Goal: Task Accomplishment & Management: Manage account settings

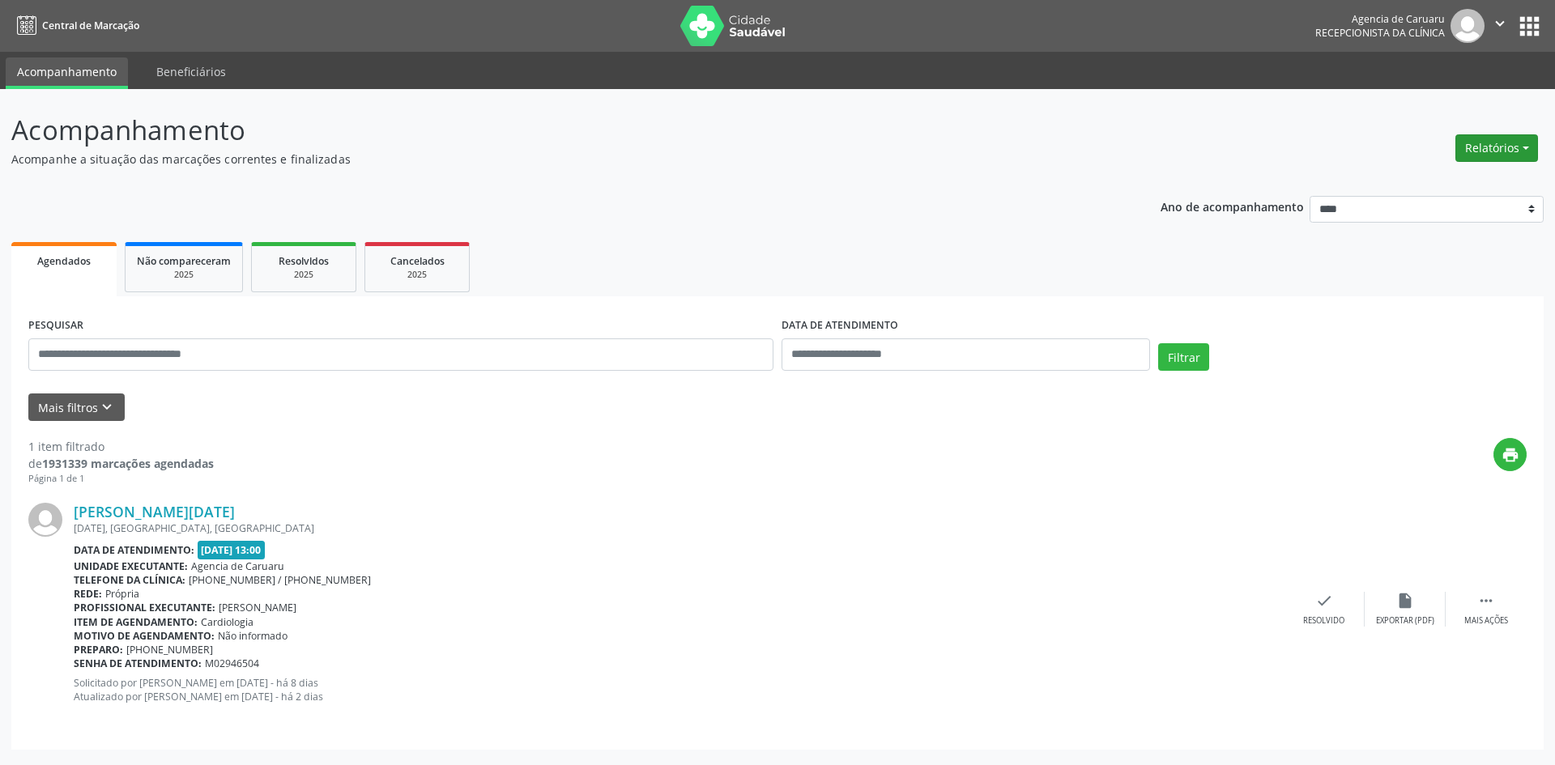
click at [1470, 144] on button "Relatórios" at bounding box center [1497, 148] width 83 height 28
click at [1380, 186] on link "Agendamentos" at bounding box center [1452, 183] width 174 height 23
select select "*"
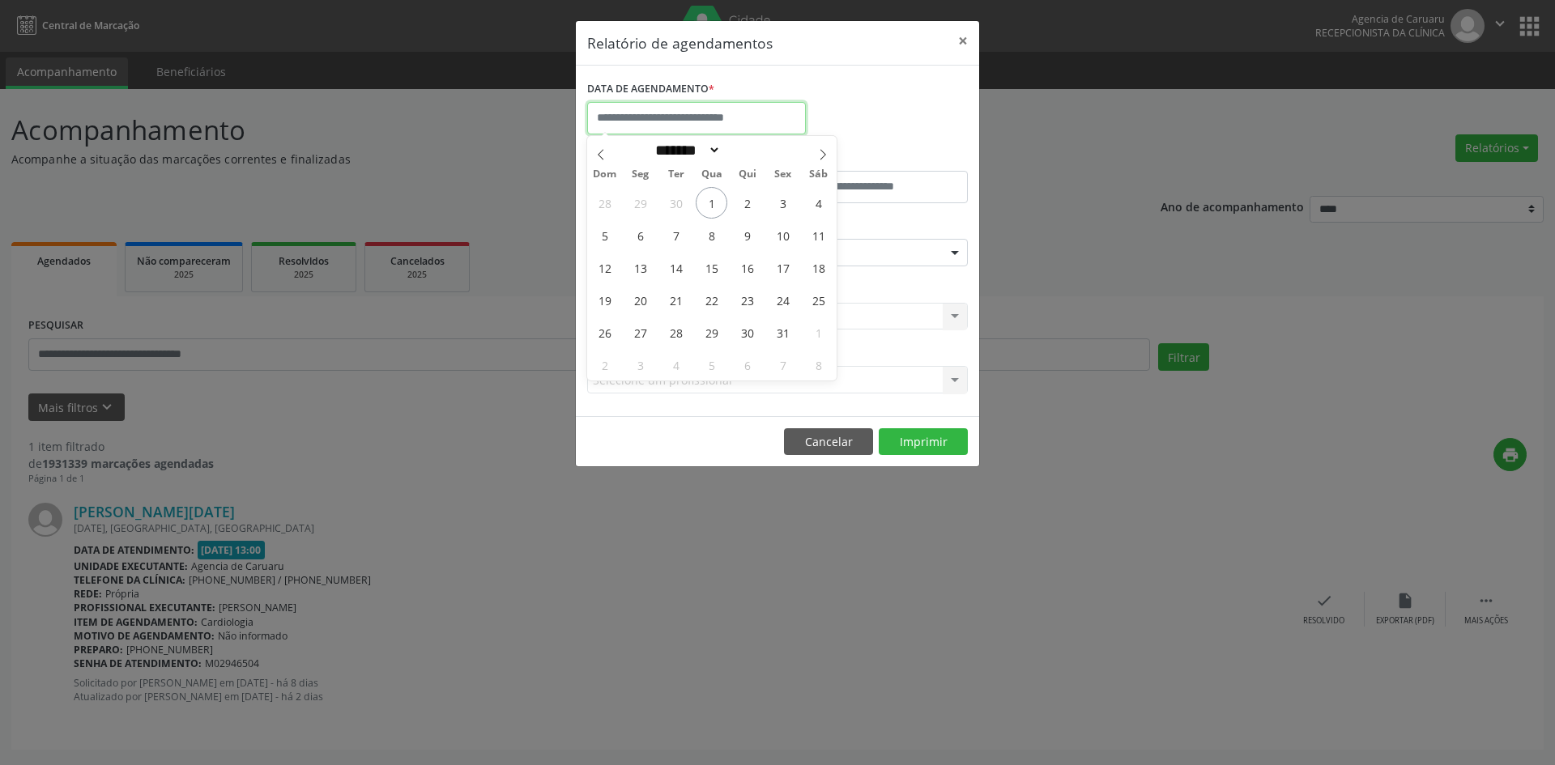
click at [667, 122] on input "text" at bounding box center [696, 118] width 219 height 32
click at [781, 207] on span "3" at bounding box center [783, 203] width 32 height 32
type input "**********"
click at [781, 207] on span "3" at bounding box center [783, 203] width 32 height 32
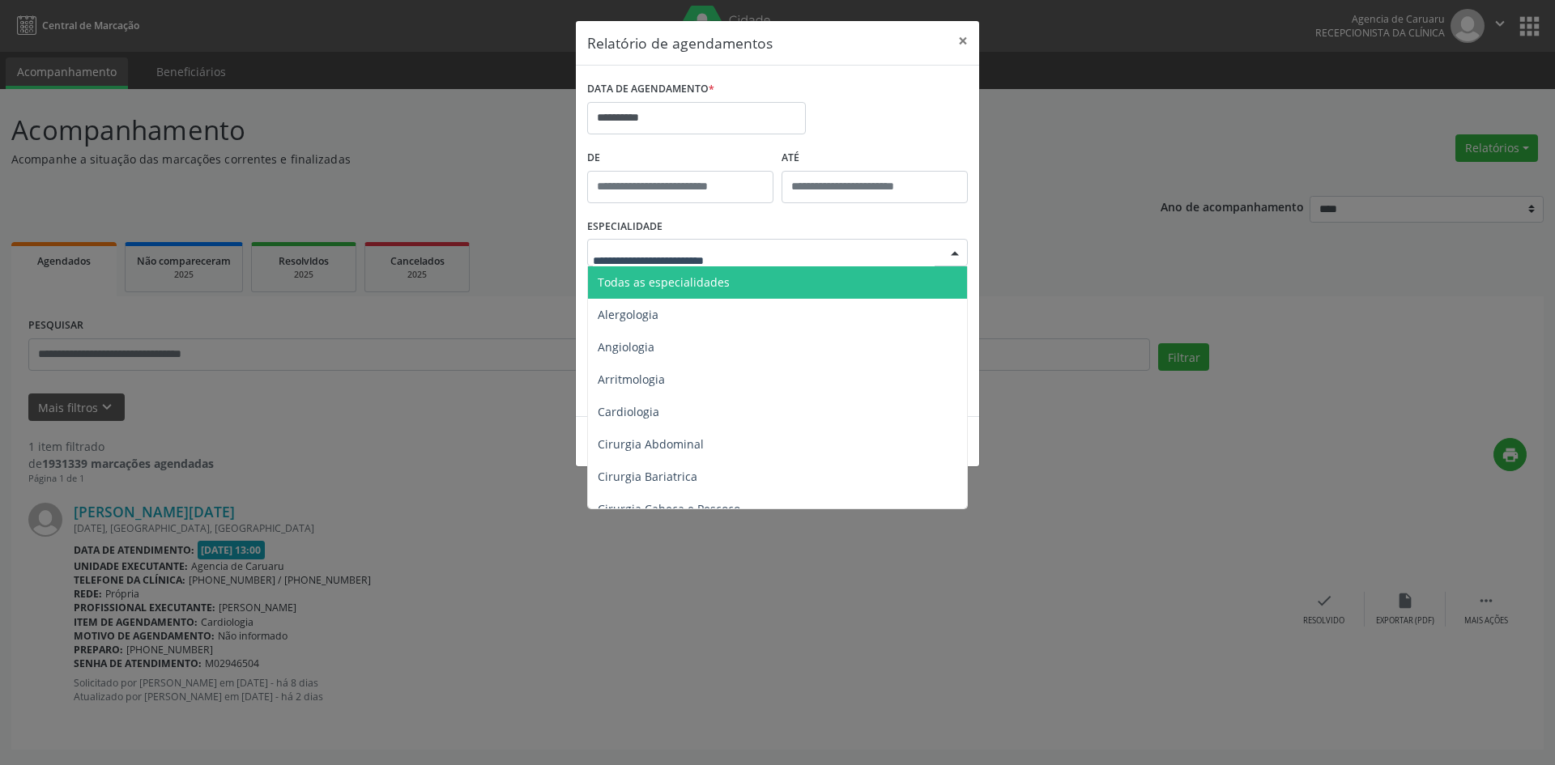
click at [710, 279] on span "Todas as especialidades" at bounding box center [664, 282] width 132 height 15
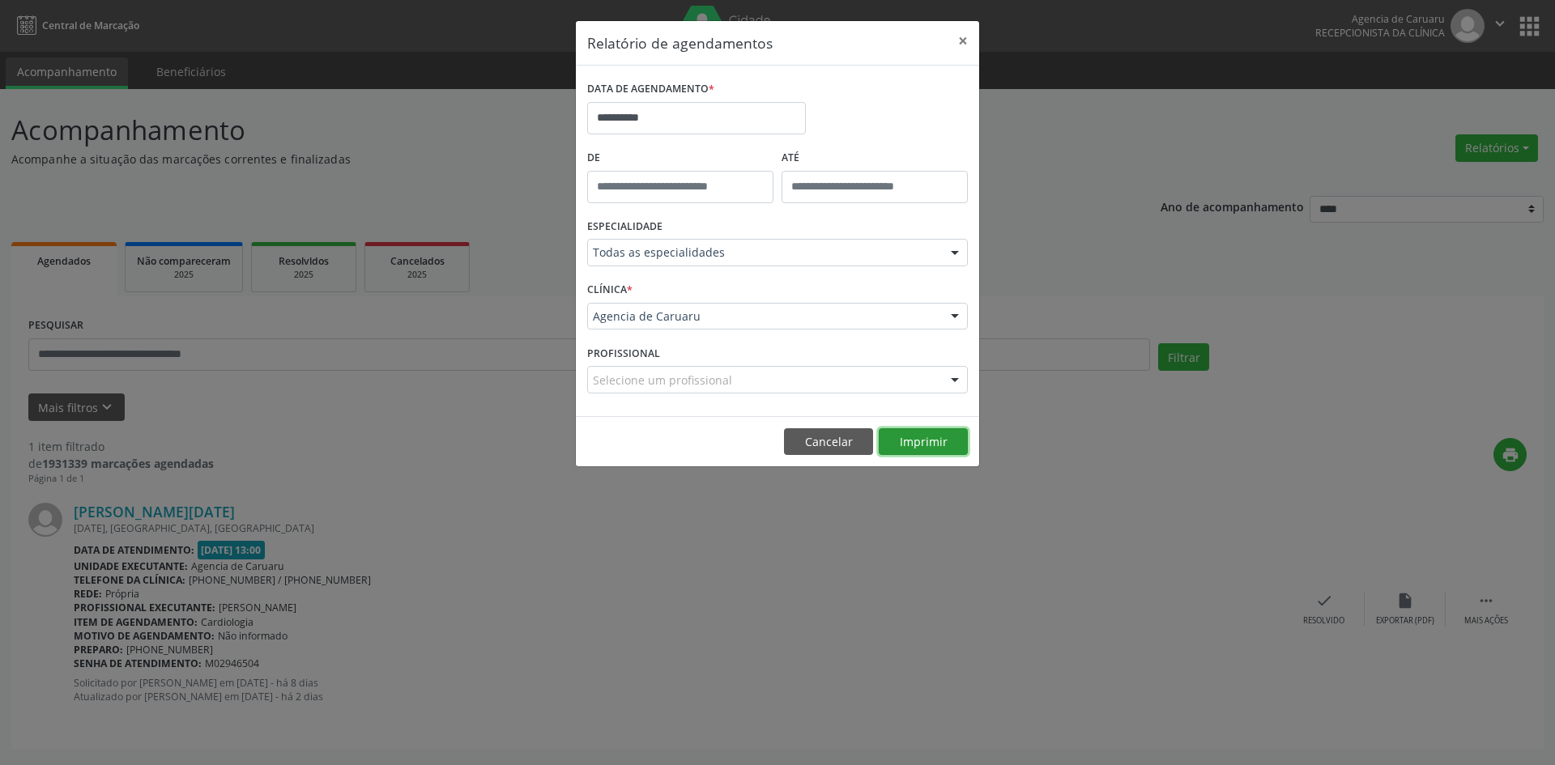
click at [911, 444] on button "Imprimir" at bounding box center [923, 443] width 89 height 28
click at [827, 451] on button "Cancelar" at bounding box center [828, 443] width 89 height 28
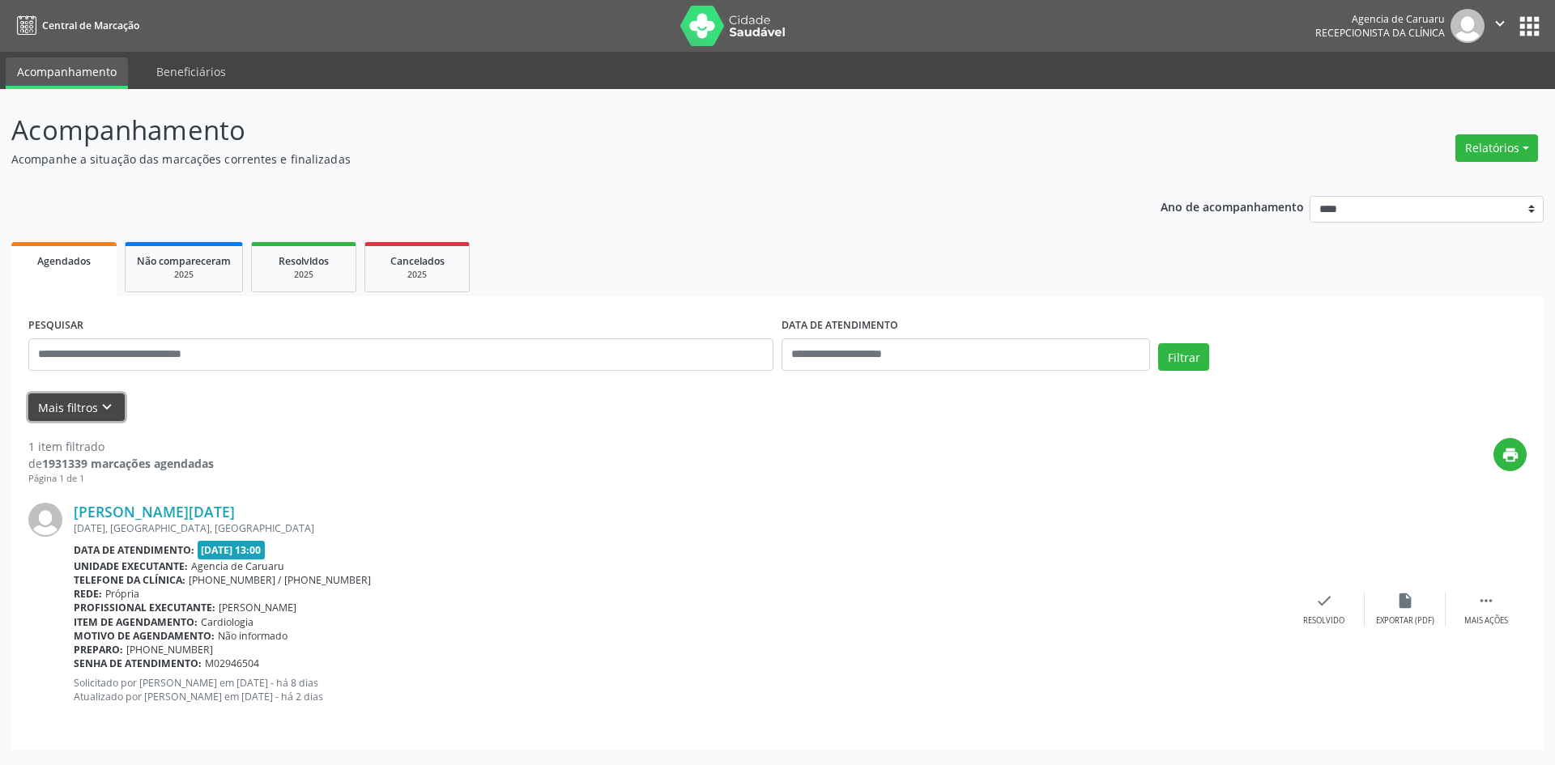
click at [102, 408] on icon "keyboard_arrow_down" at bounding box center [107, 408] width 18 height 18
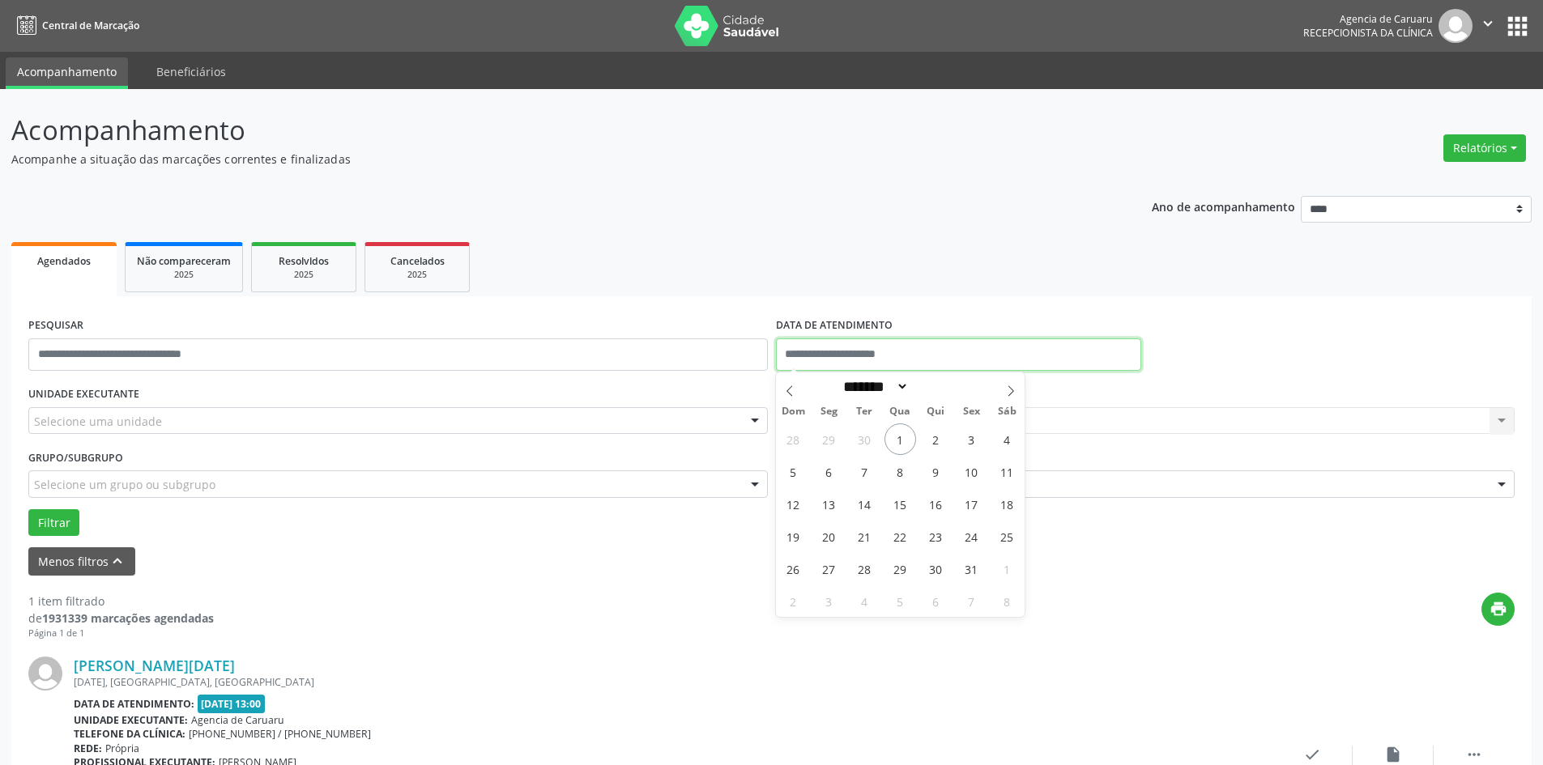
click at [905, 361] on input "text" at bounding box center [958, 355] width 365 height 32
click at [907, 444] on span "1" at bounding box center [901, 440] width 32 height 32
type input "**********"
click at [899, 420] on div "Selecione um profissional Nenhum resultado encontrado para: " " Não há nenhuma …" at bounding box center [1146, 421] width 740 height 28
click at [70, 408] on div "Selecione uma unidade" at bounding box center [398, 421] width 740 height 28
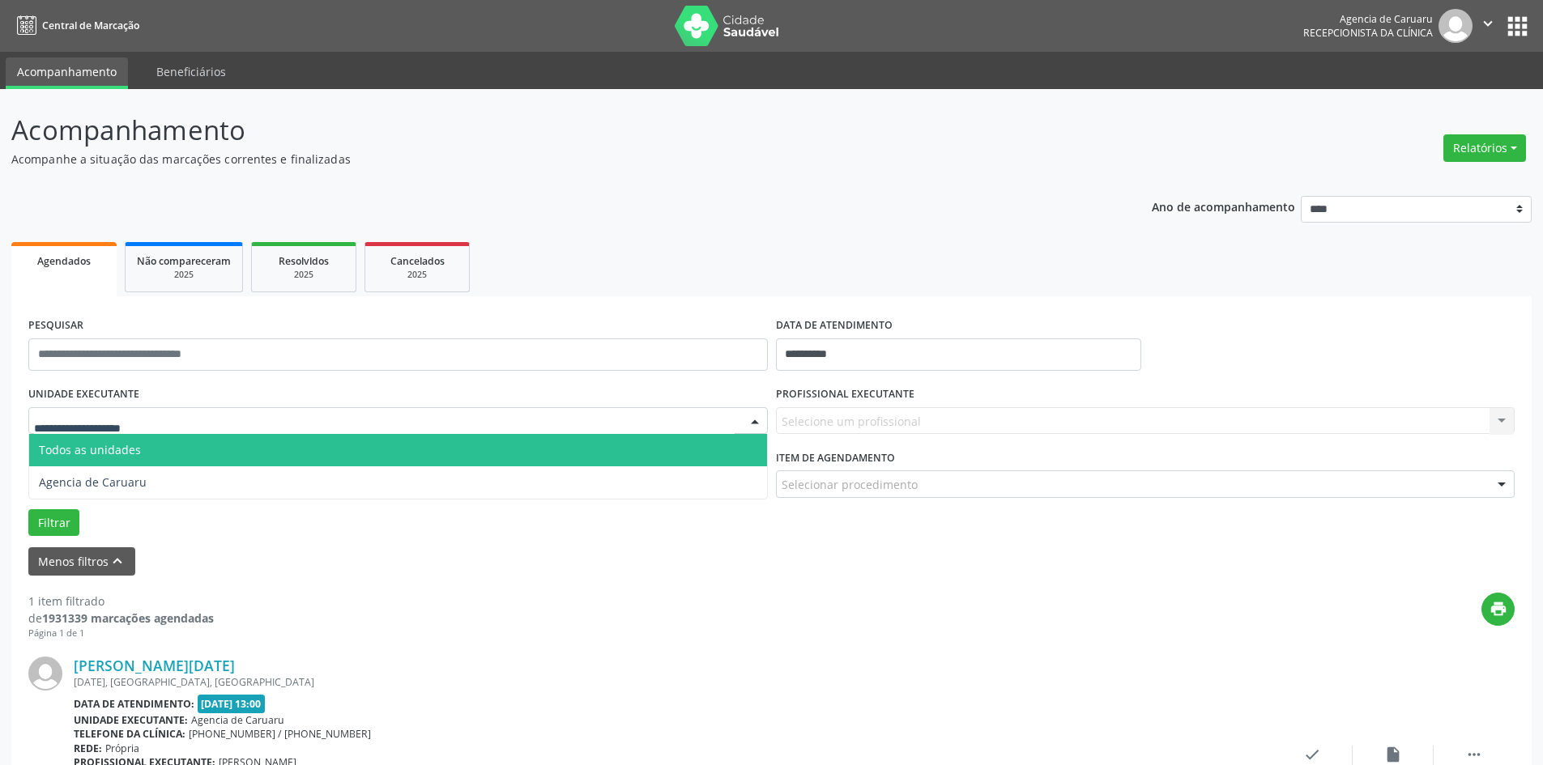
click at [73, 450] on span "Todos as unidades" at bounding box center [90, 449] width 102 height 15
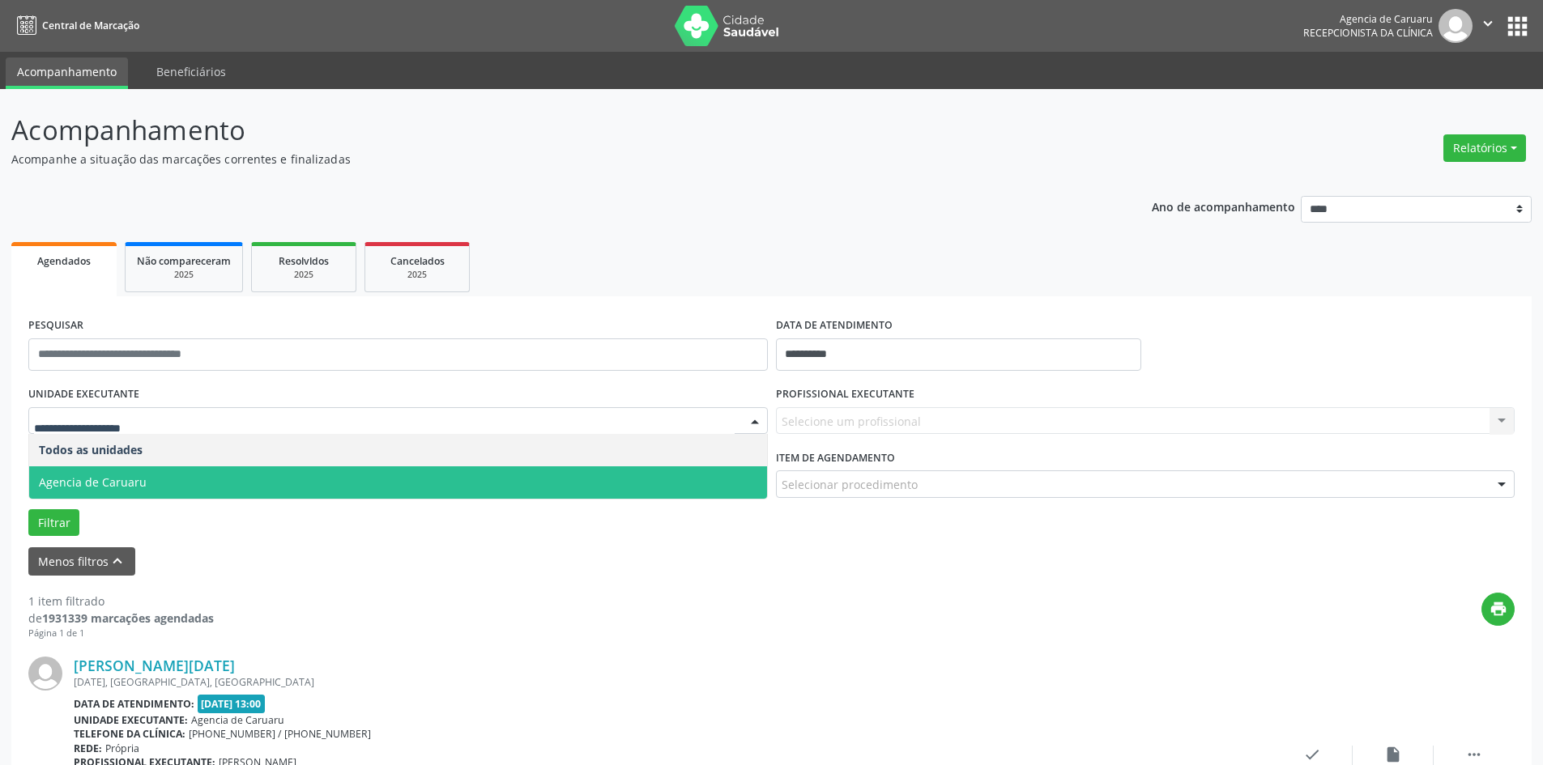
click at [75, 484] on span "Agencia de Caruaru" at bounding box center [93, 482] width 108 height 15
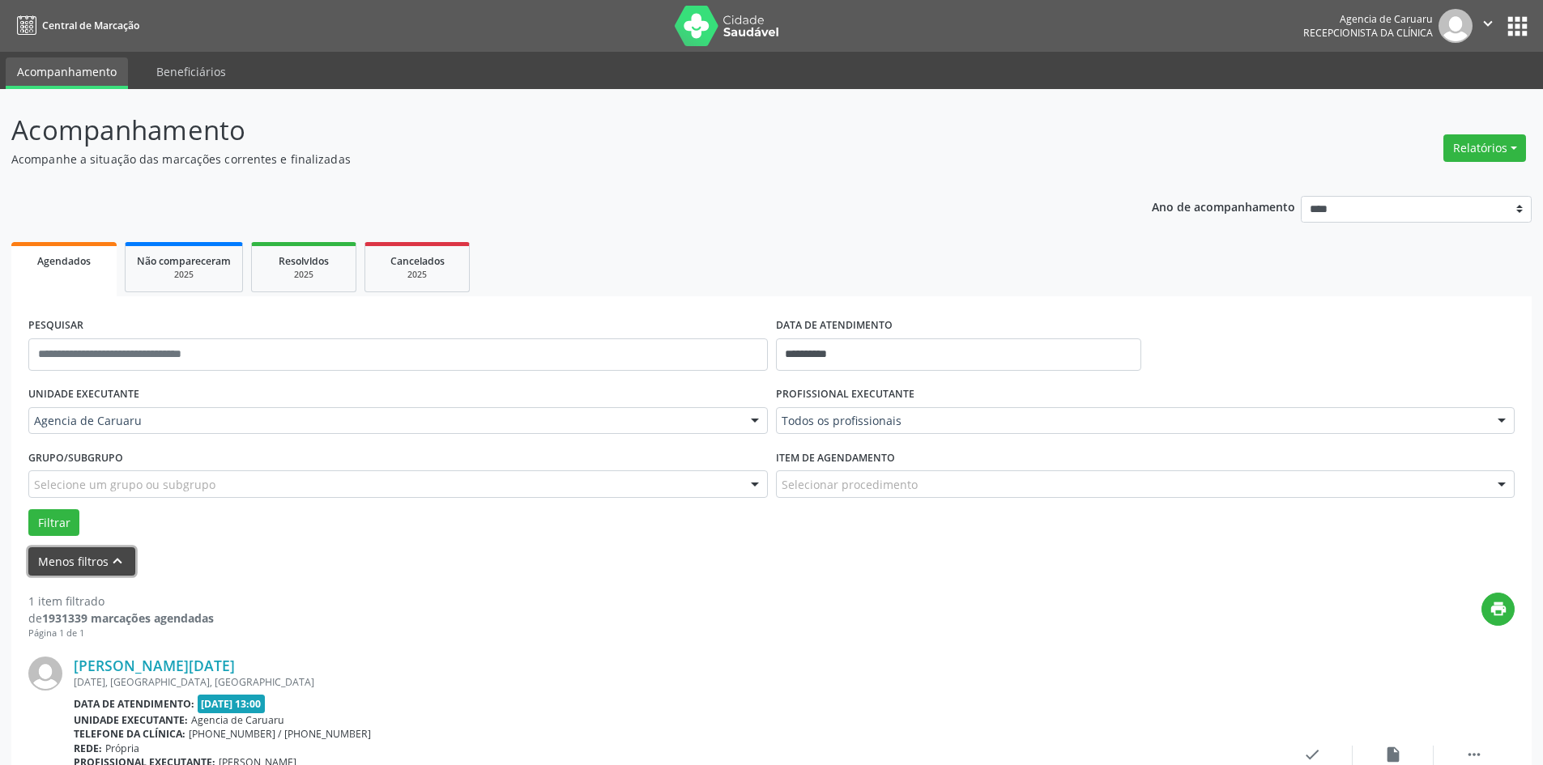
click at [83, 566] on button "Menos filtros keyboard_arrow_up" at bounding box center [81, 562] width 107 height 28
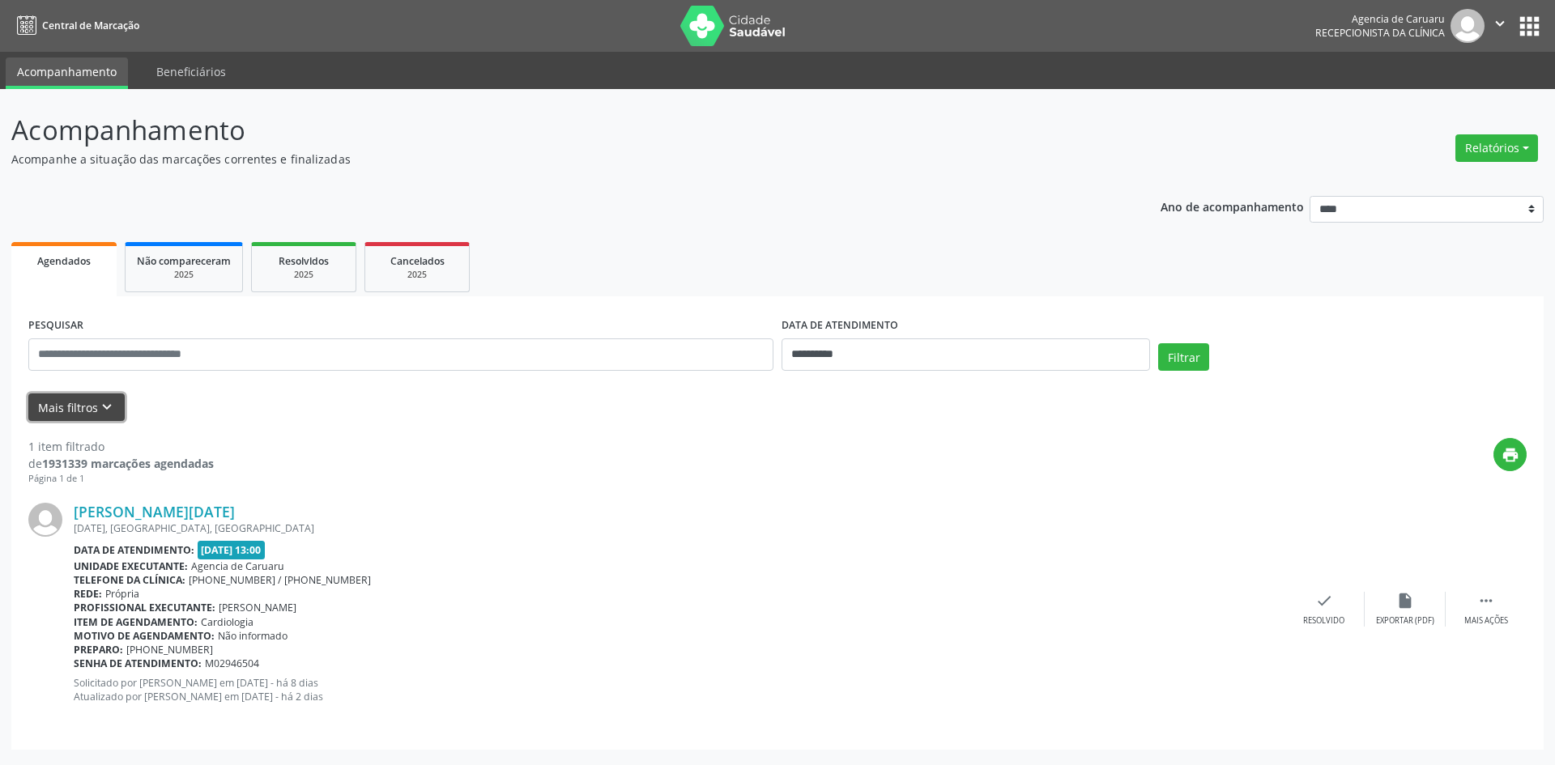
click at [63, 404] on button "Mais filtros keyboard_arrow_down" at bounding box center [76, 408] width 96 height 28
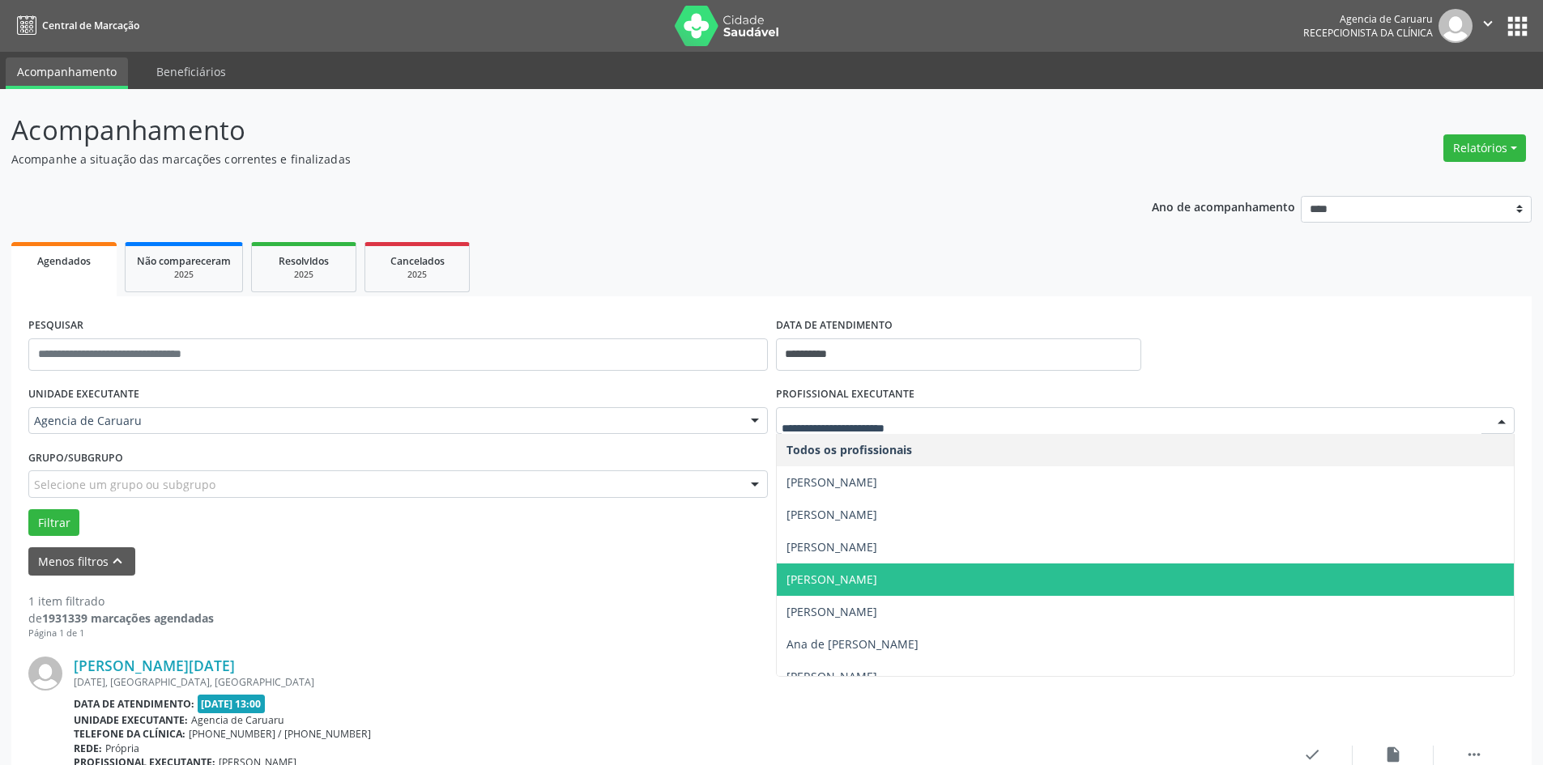
click at [847, 580] on span "[PERSON_NAME]" at bounding box center [832, 579] width 91 height 15
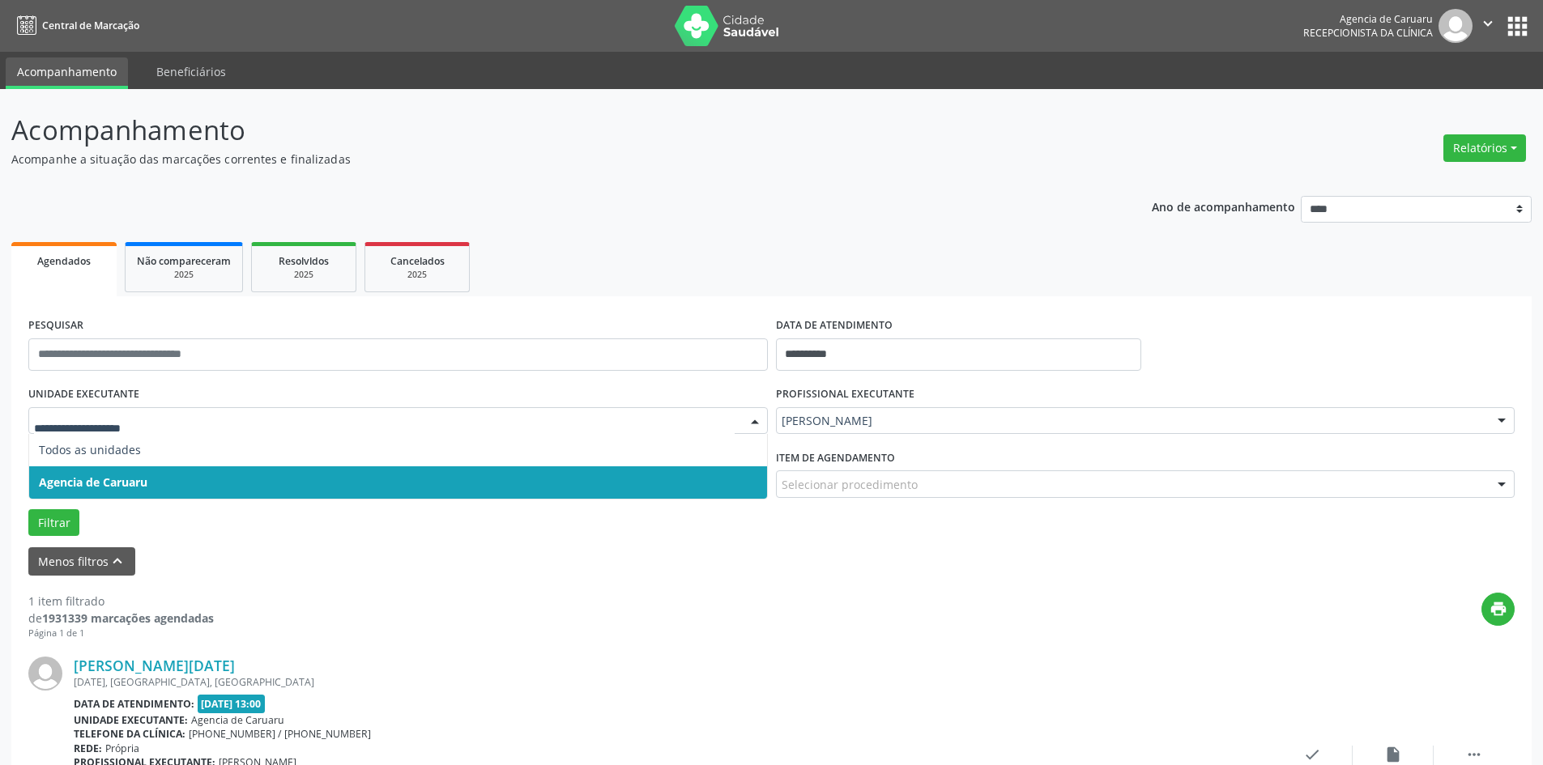
click at [91, 477] on span "Agencia de Caruaru" at bounding box center [93, 482] width 109 height 15
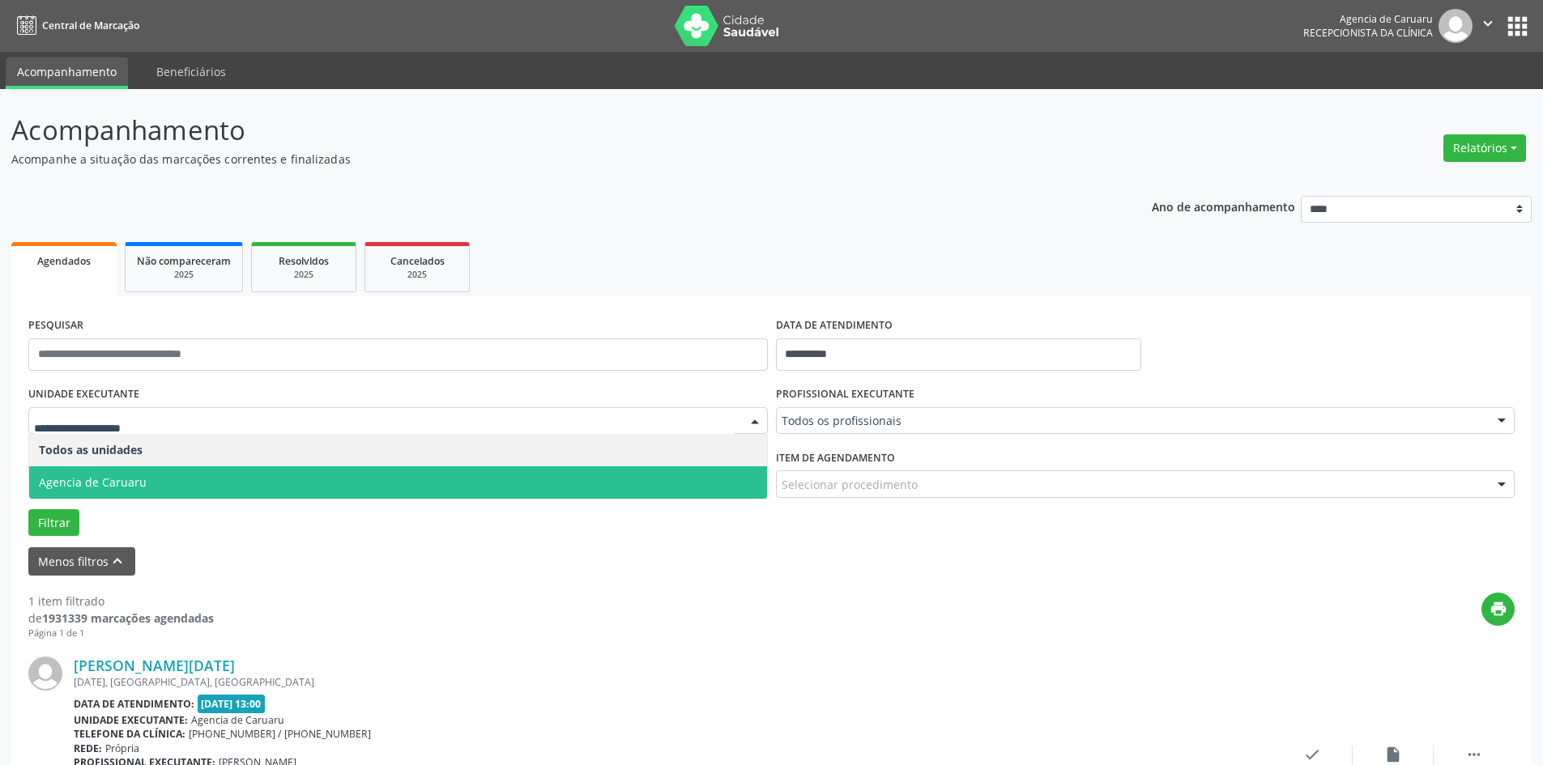
click at [107, 477] on span "Agencia de Caruaru" at bounding box center [93, 482] width 108 height 15
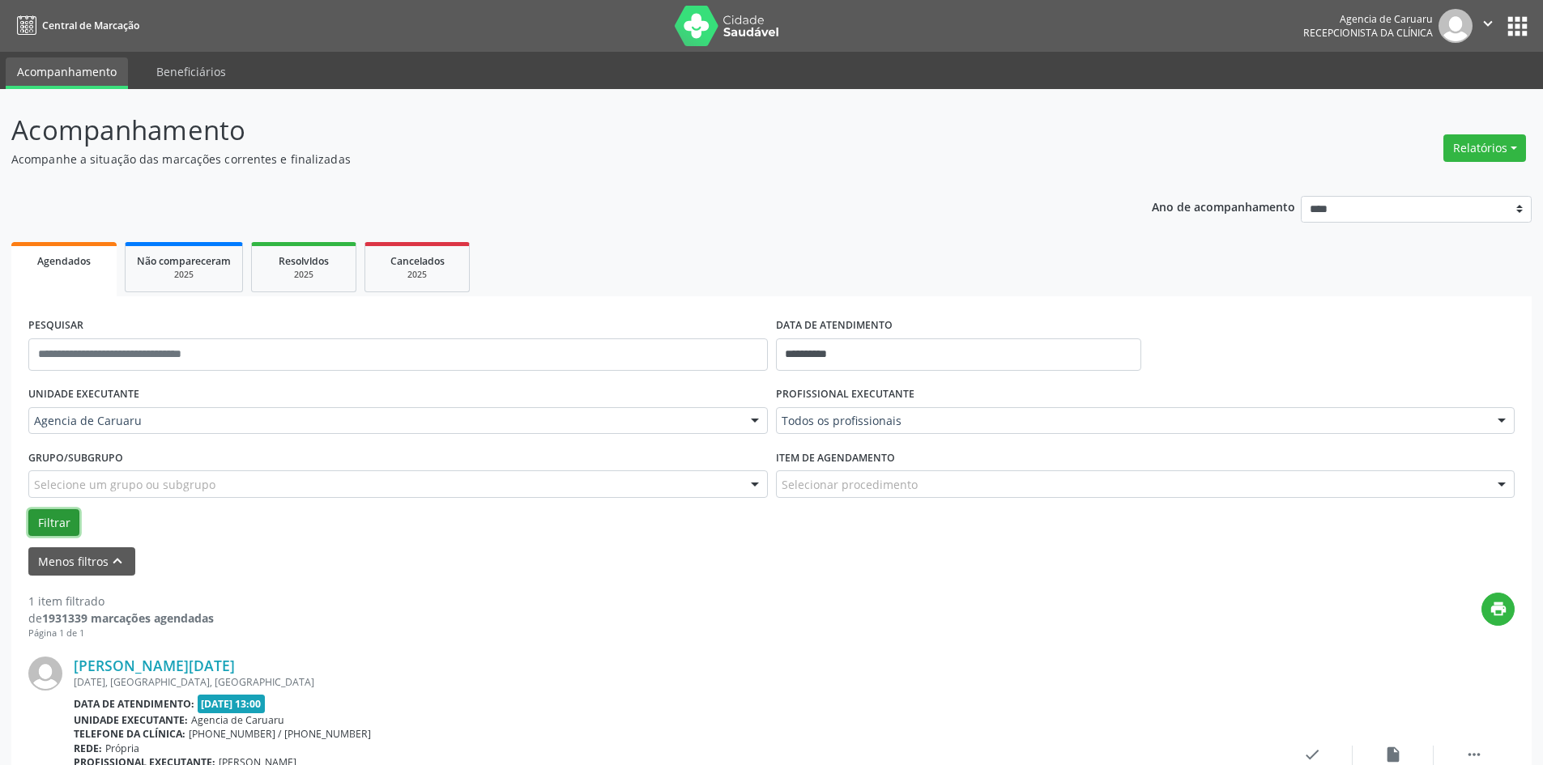
click at [45, 521] on button "Filtrar" at bounding box center [53, 524] width 51 height 28
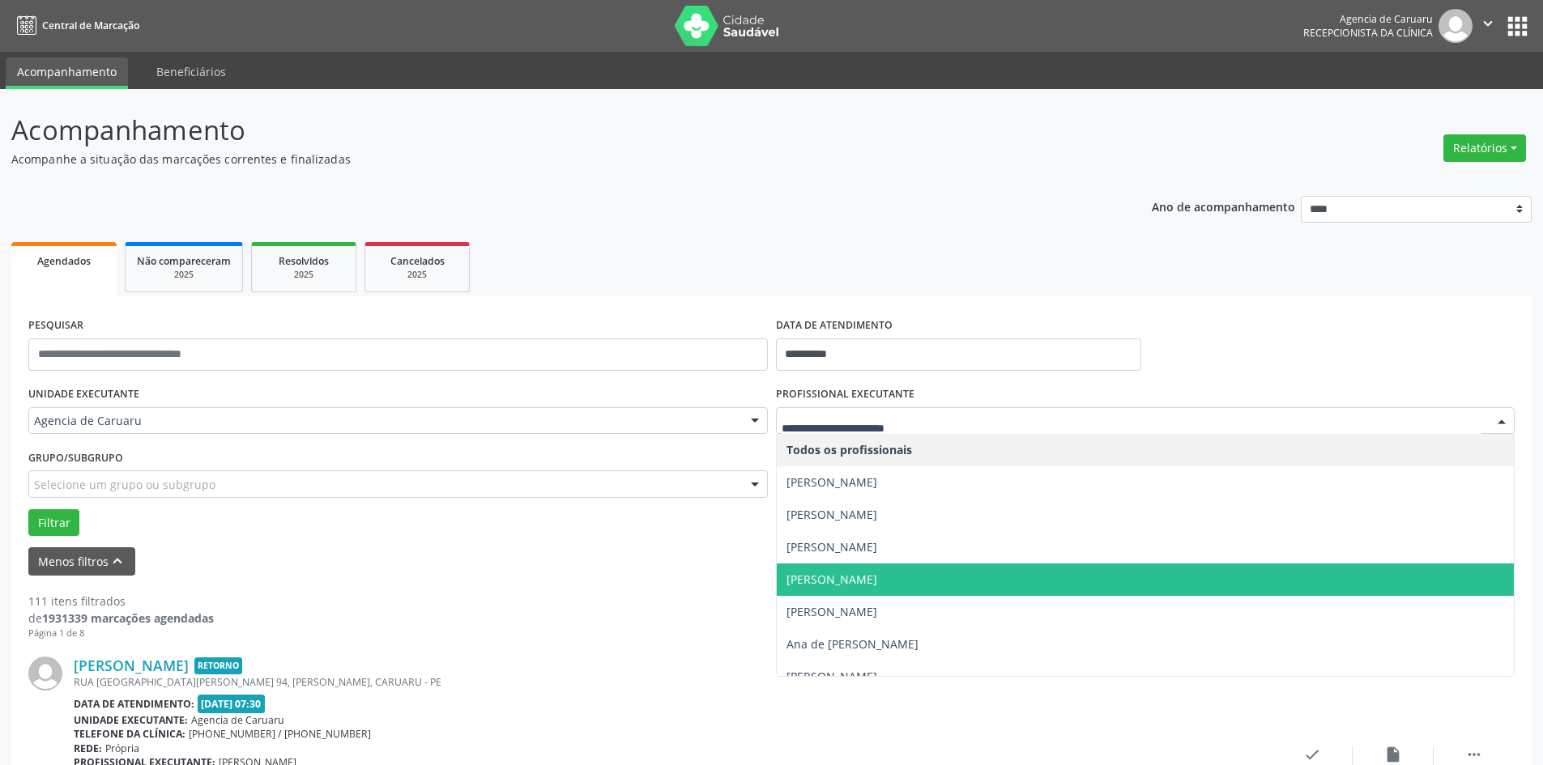
click at [832, 576] on span "[PERSON_NAME]" at bounding box center [832, 579] width 91 height 15
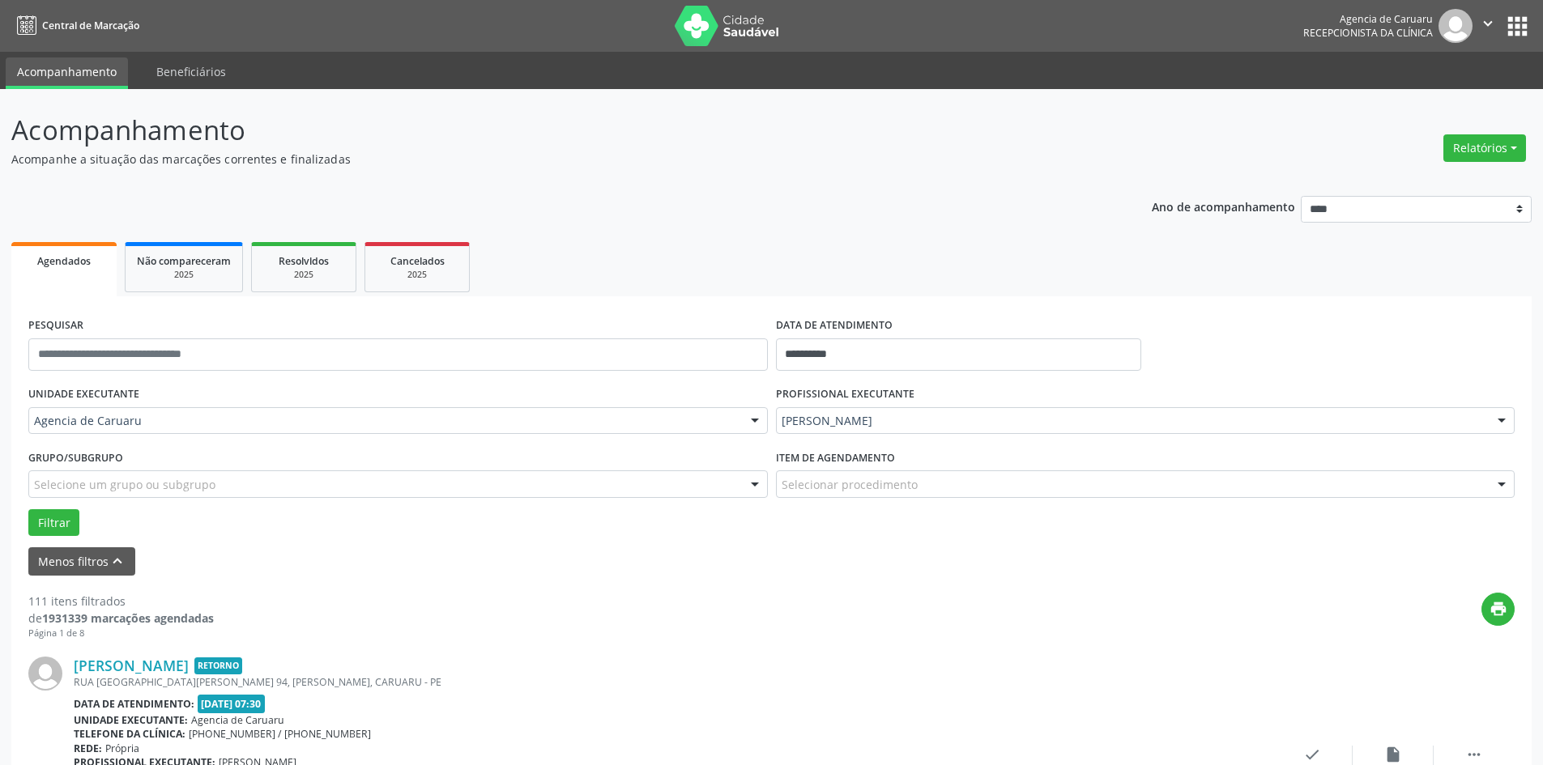
click at [52, 527] on button "Filtrar" at bounding box center [53, 524] width 51 height 28
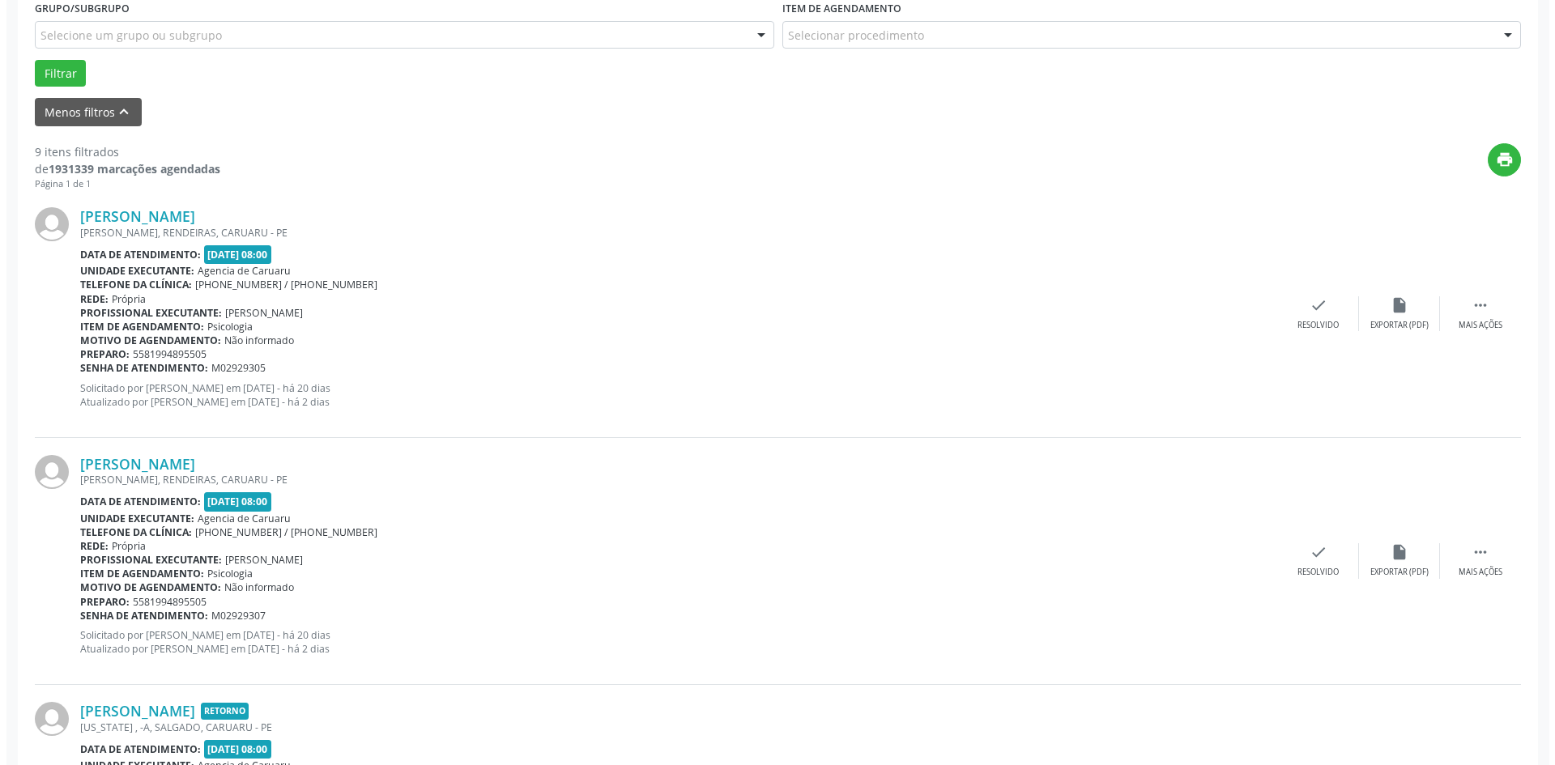
scroll to position [324, 0]
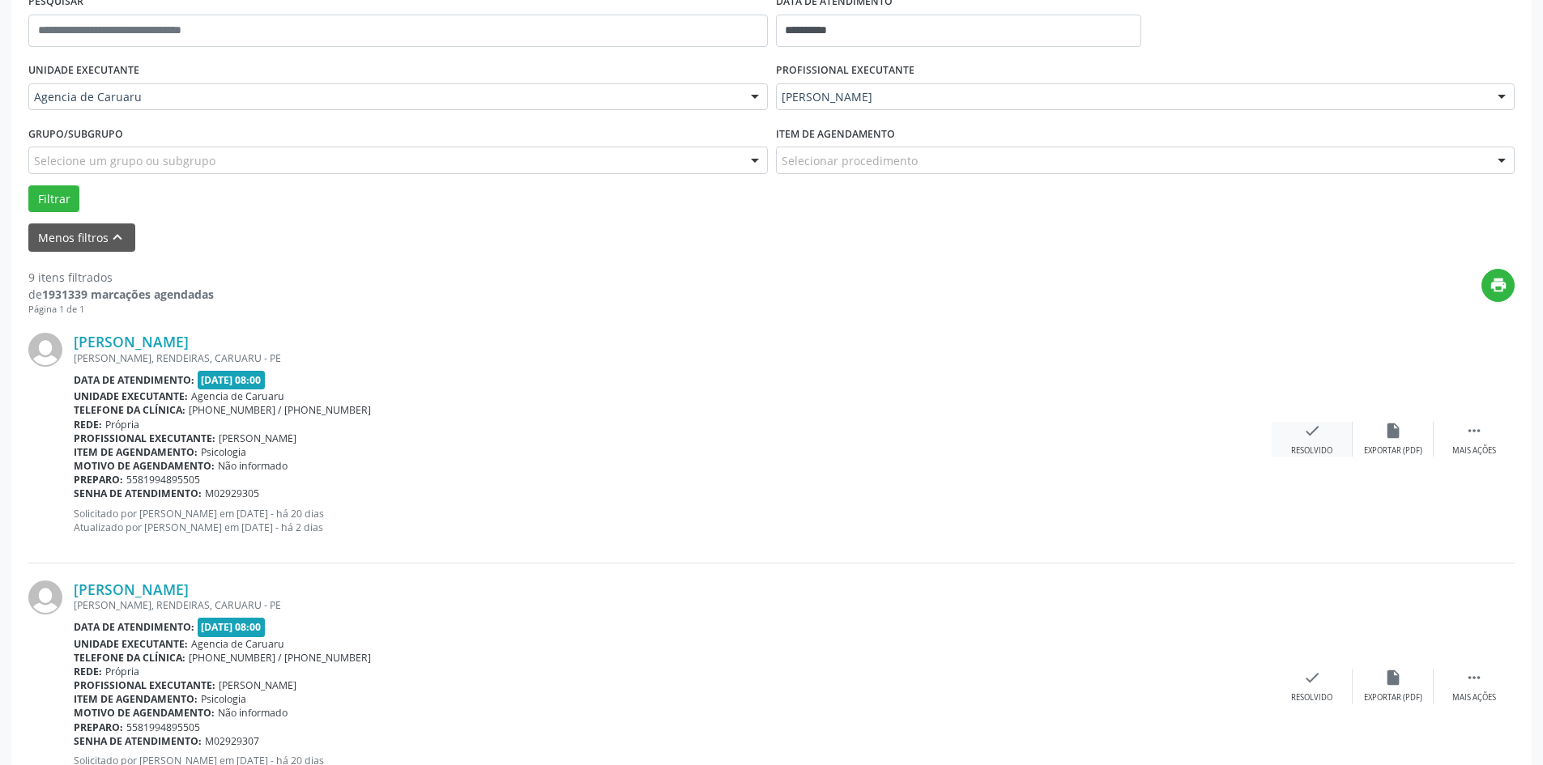
click at [1311, 447] on div "Resolvido" at bounding box center [1311, 451] width 41 height 11
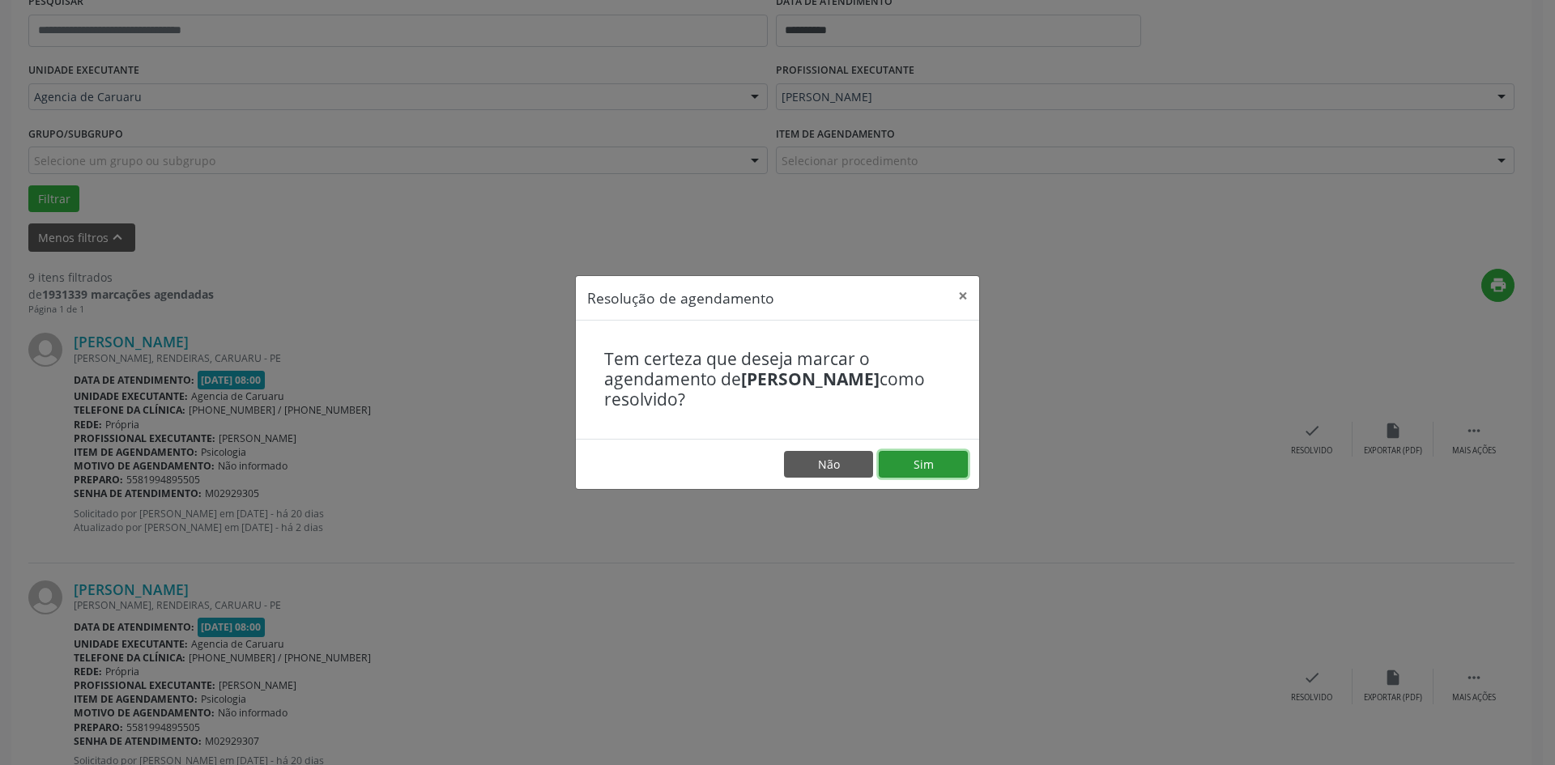
click at [906, 460] on button "Sim" at bounding box center [923, 465] width 89 height 28
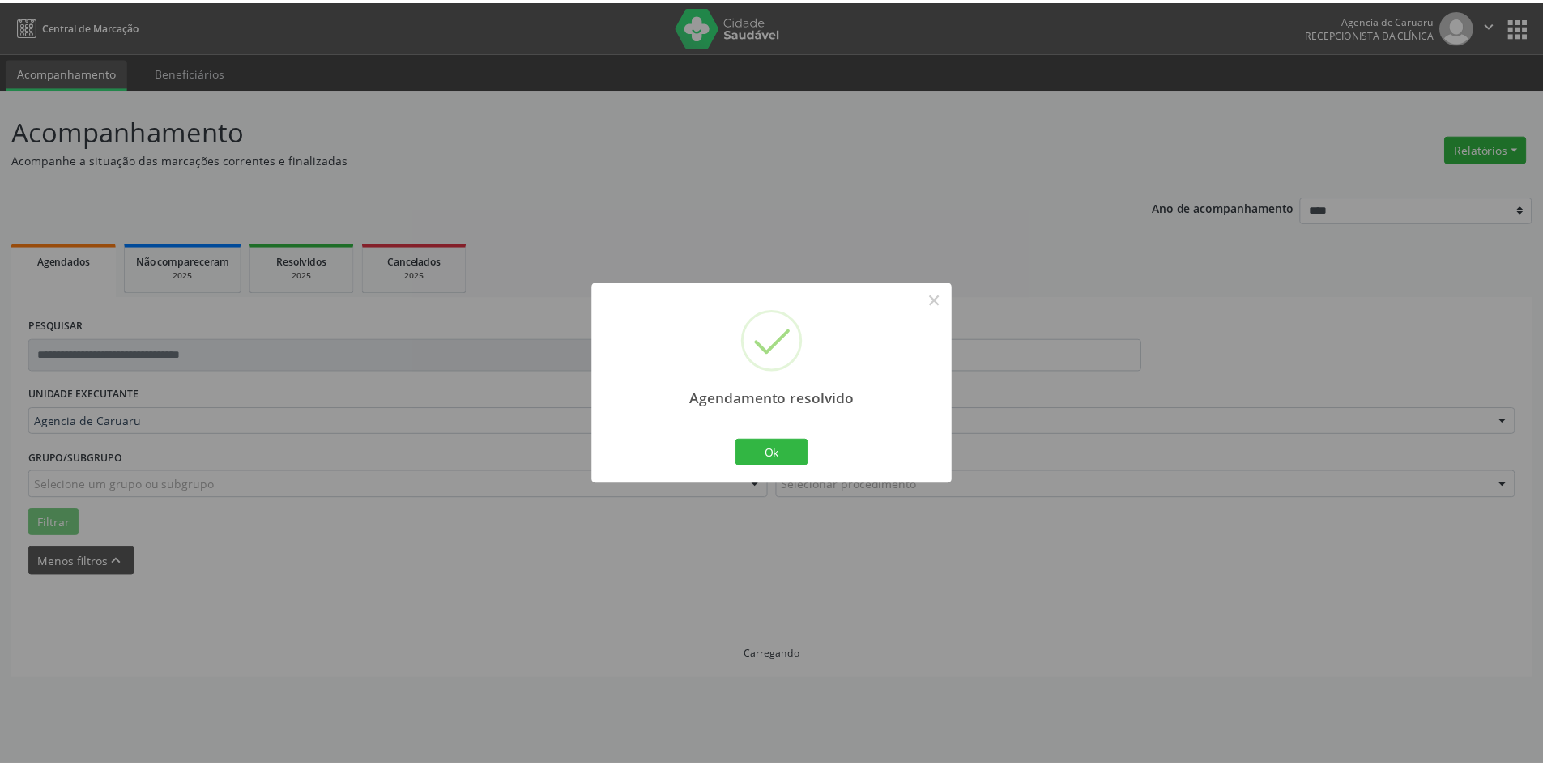
scroll to position [0, 0]
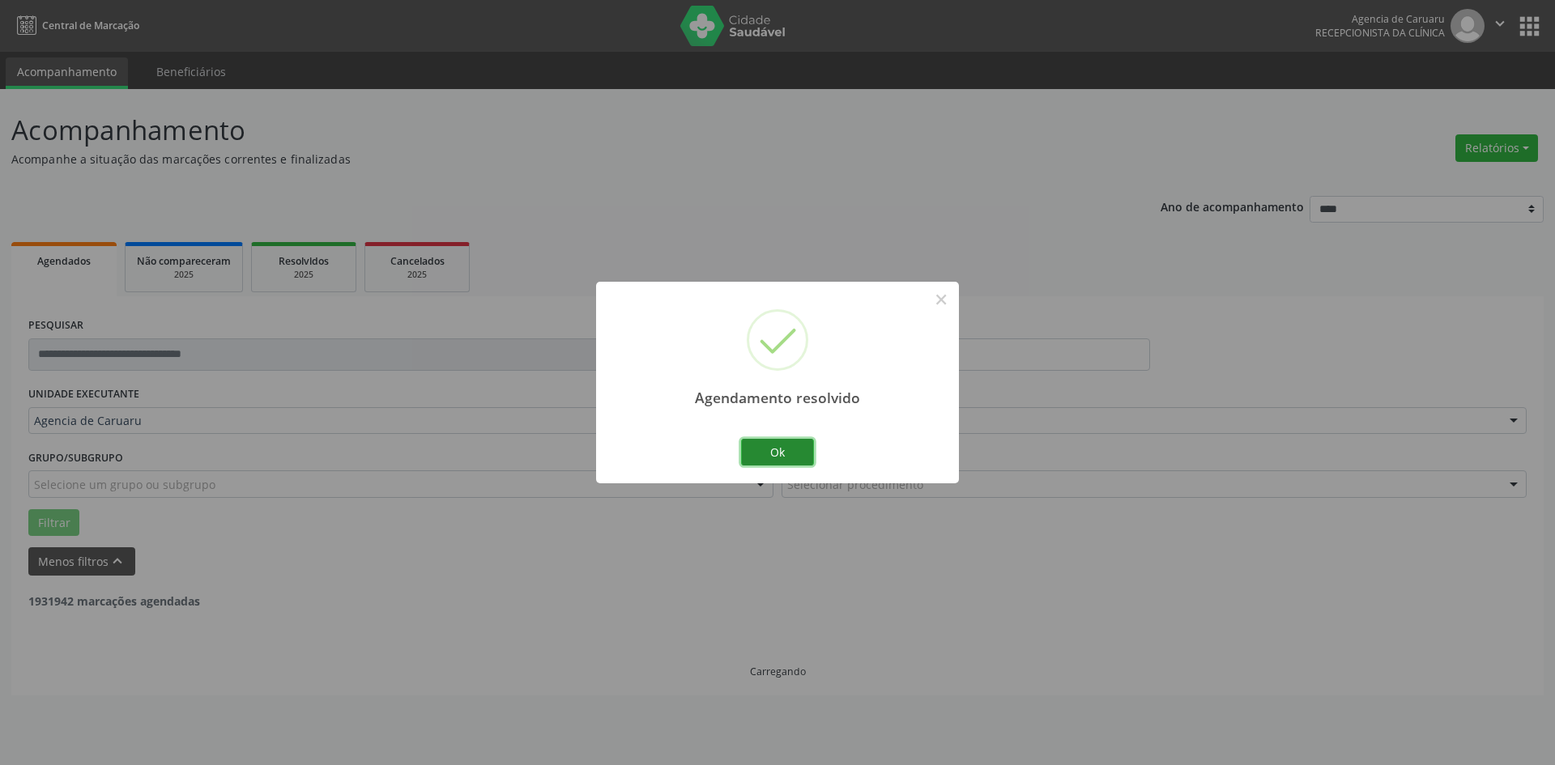
click at [783, 454] on button "Ok" at bounding box center [777, 453] width 73 height 28
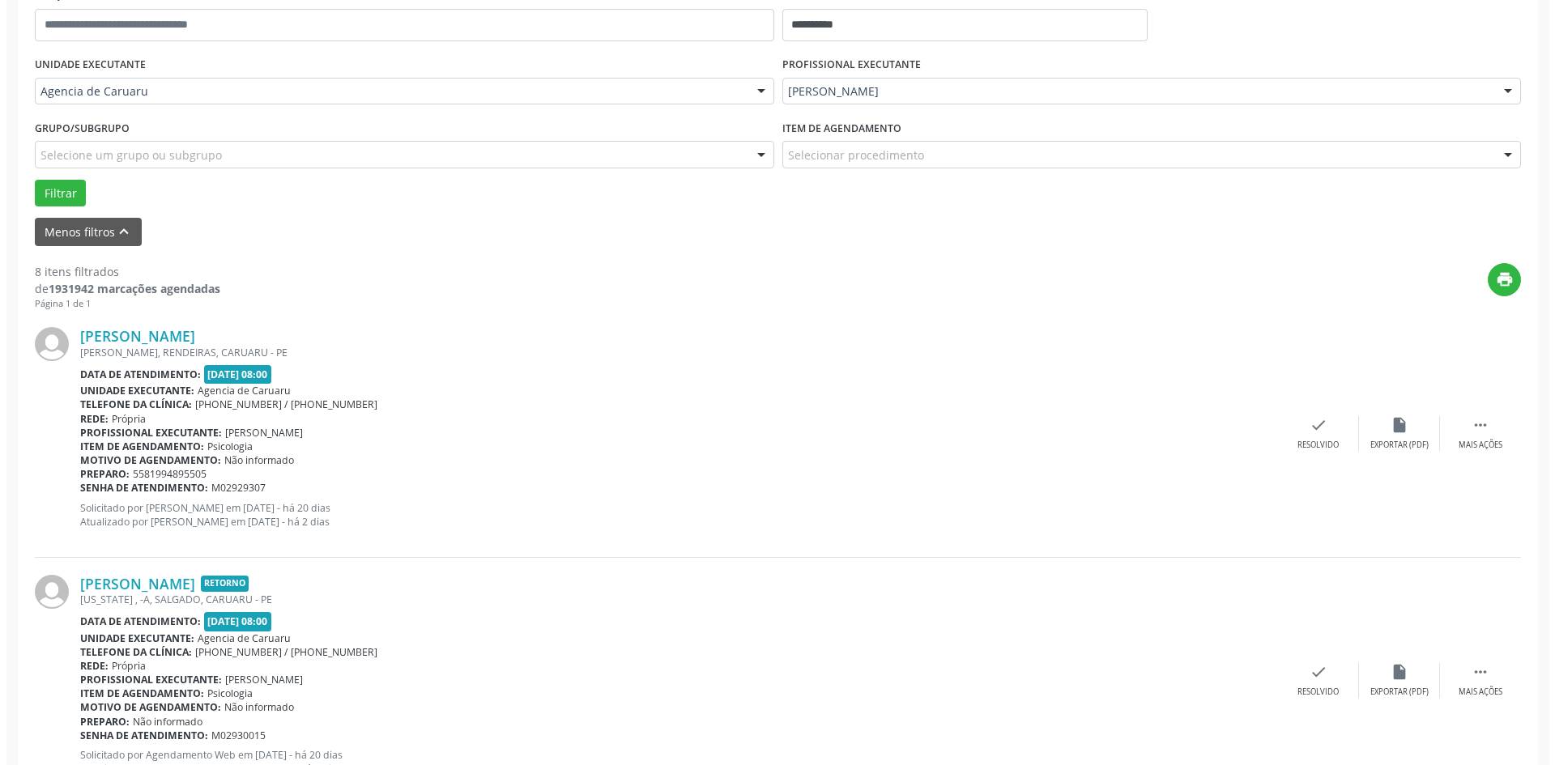
scroll to position [405, 0]
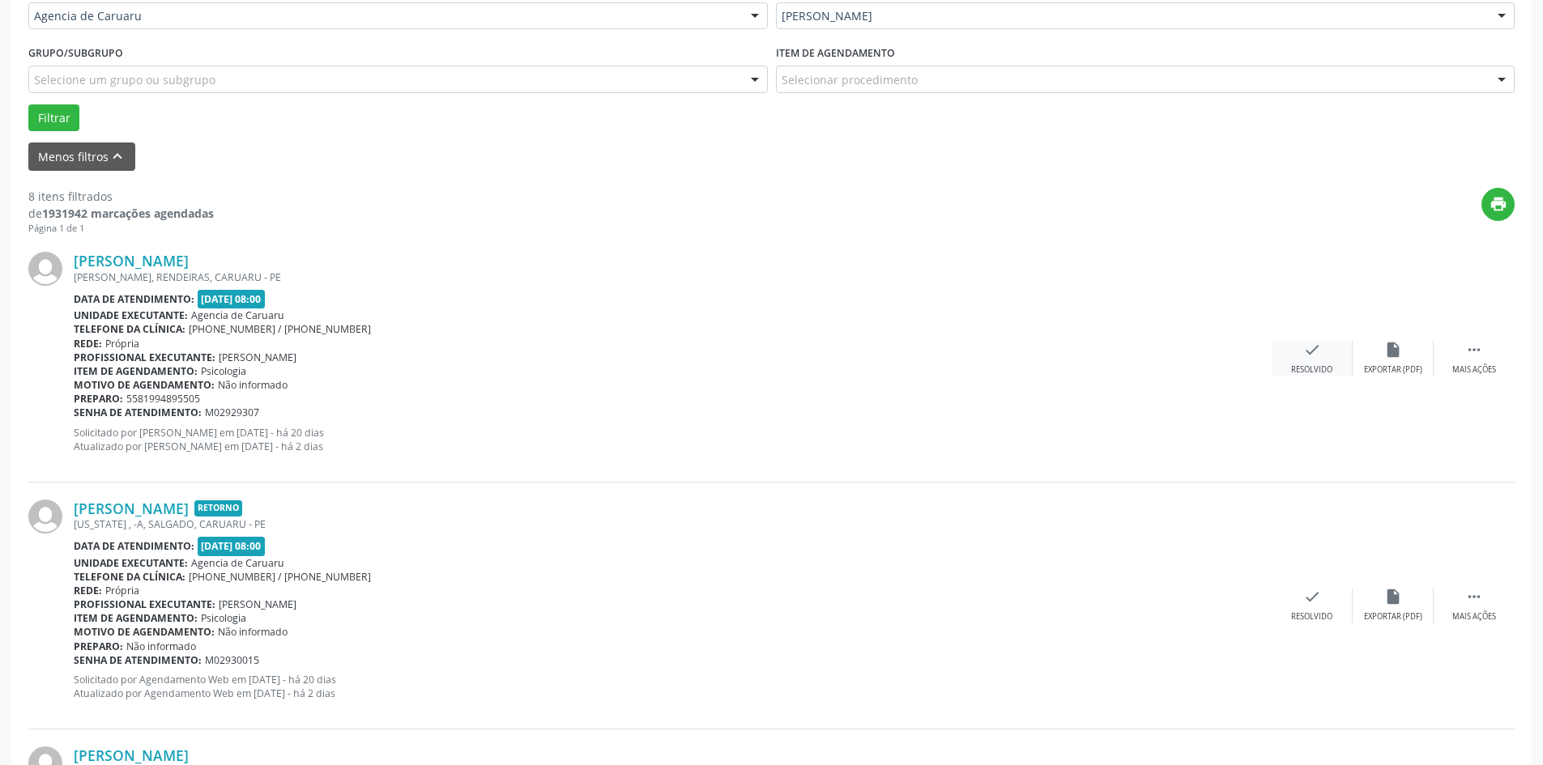
click at [1320, 360] on div "check Resolvido" at bounding box center [1312, 358] width 81 height 35
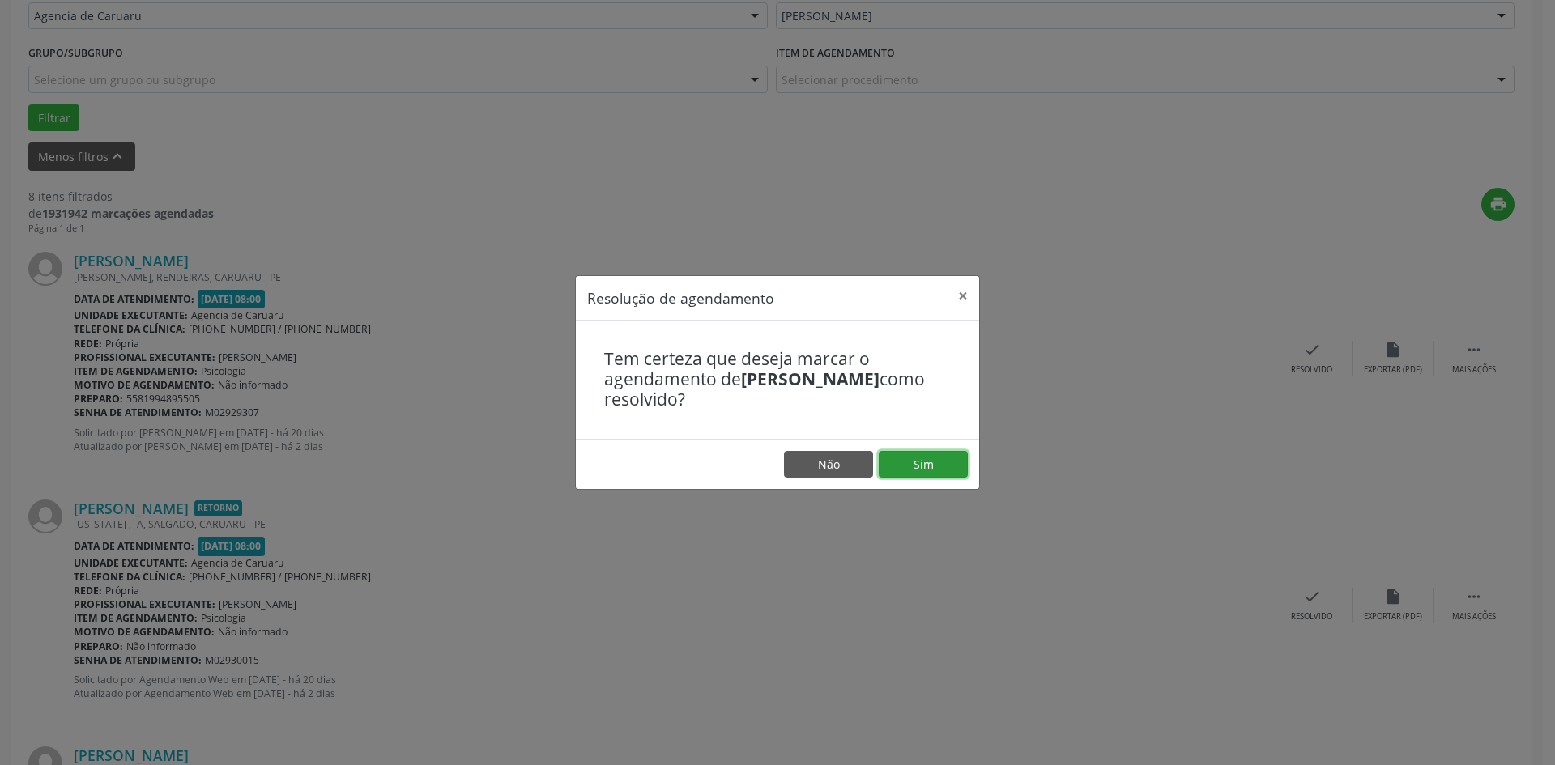
click at [910, 469] on button "Sim" at bounding box center [923, 465] width 89 height 28
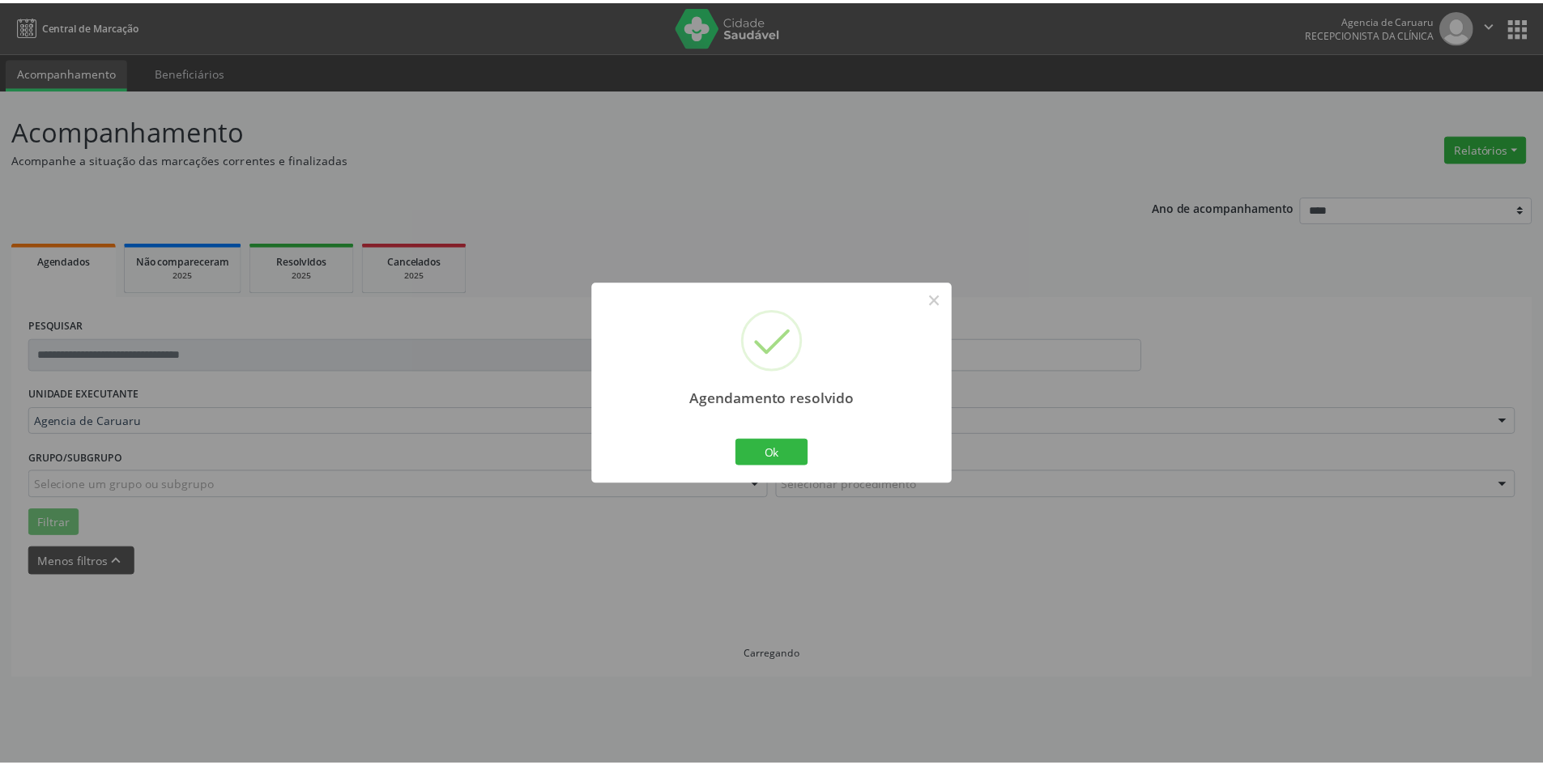
scroll to position [0, 0]
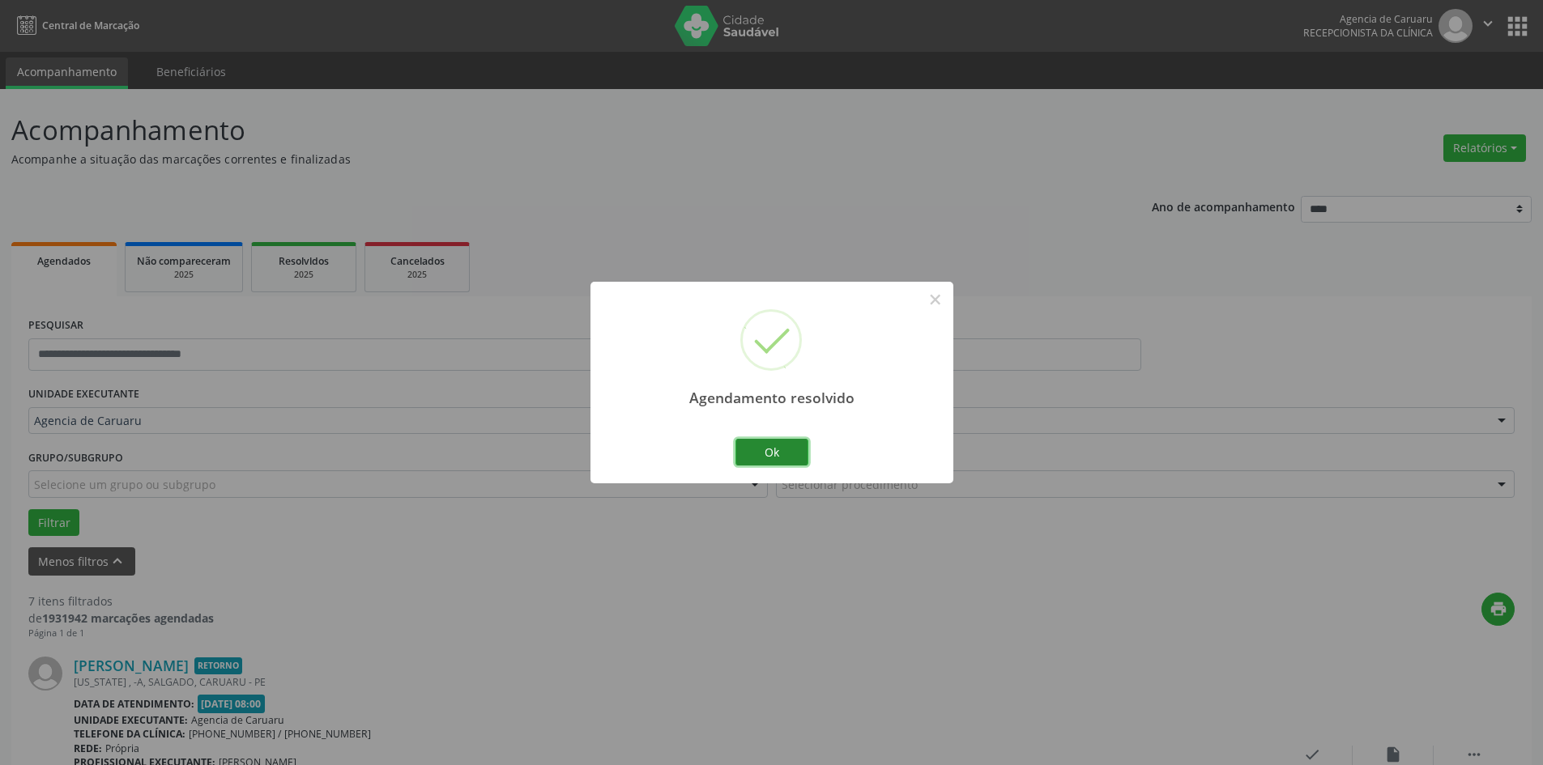
click at [752, 461] on button "Ok" at bounding box center [772, 453] width 73 height 28
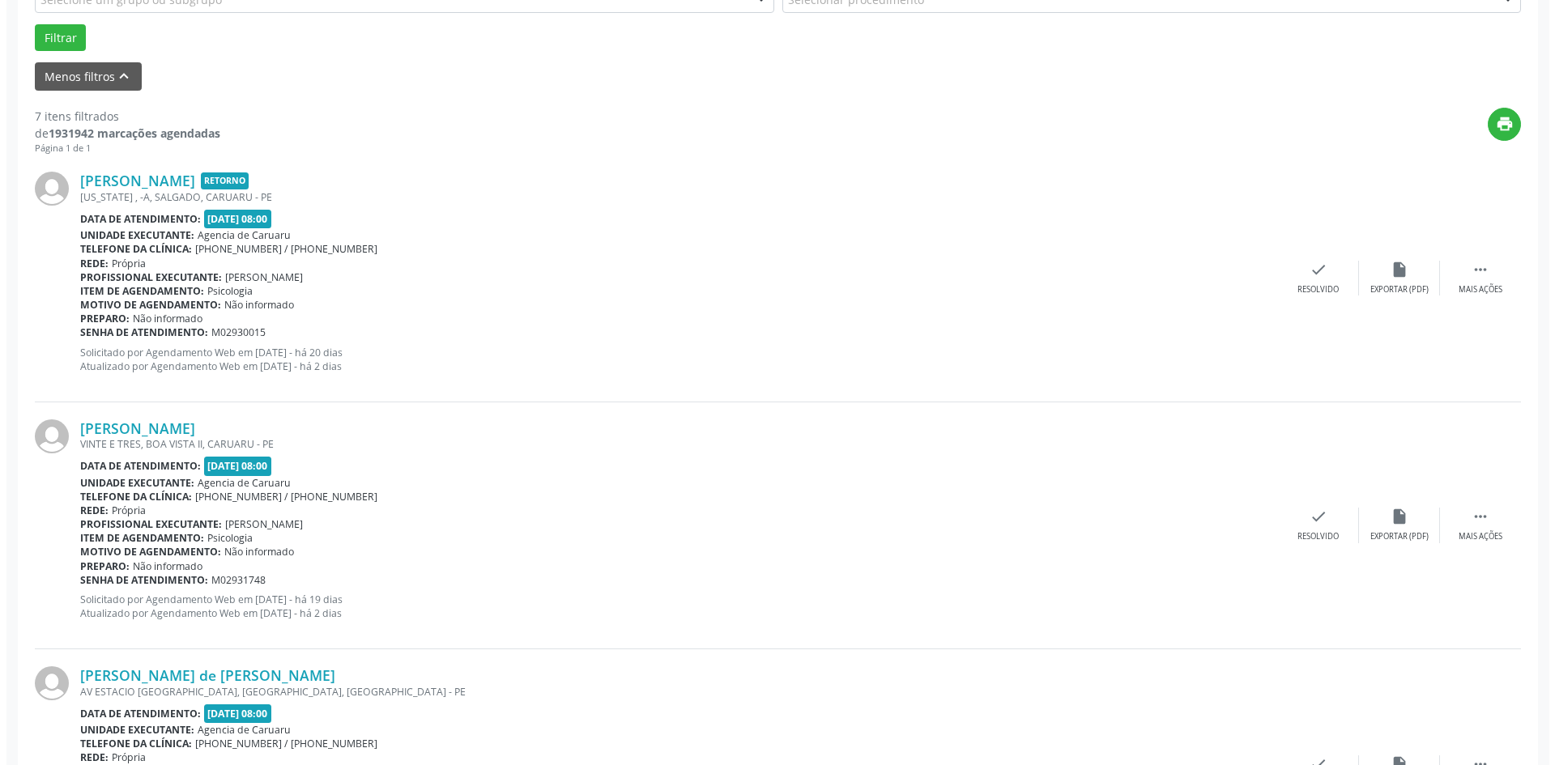
scroll to position [486, 0]
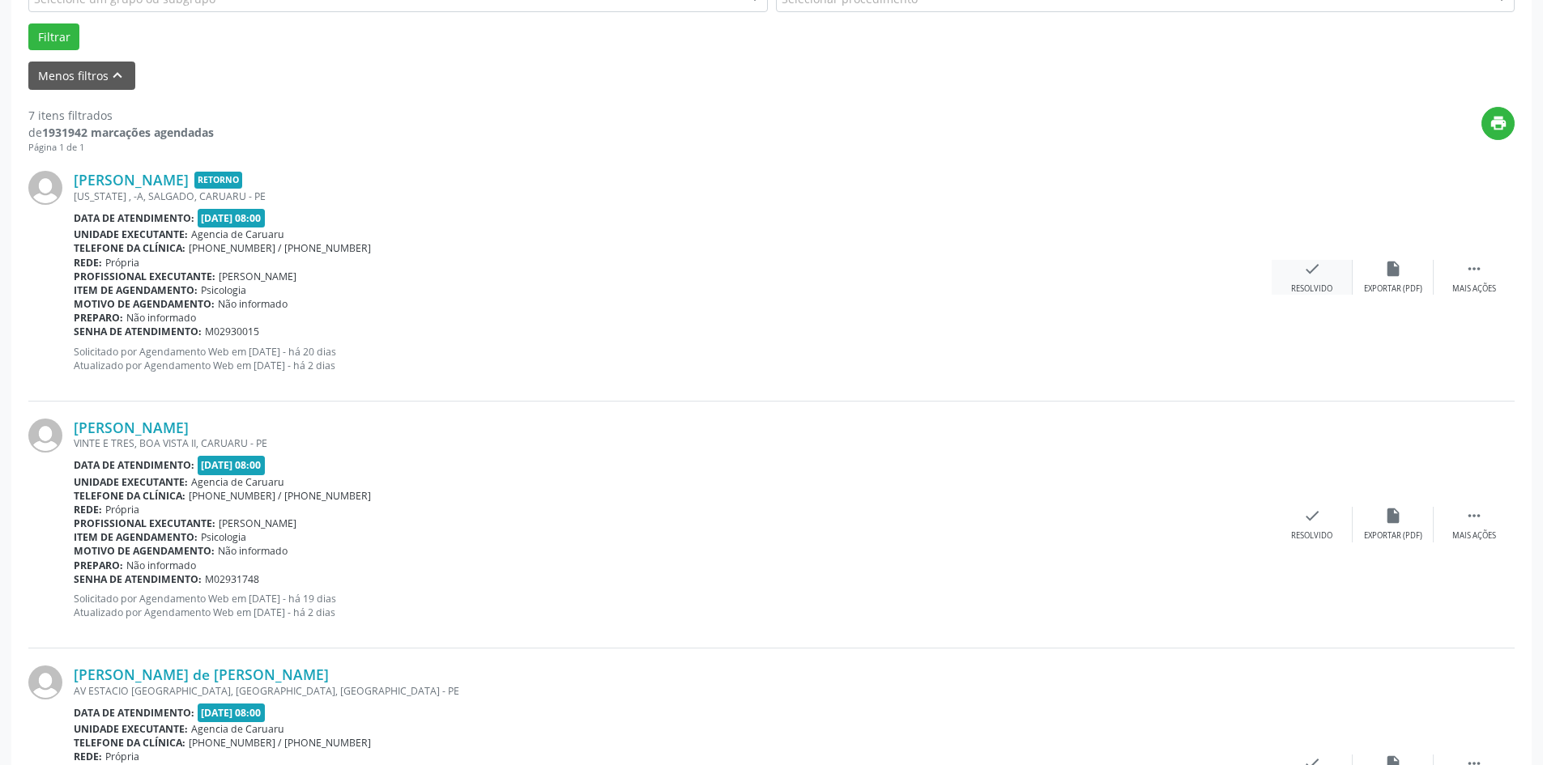
click at [1307, 286] on div "Resolvido" at bounding box center [1311, 289] width 41 height 11
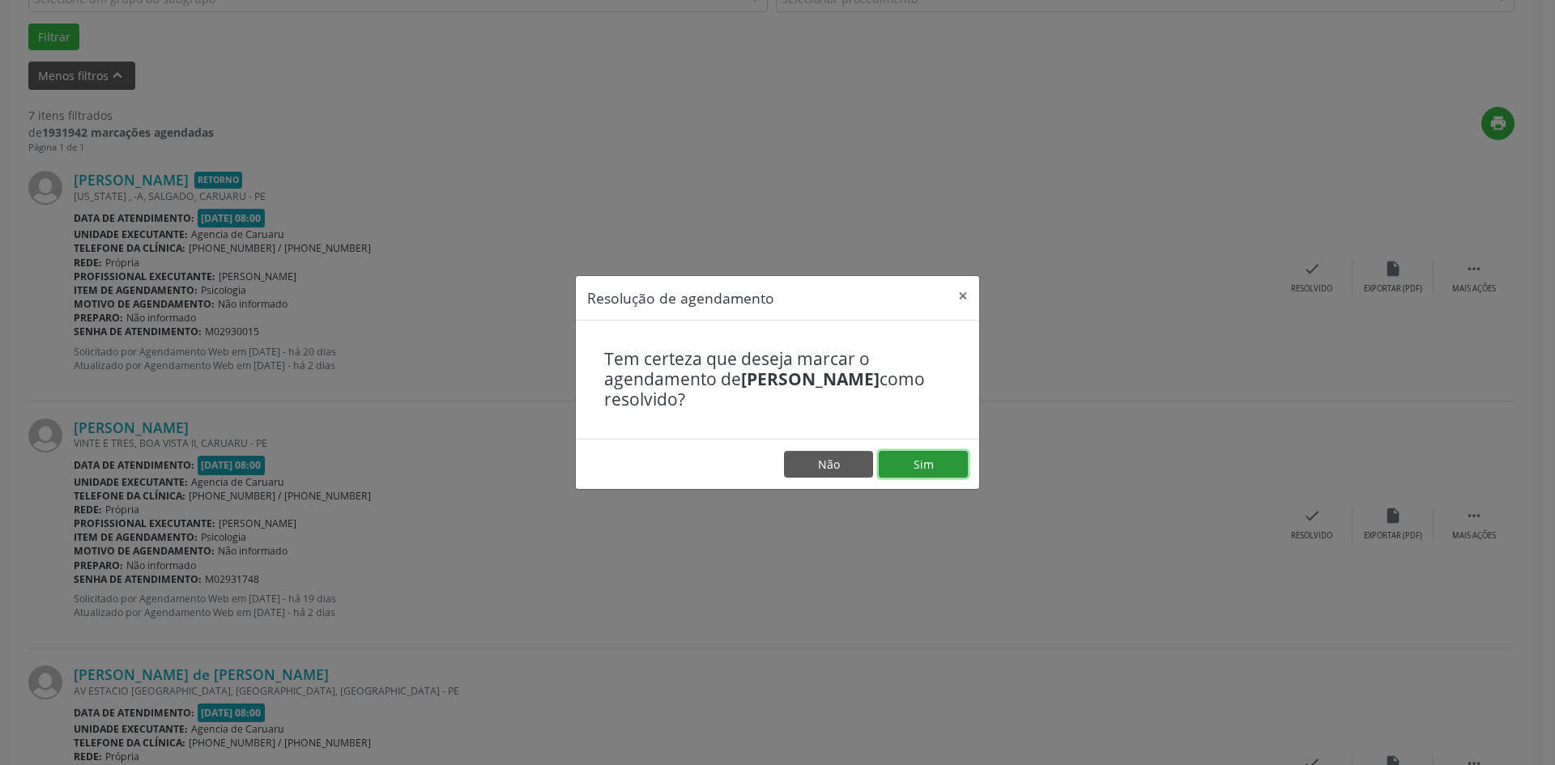
click at [889, 466] on button "Sim" at bounding box center [923, 465] width 89 height 28
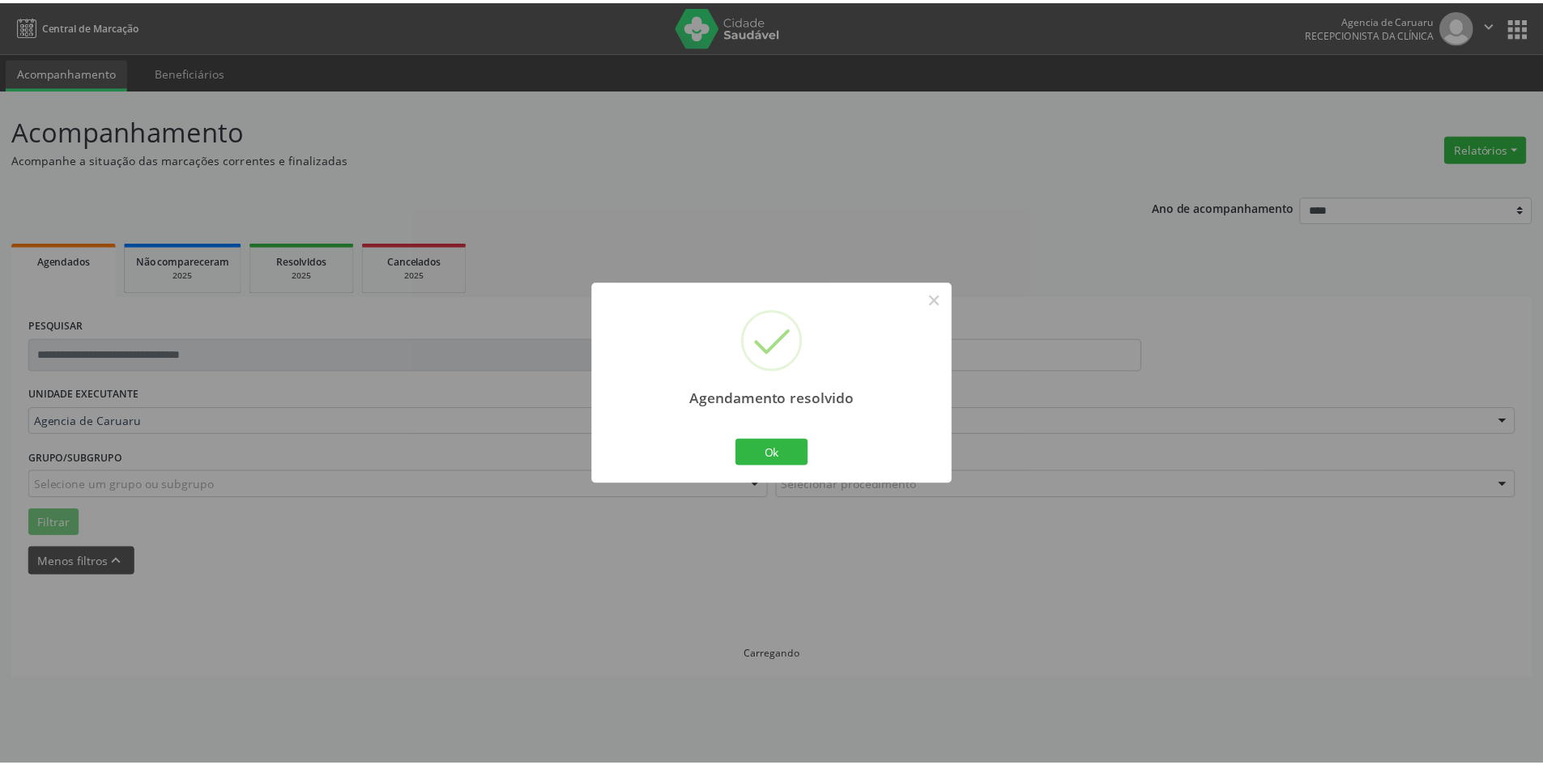
scroll to position [0, 0]
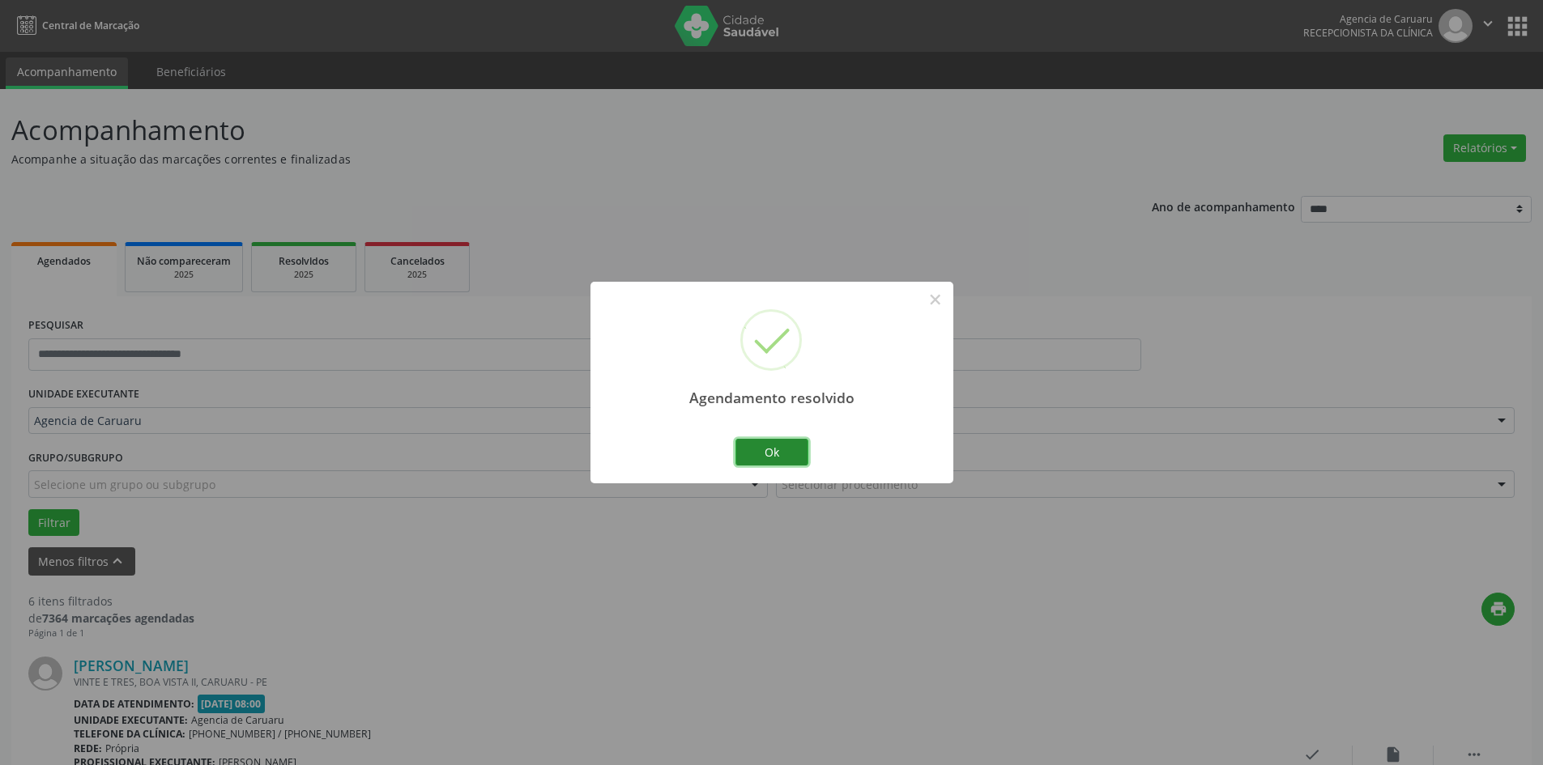
click at [793, 458] on button "Ok" at bounding box center [772, 453] width 73 height 28
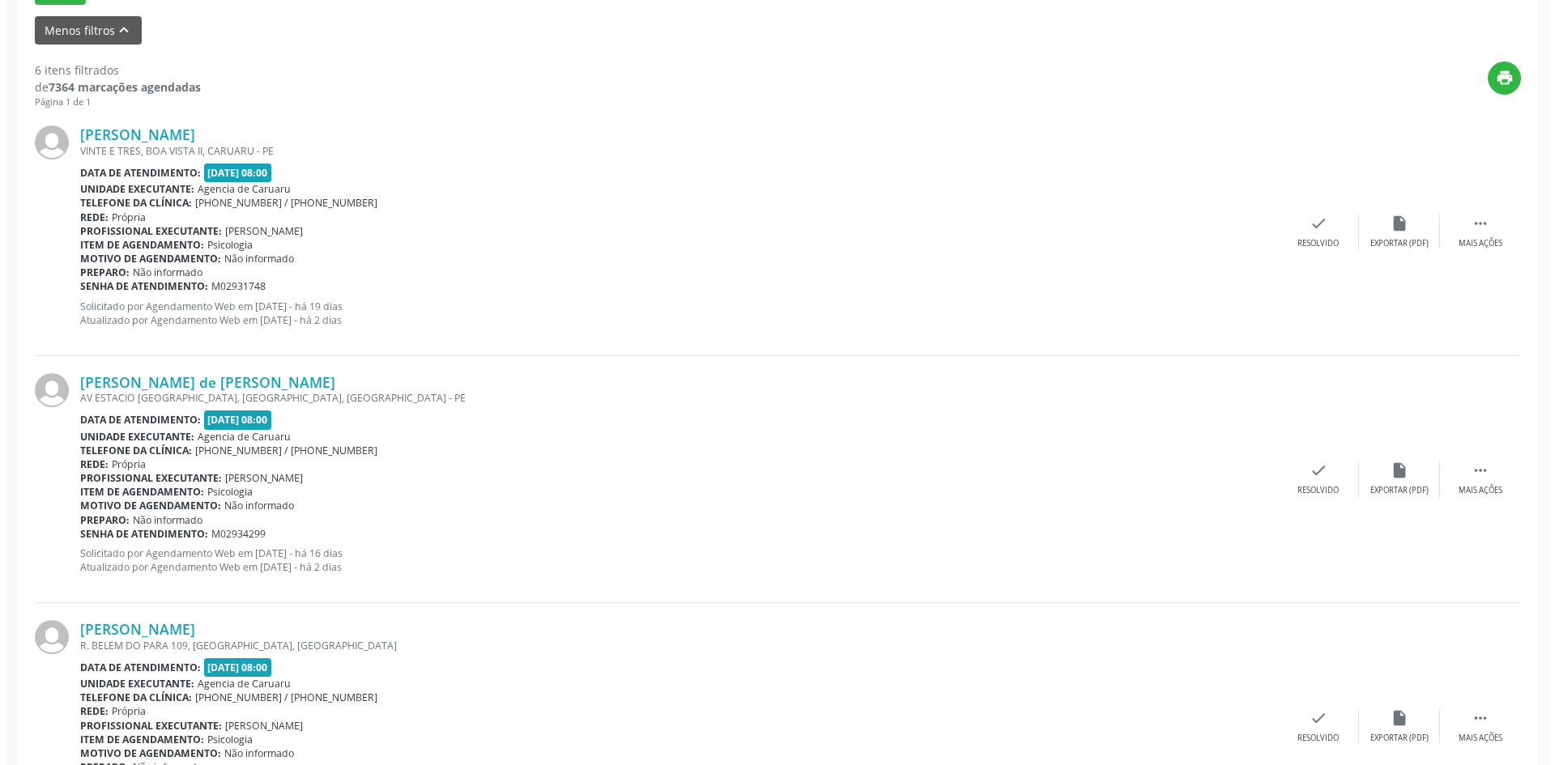
scroll to position [567, 0]
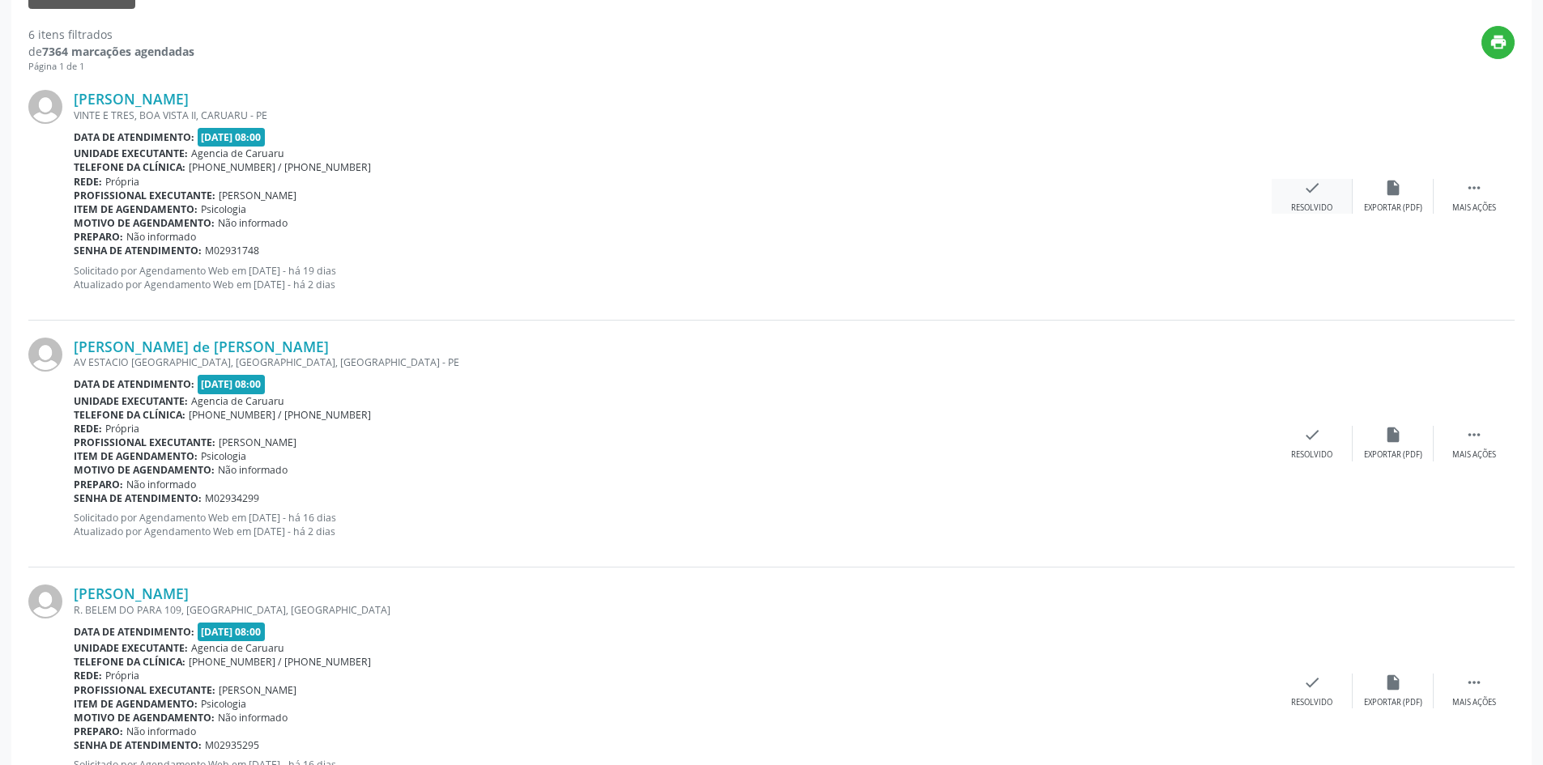
click at [1320, 198] on div "check Resolvido" at bounding box center [1312, 196] width 81 height 35
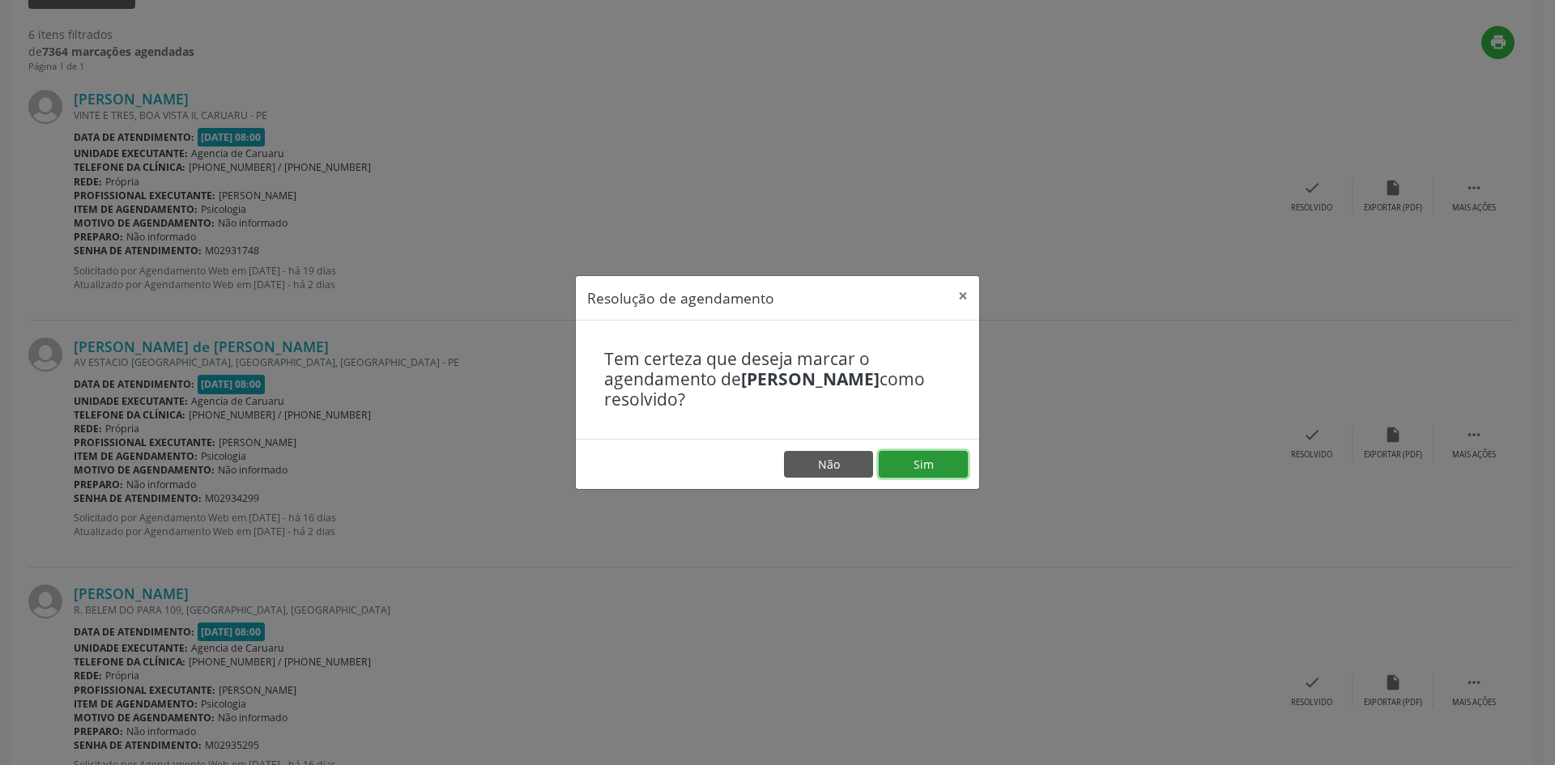
click at [897, 458] on button "Sim" at bounding box center [923, 465] width 89 height 28
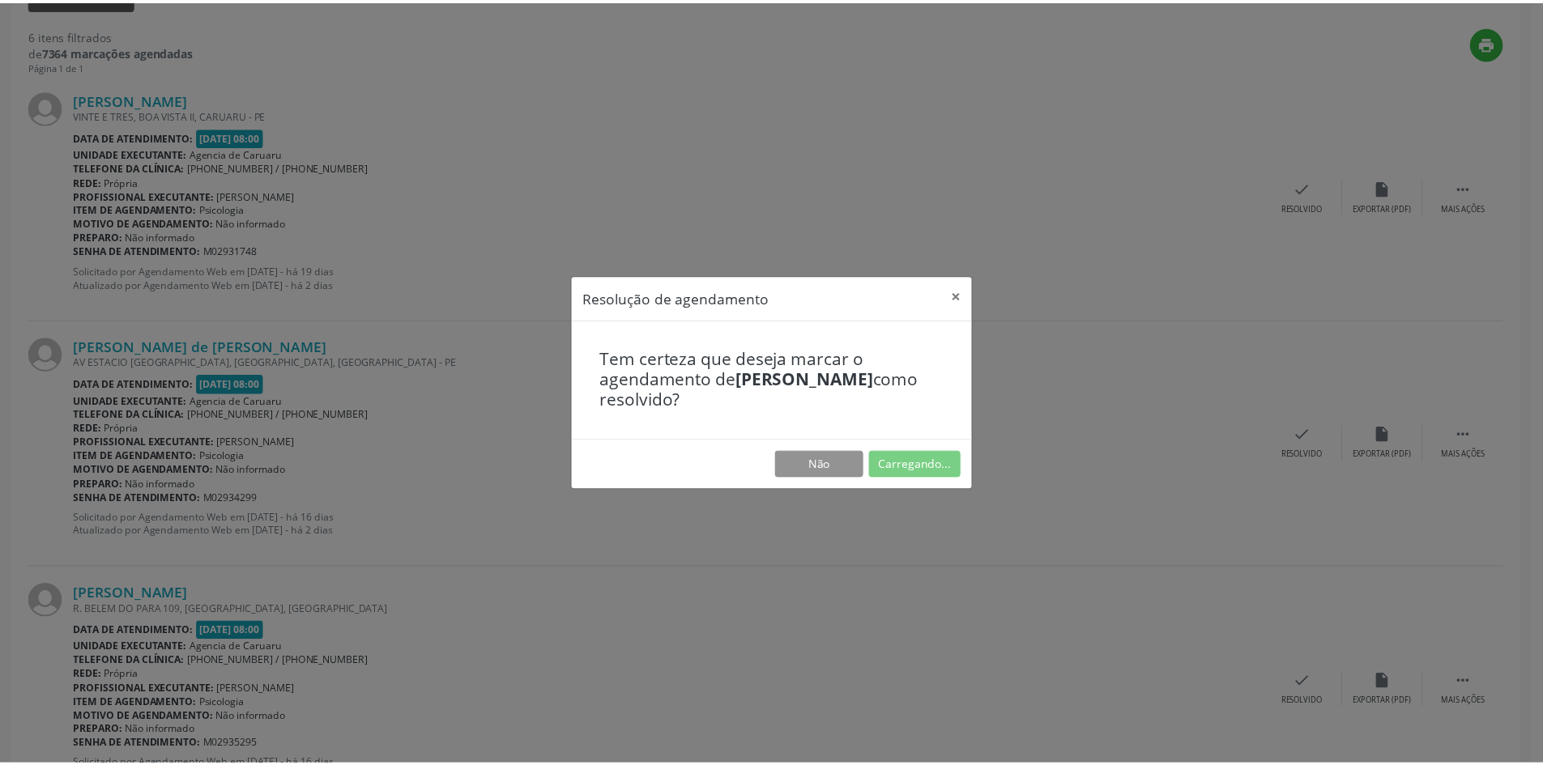
scroll to position [0, 0]
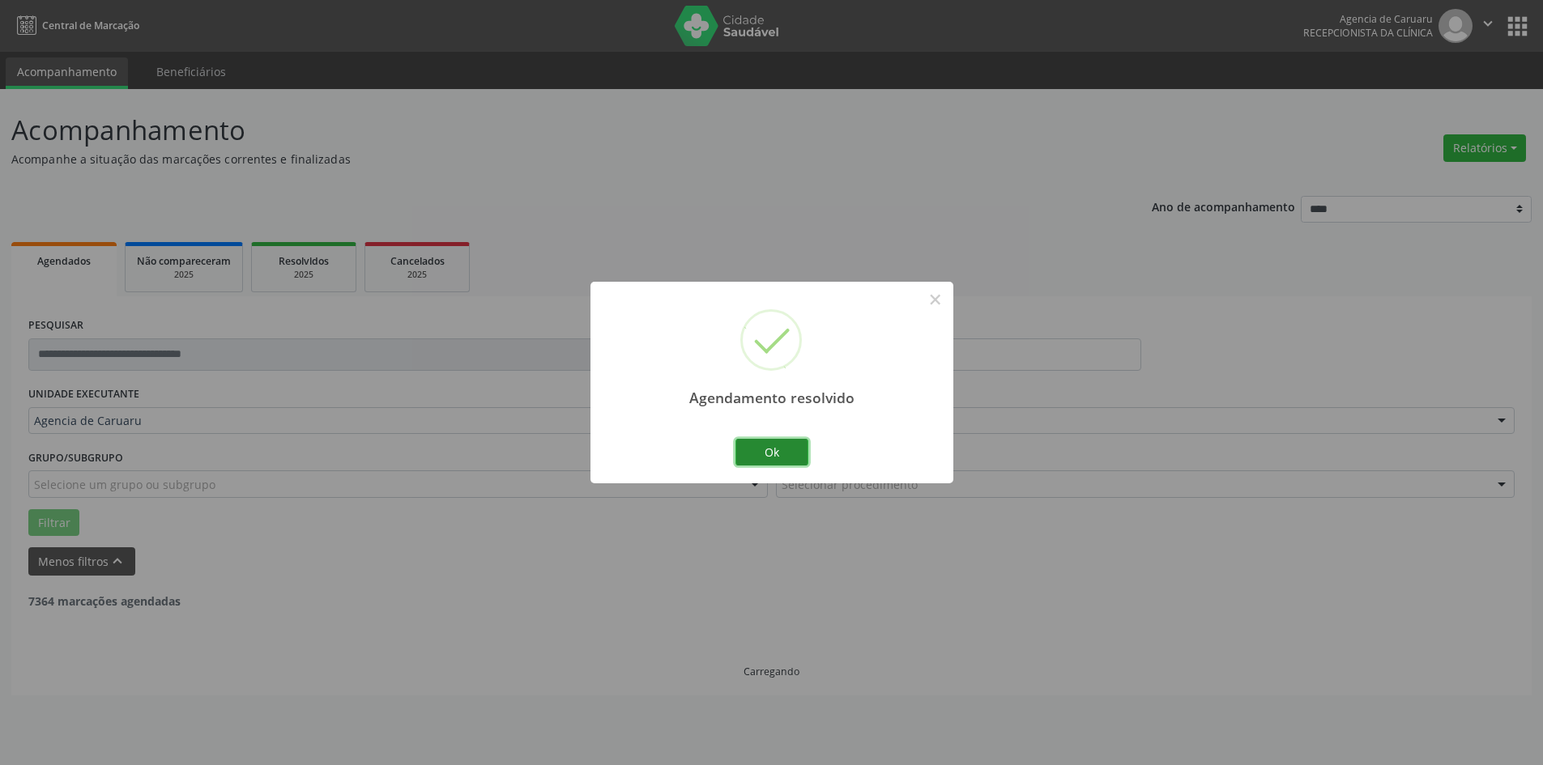
click at [787, 450] on button "Ok" at bounding box center [772, 453] width 73 height 28
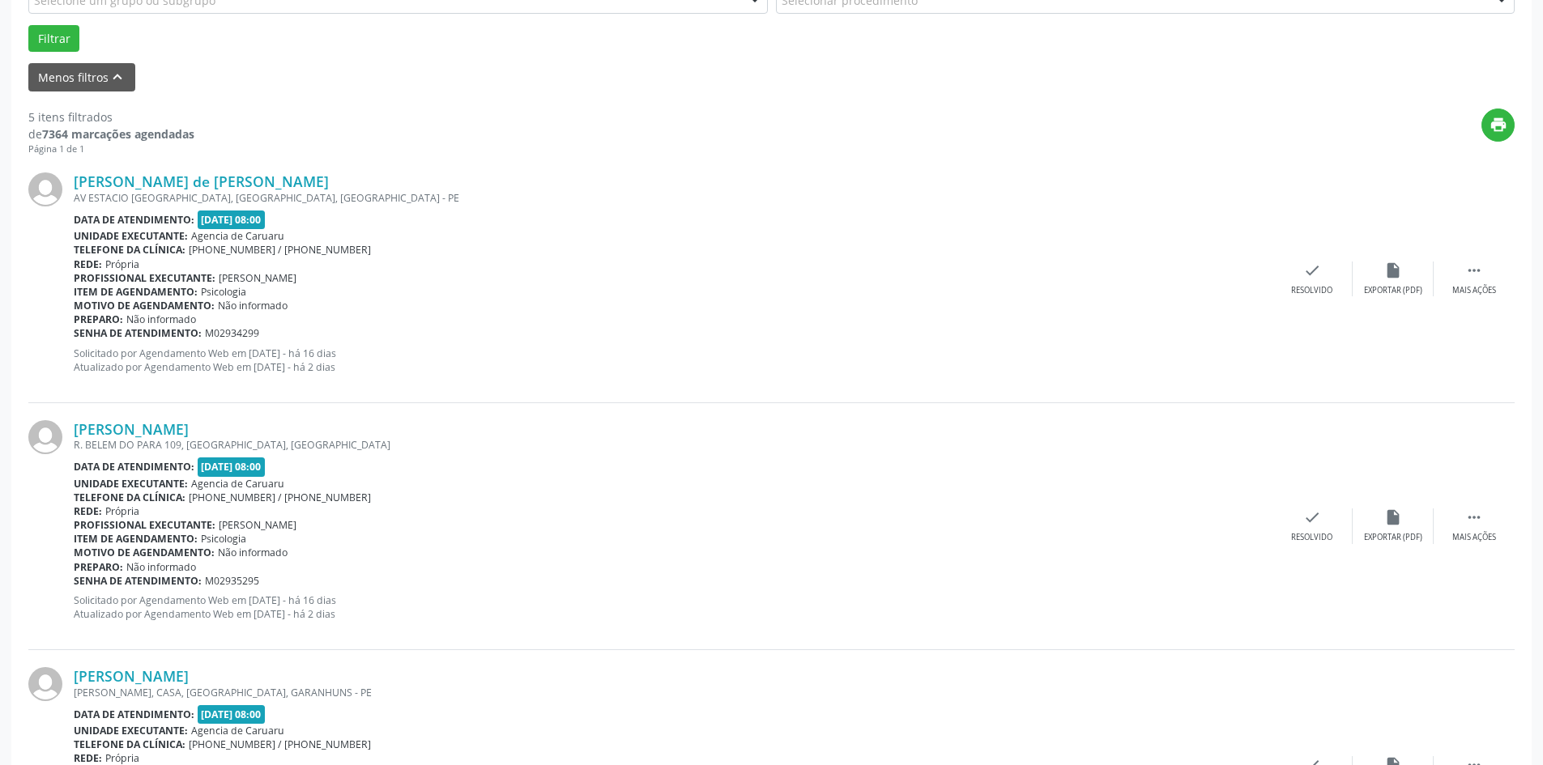
scroll to position [486, 0]
click at [1465, 276] on icon "" at bounding box center [1474, 269] width 18 height 18
click at [1405, 288] on div "Não compareceu" at bounding box center [1392, 289] width 69 height 11
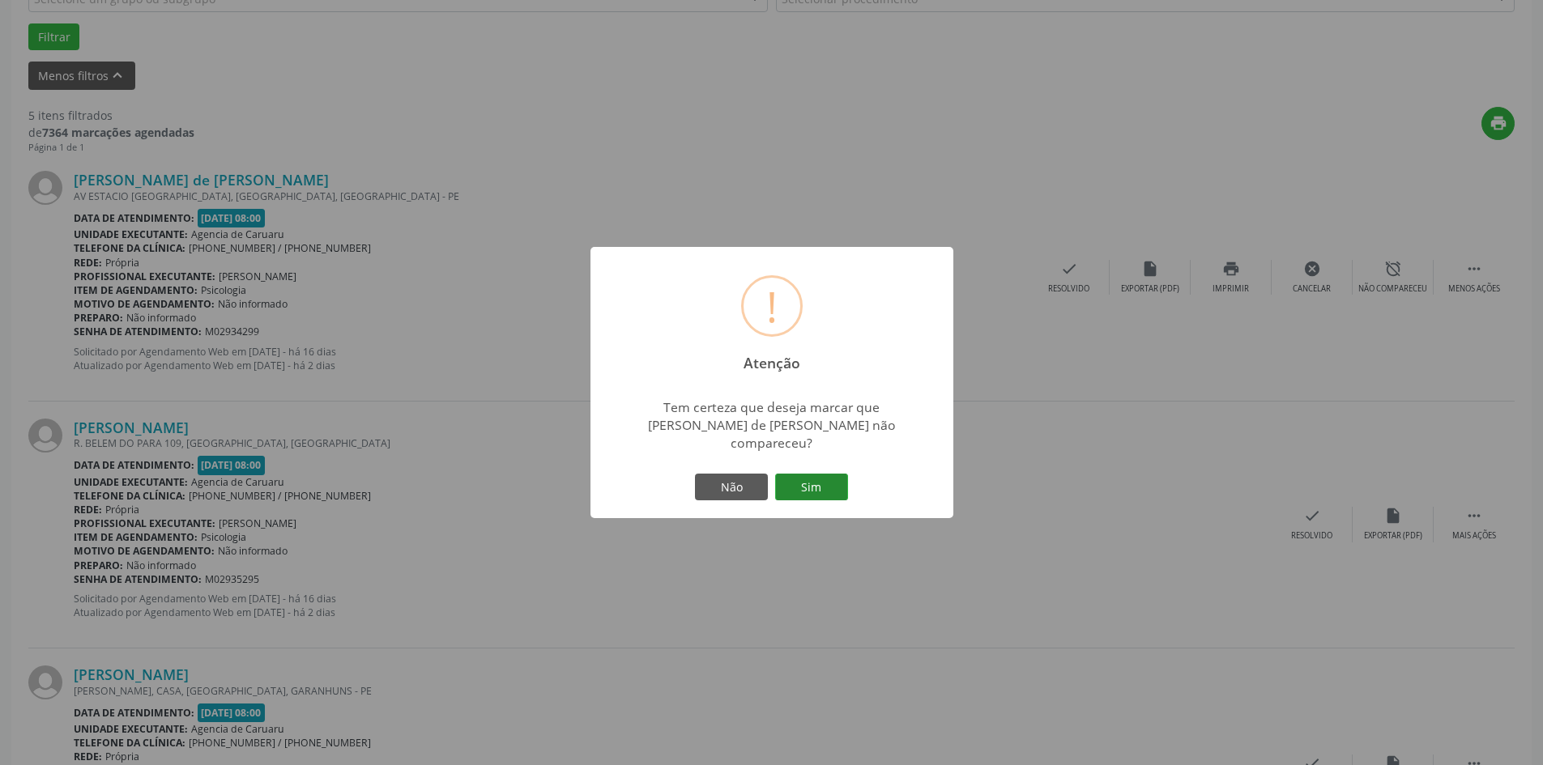
click at [797, 478] on button "Sim" at bounding box center [811, 488] width 73 height 28
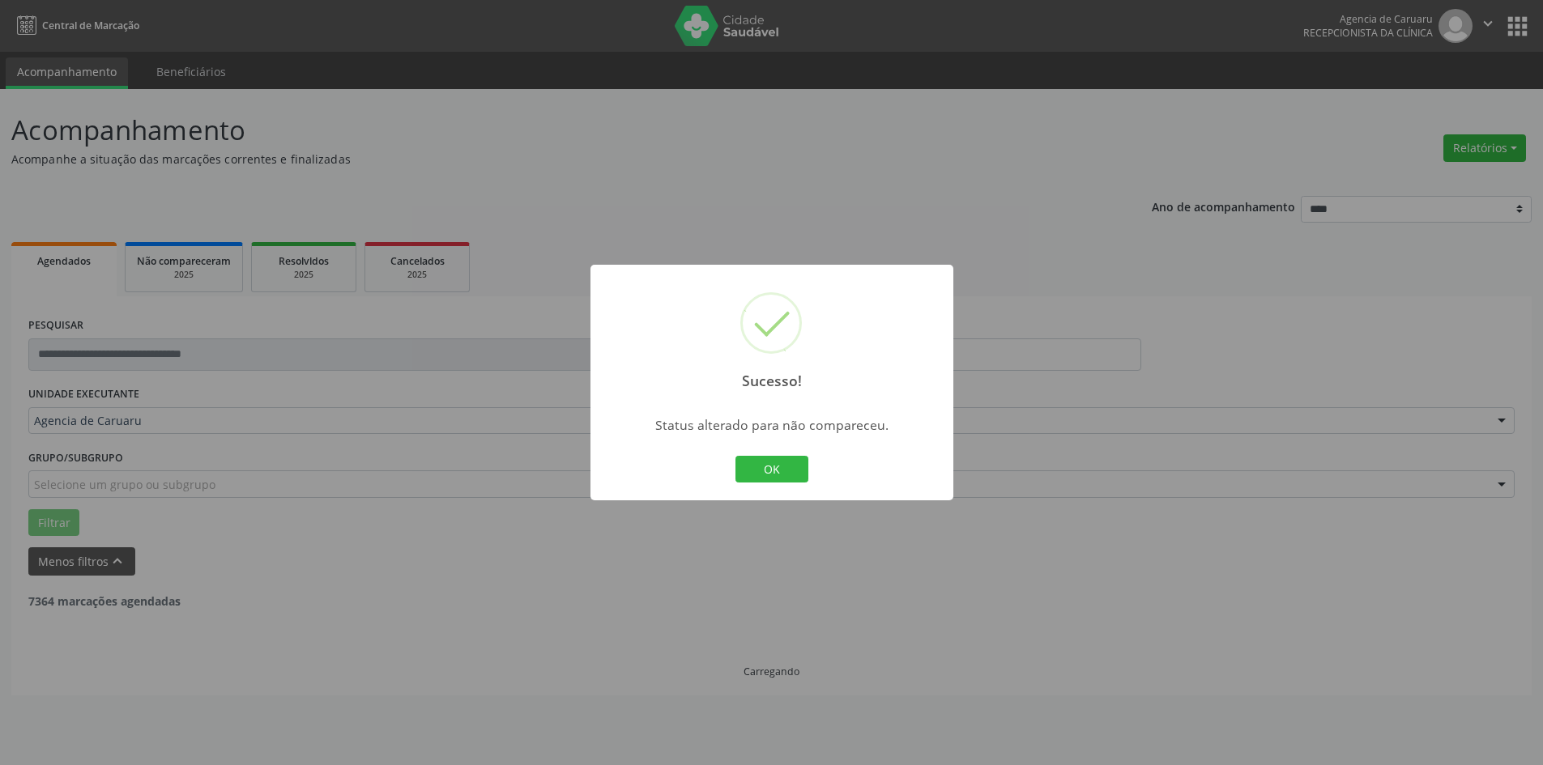
scroll to position [0, 0]
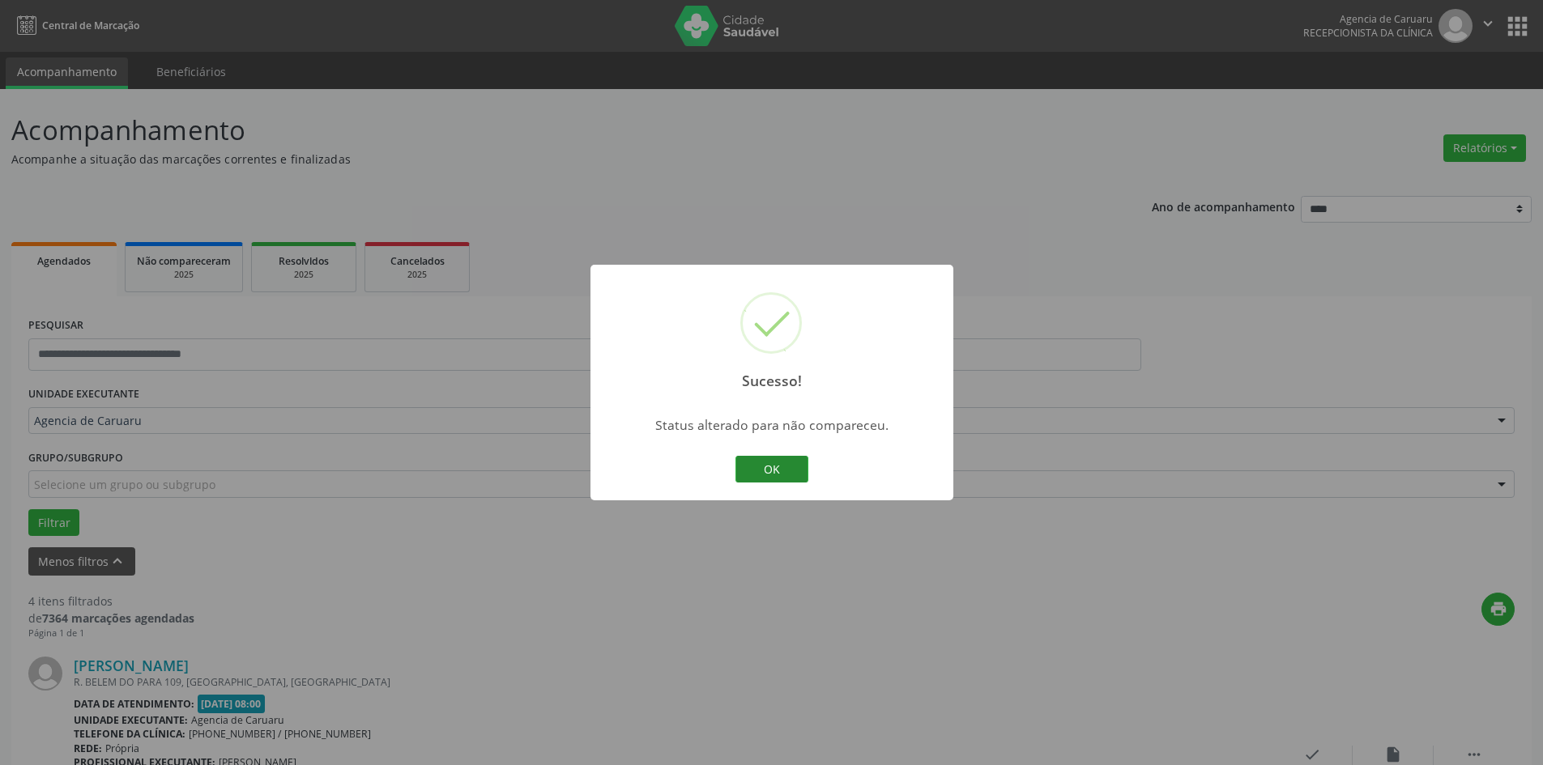
click at [797, 477] on button "OK" at bounding box center [772, 470] width 73 height 28
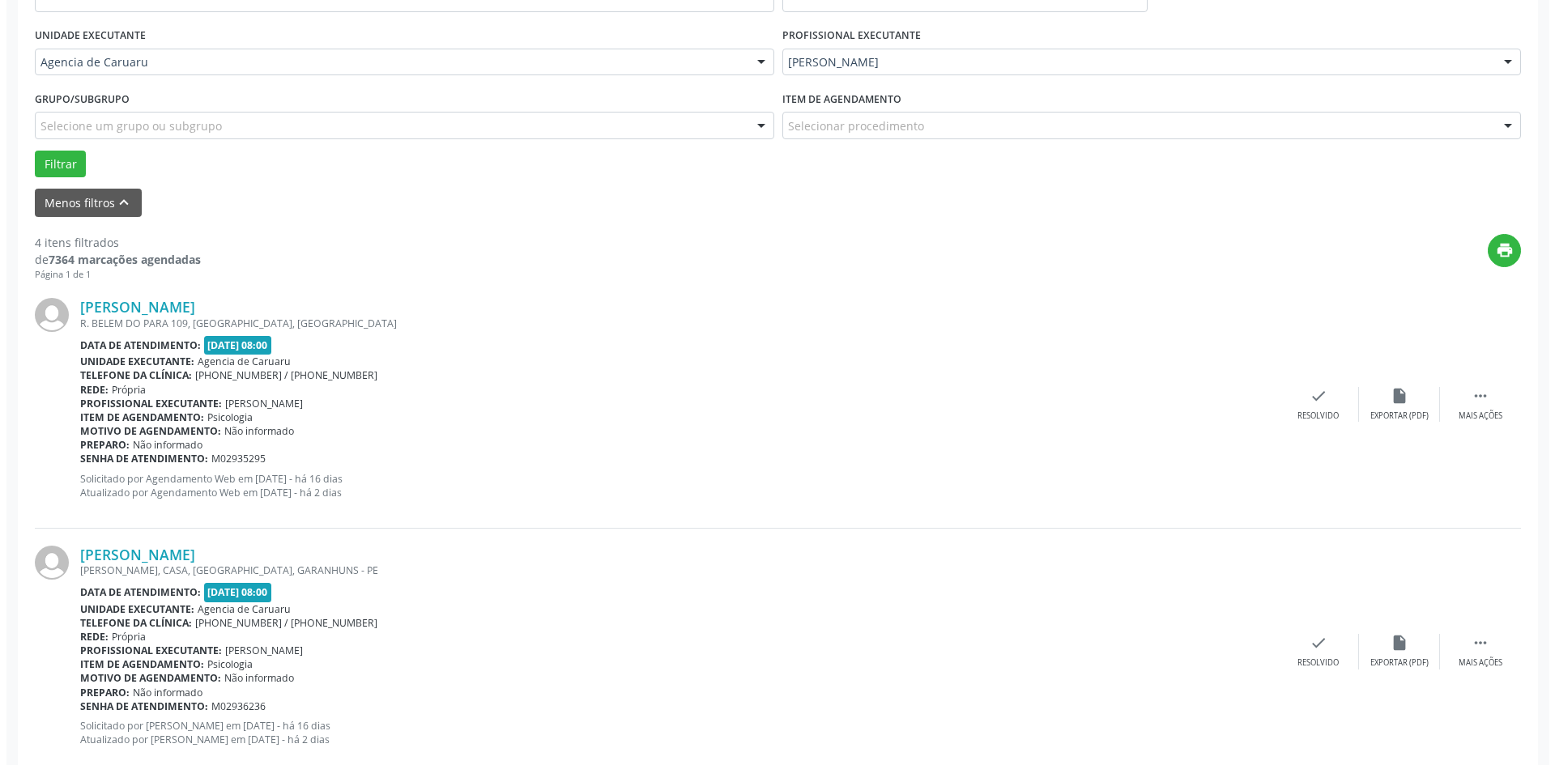
scroll to position [405, 0]
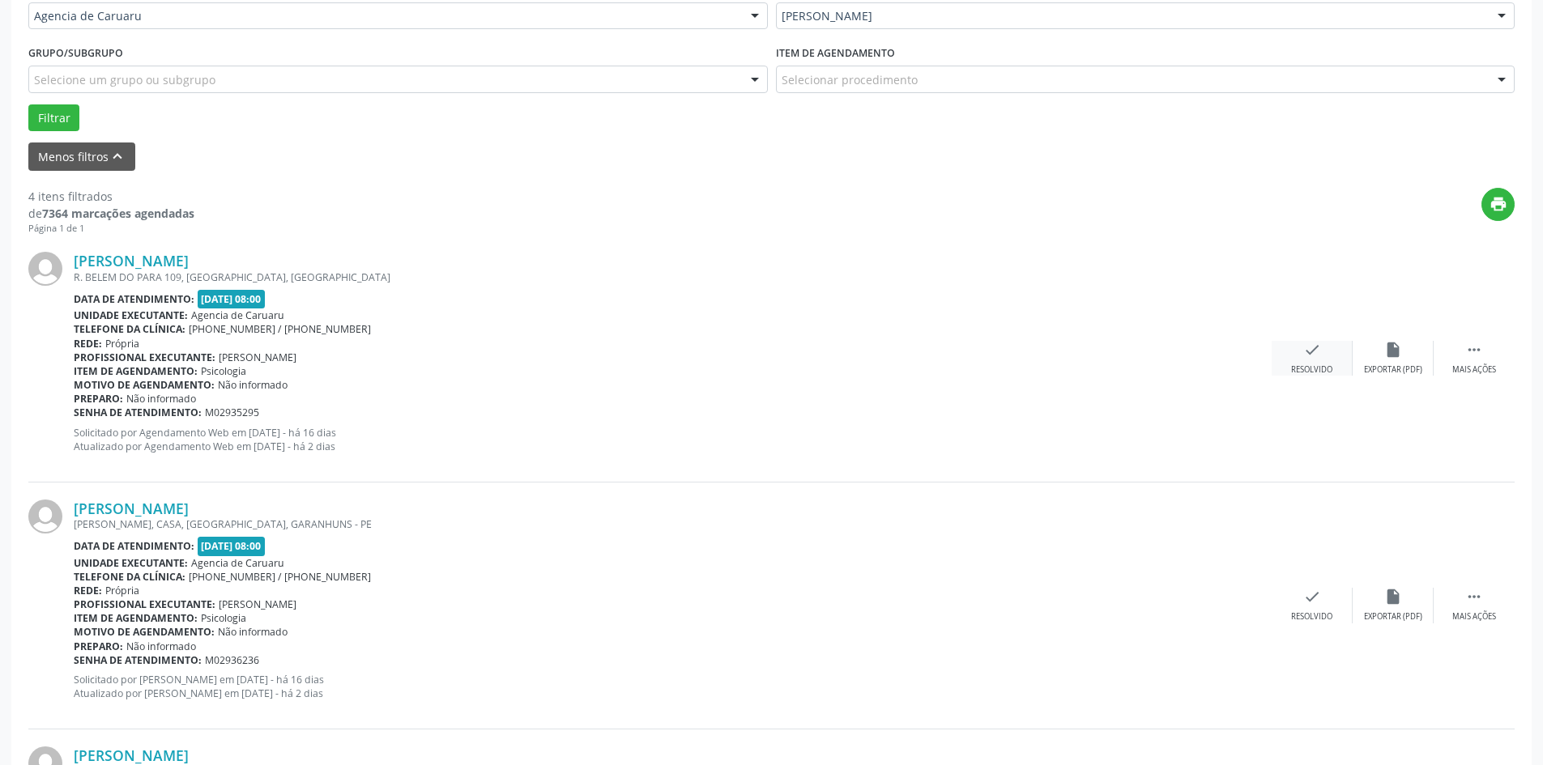
click at [1301, 354] on div "check Resolvido" at bounding box center [1312, 358] width 81 height 35
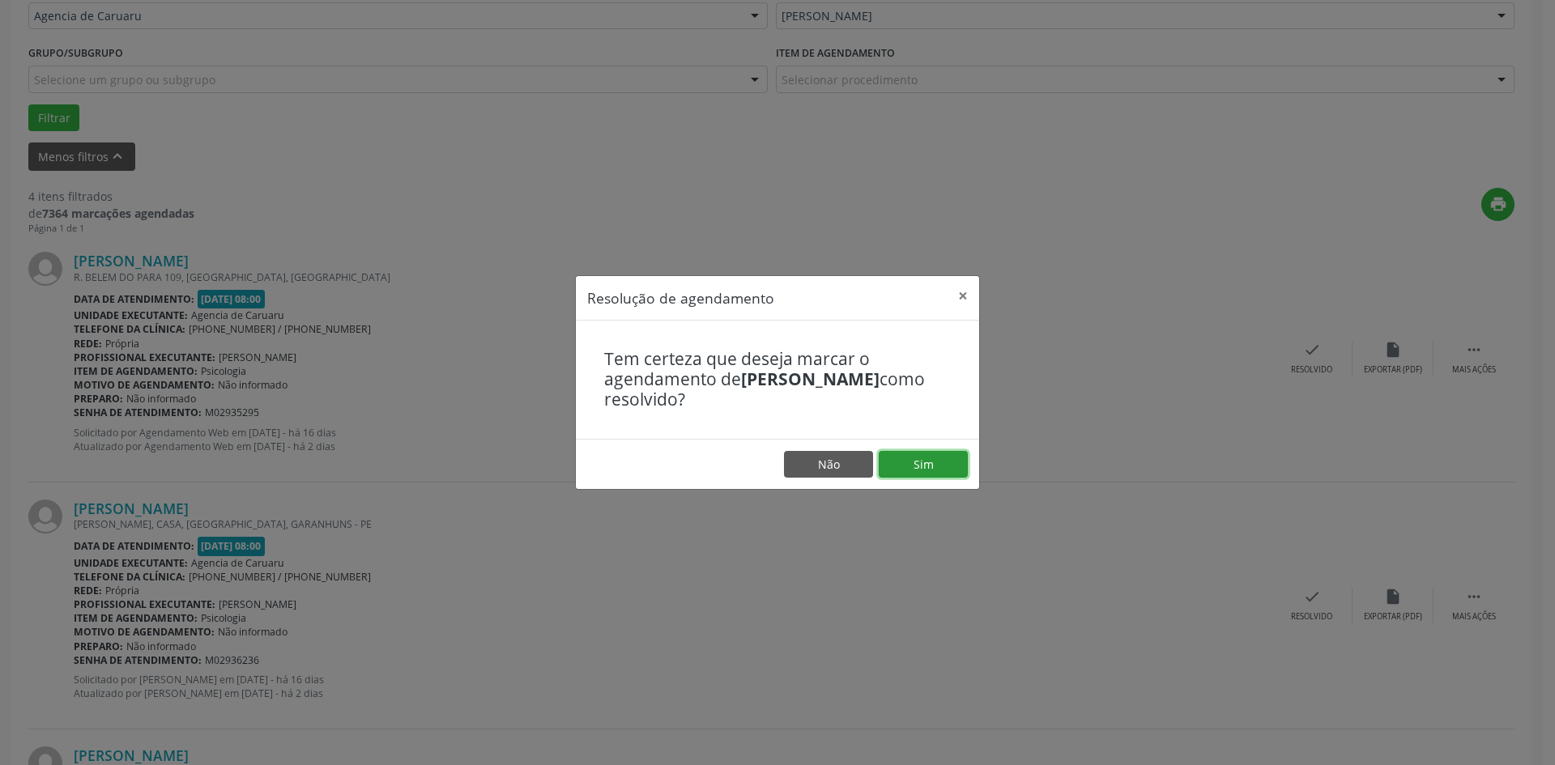
click at [910, 476] on button "Sim" at bounding box center [923, 465] width 89 height 28
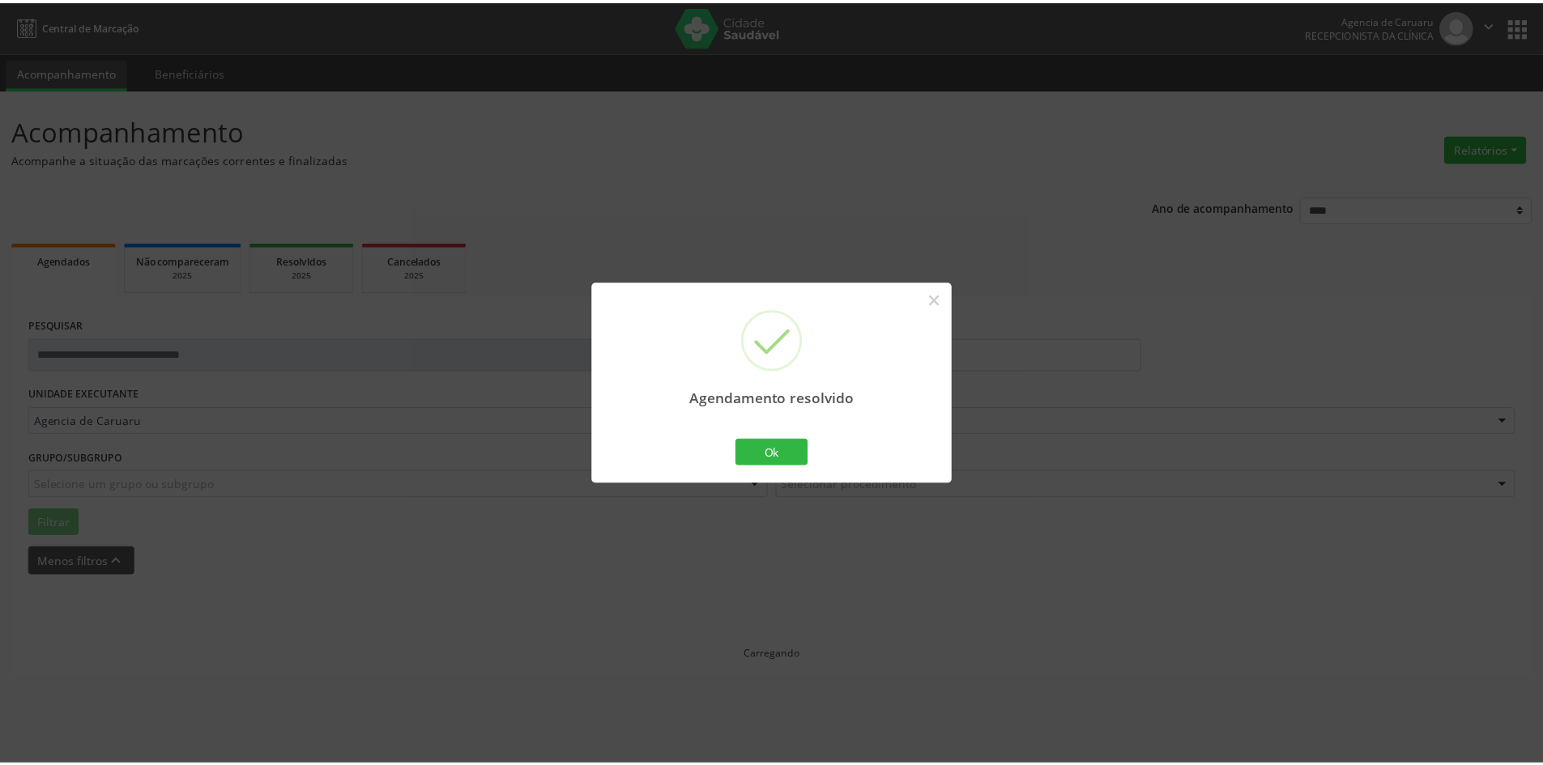
scroll to position [0, 0]
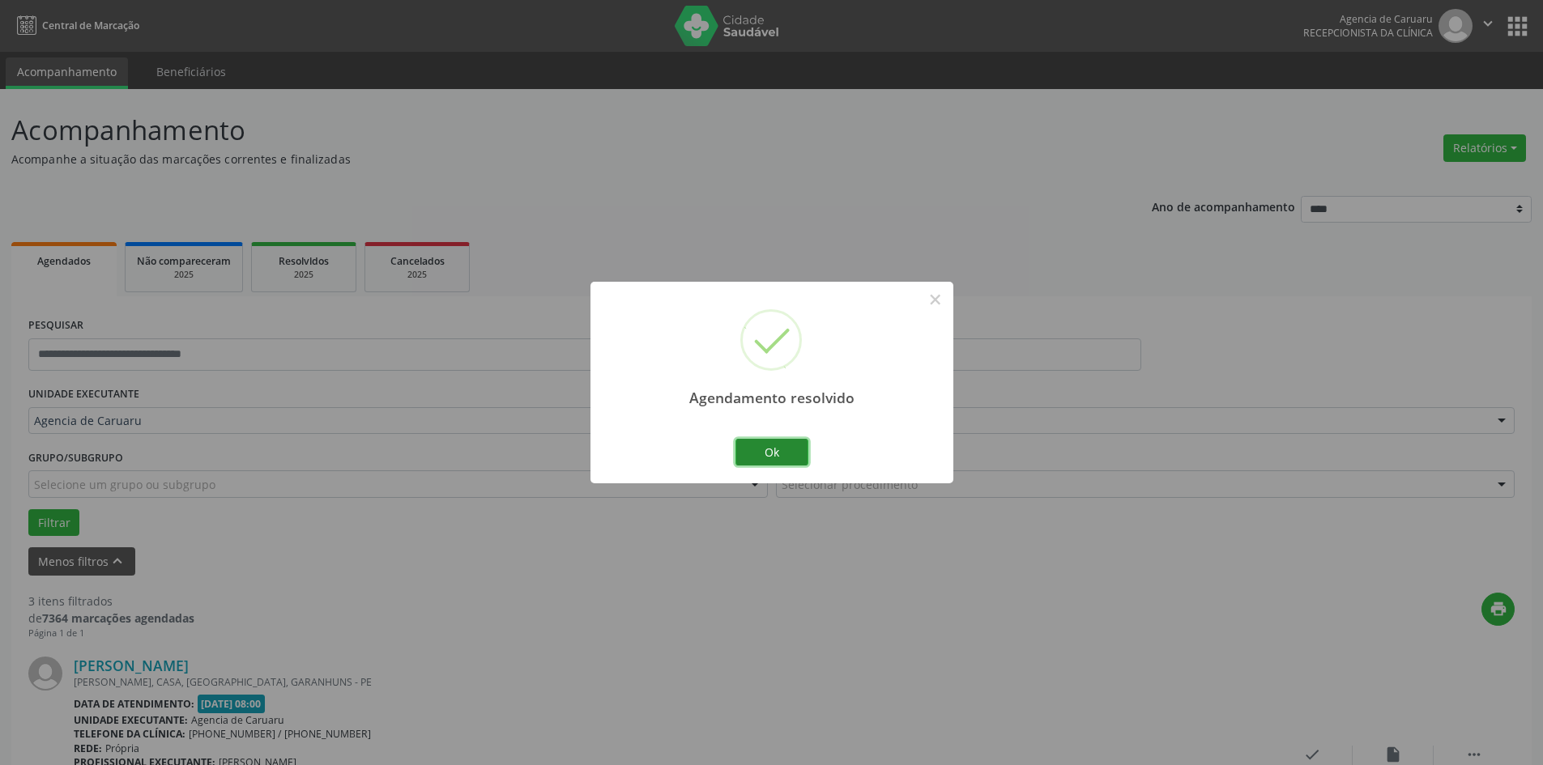
click at [764, 451] on button "Ok" at bounding box center [772, 453] width 73 height 28
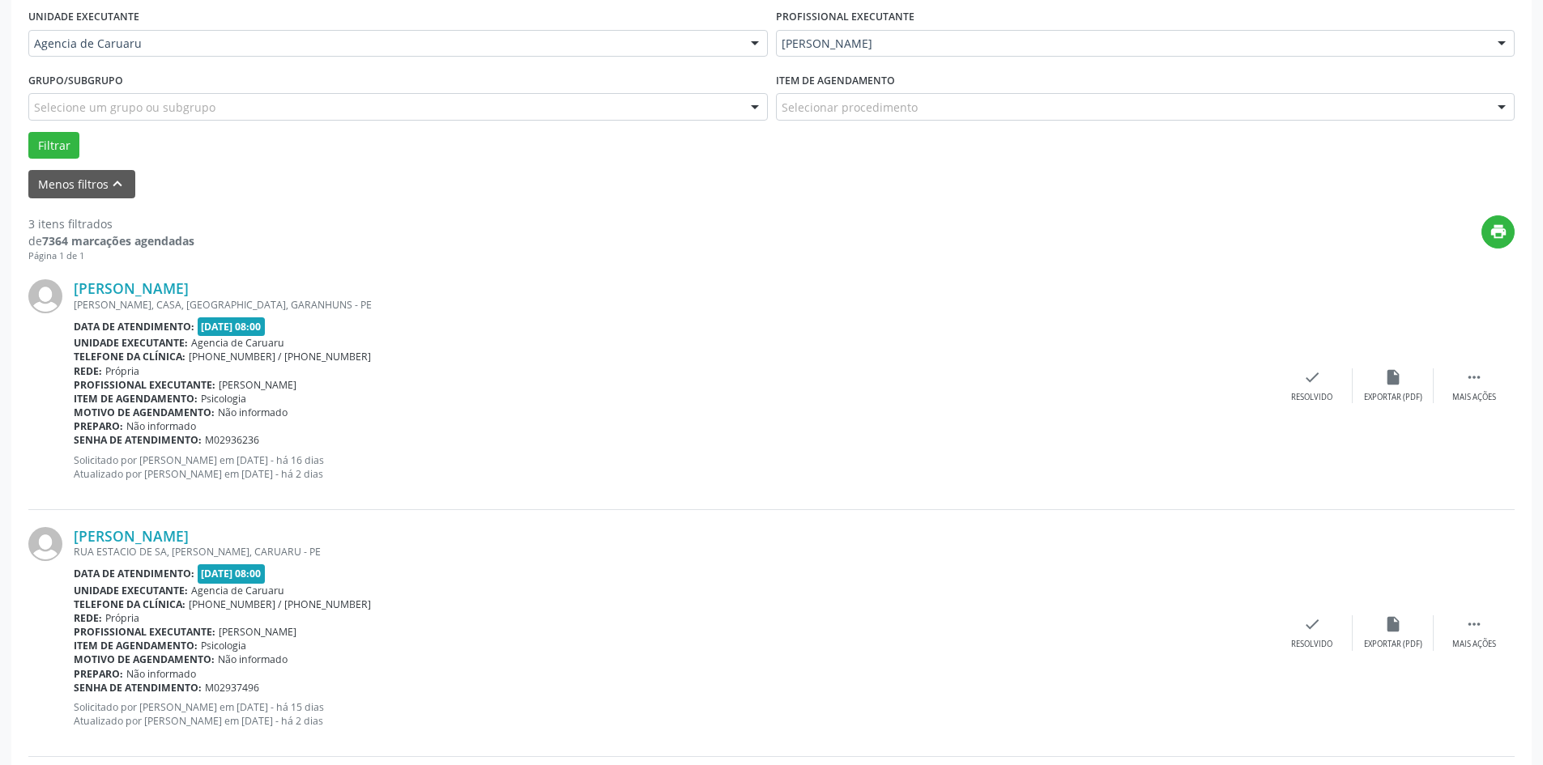
scroll to position [405, 0]
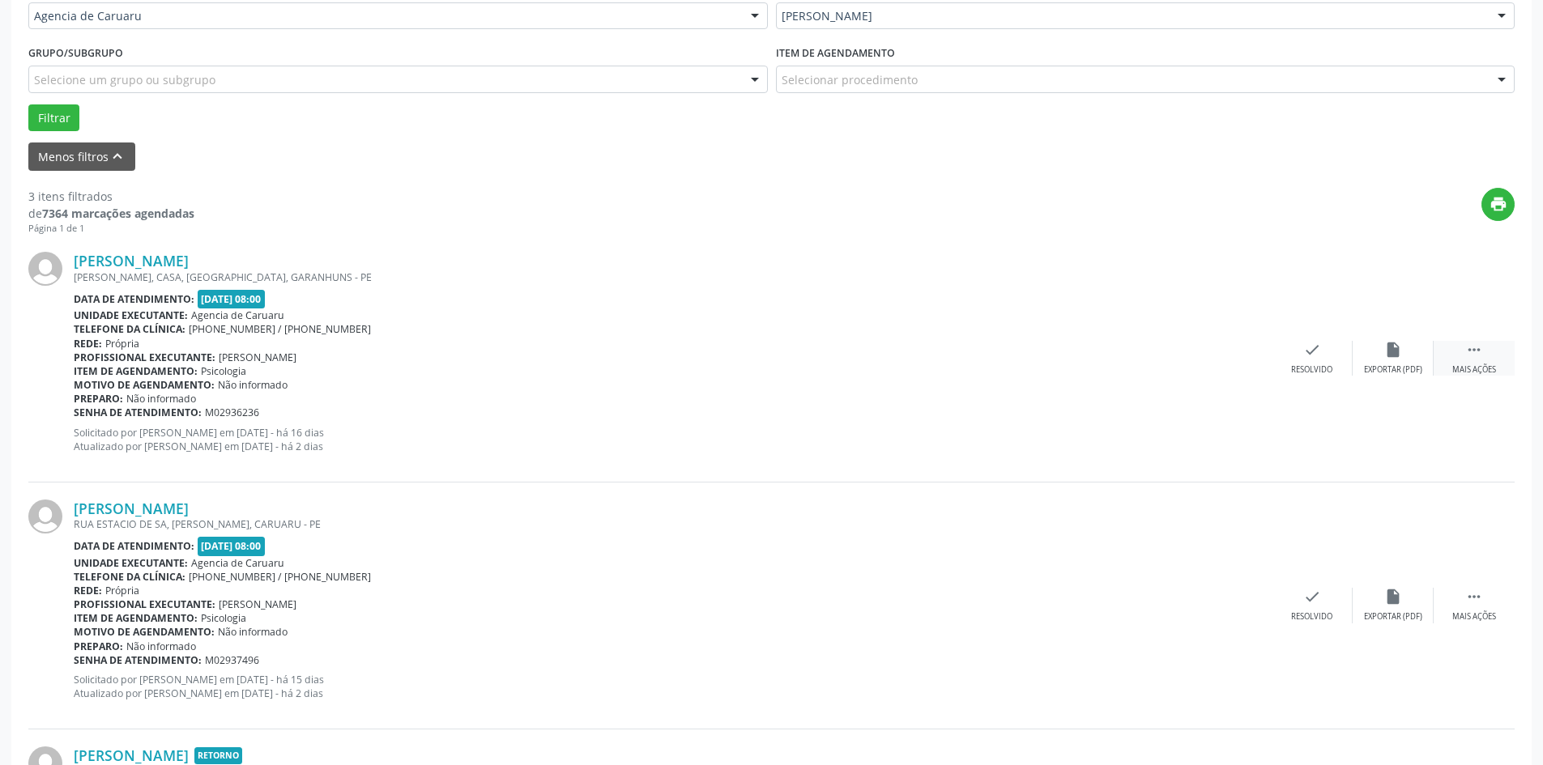
click at [1464, 364] on div " Mais ações" at bounding box center [1474, 358] width 81 height 35
click at [1390, 364] on div "alarm_off Não compareceu" at bounding box center [1393, 358] width 81 height 35
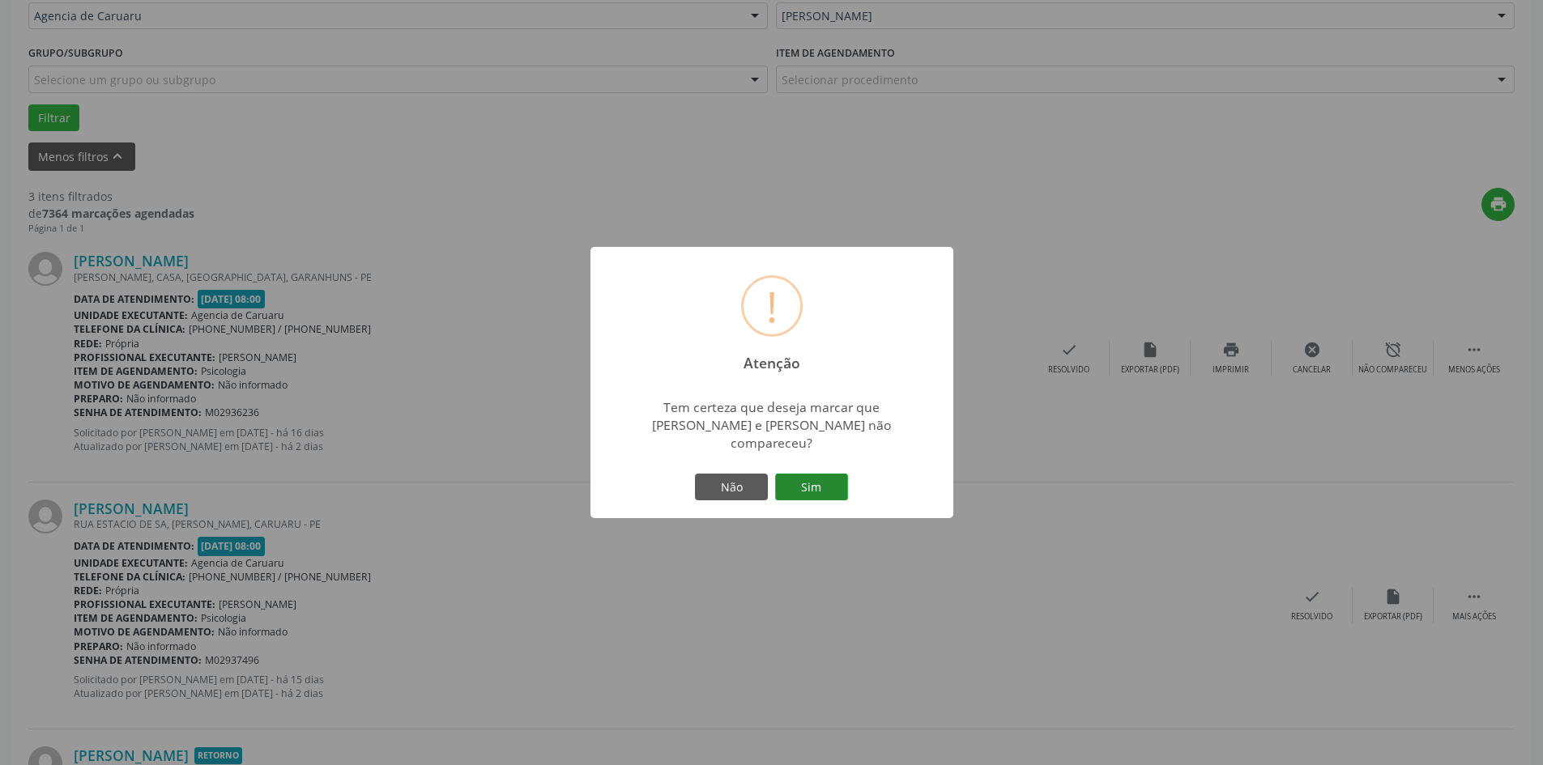
click at [800, 483] on button "Sim" at bounding box center [811, 488] width 73 height 28
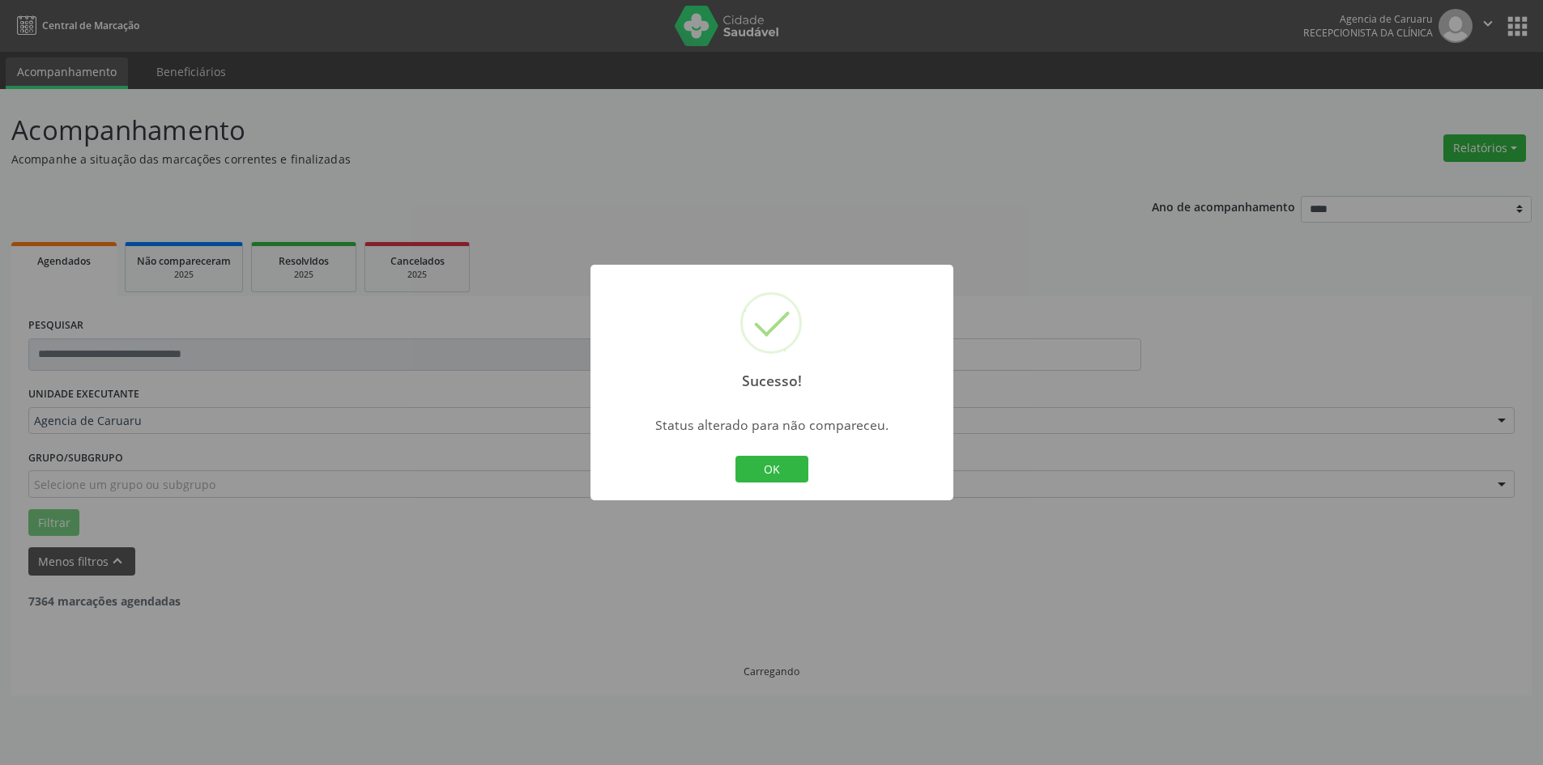
scroll to position [0, 0]
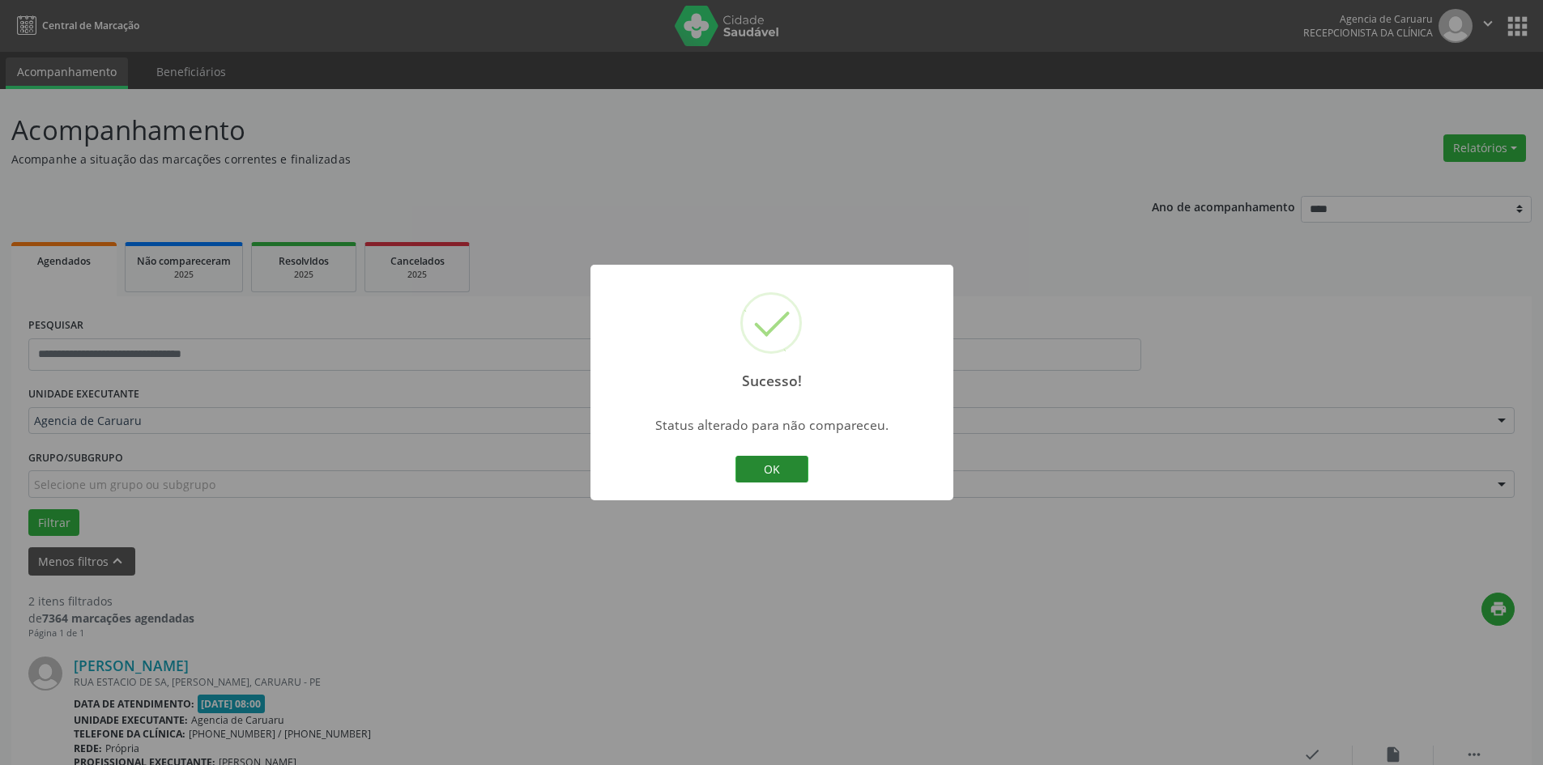
click at [791, 472] on button "OK" at bounding box center [772, 470] width 73 height 28
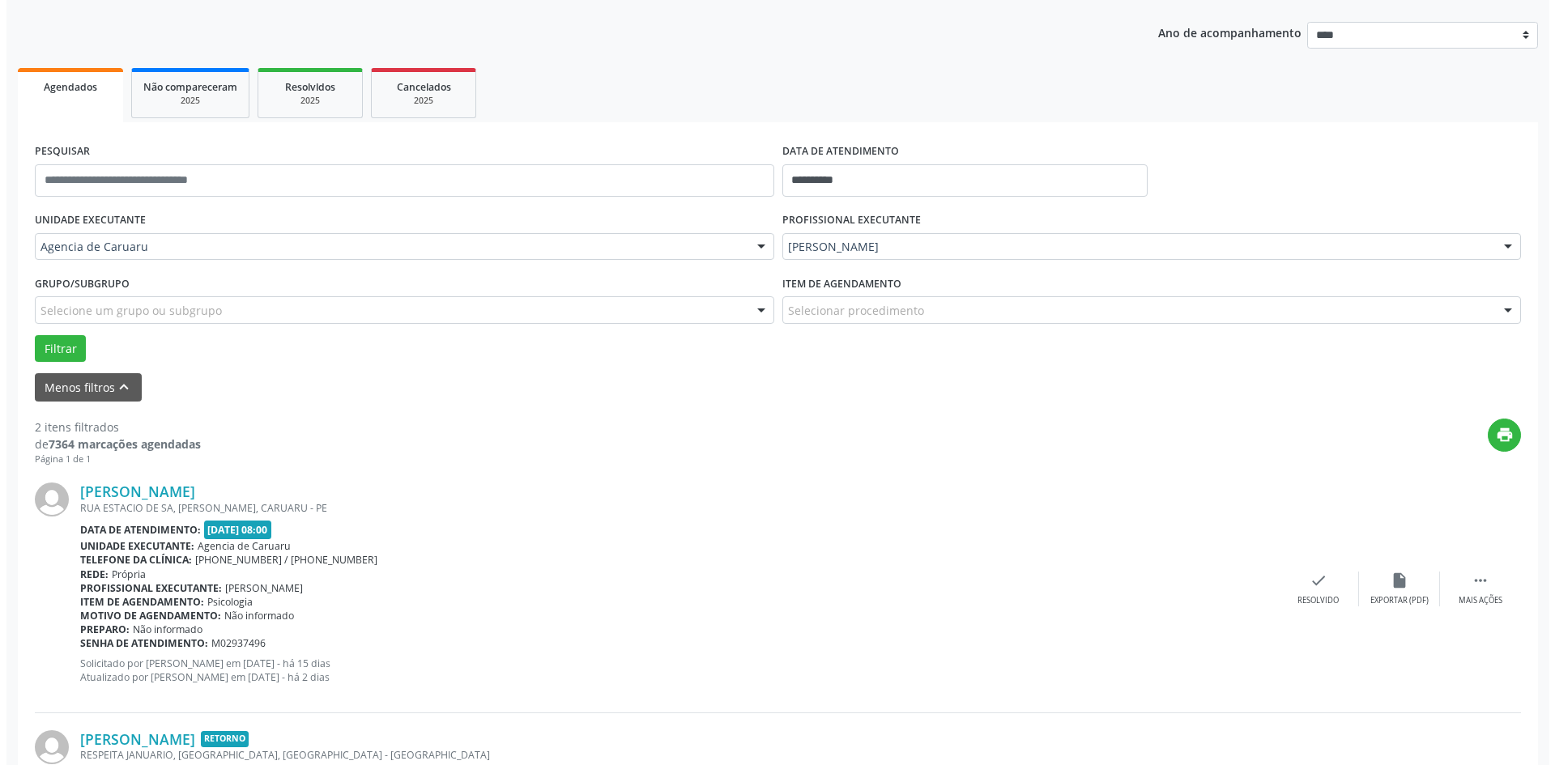
scroll to position [397, 0]
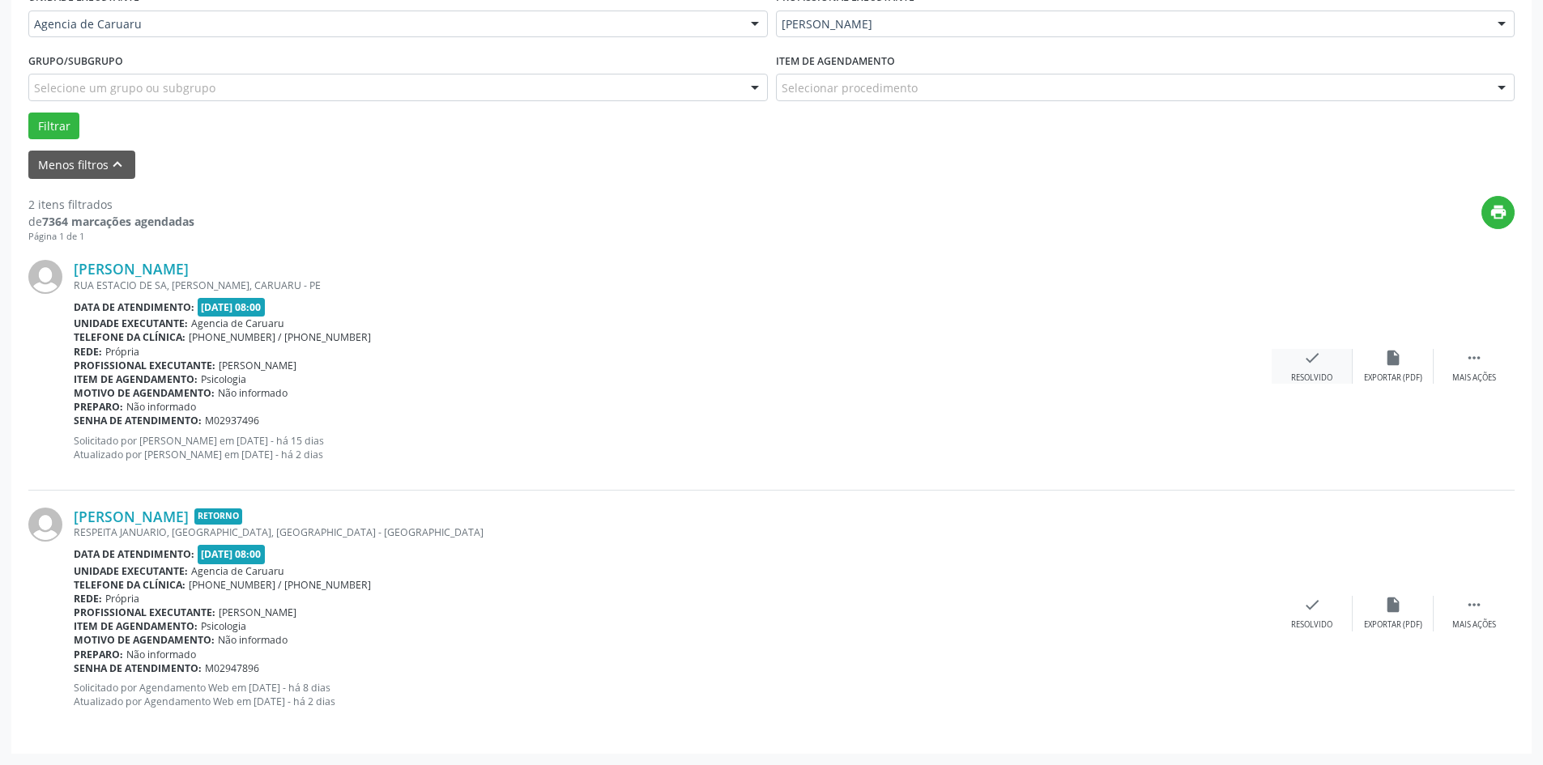
click at [1324, 371] on div "check Resolvido" at bounding box center [1312, 366] width 81 height 35
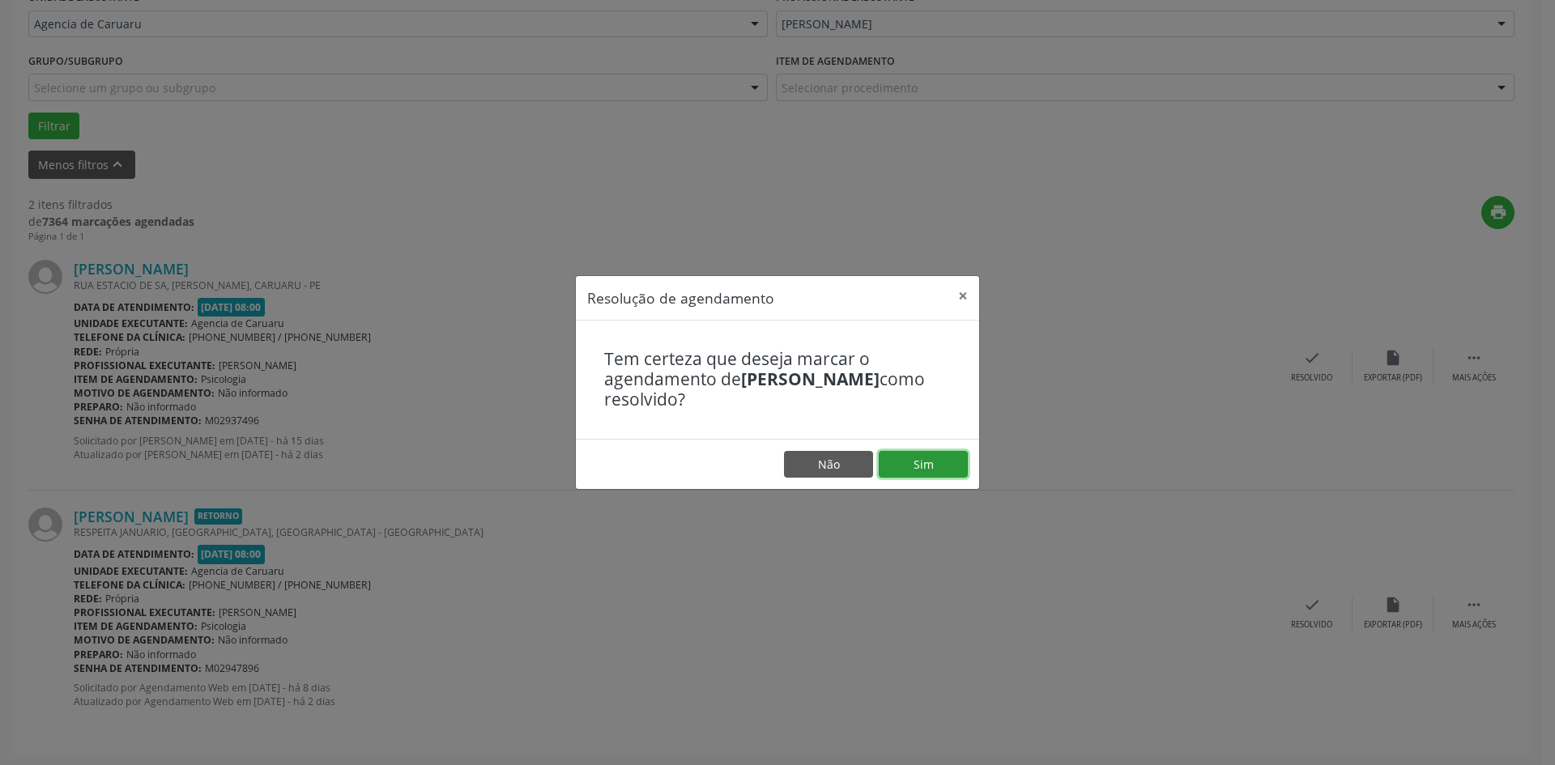
click at [909, 463] on button "Sim" at bounding box center [923, 465] width 89 height 28
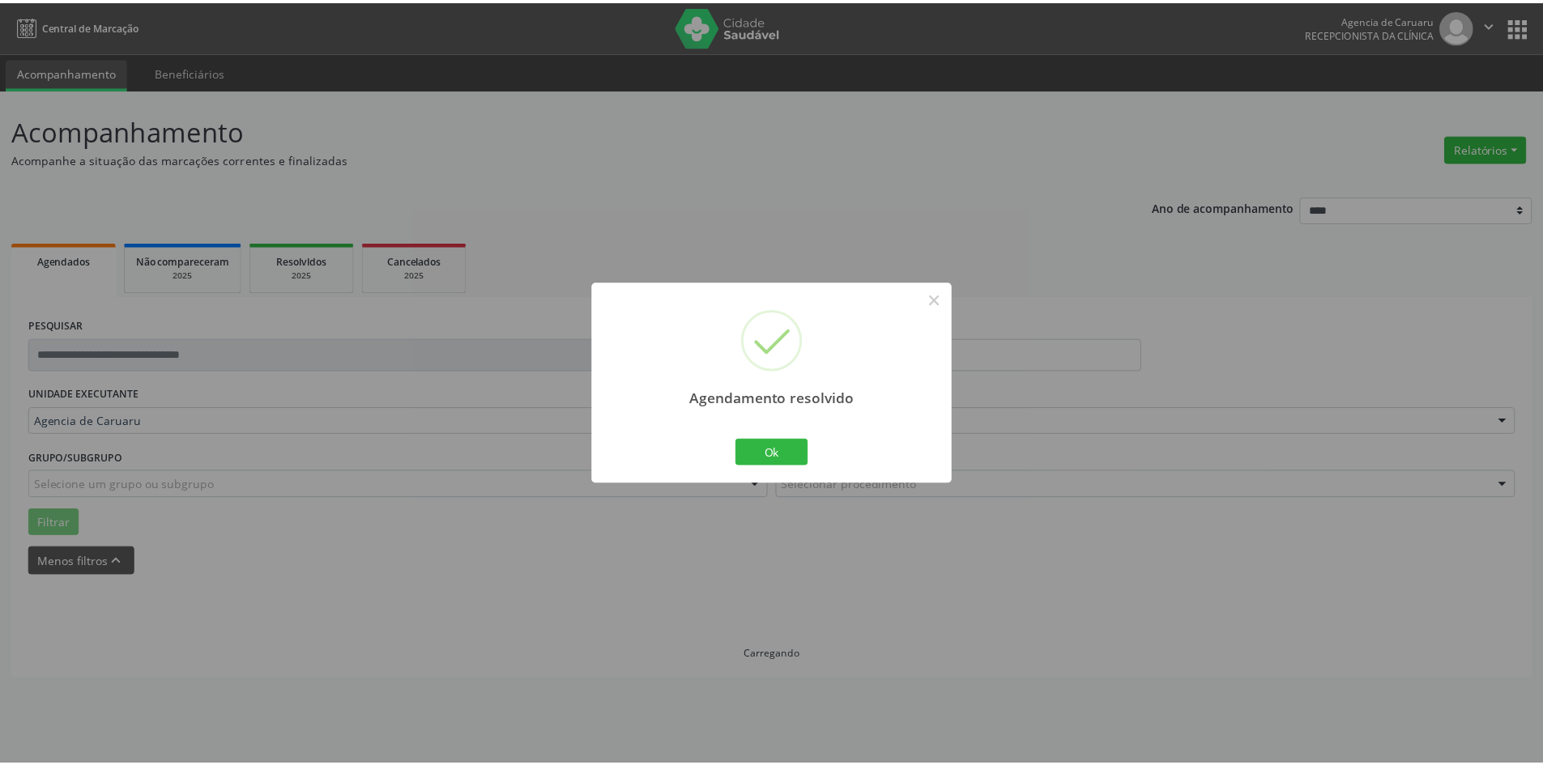
scroll to position [0, 0]
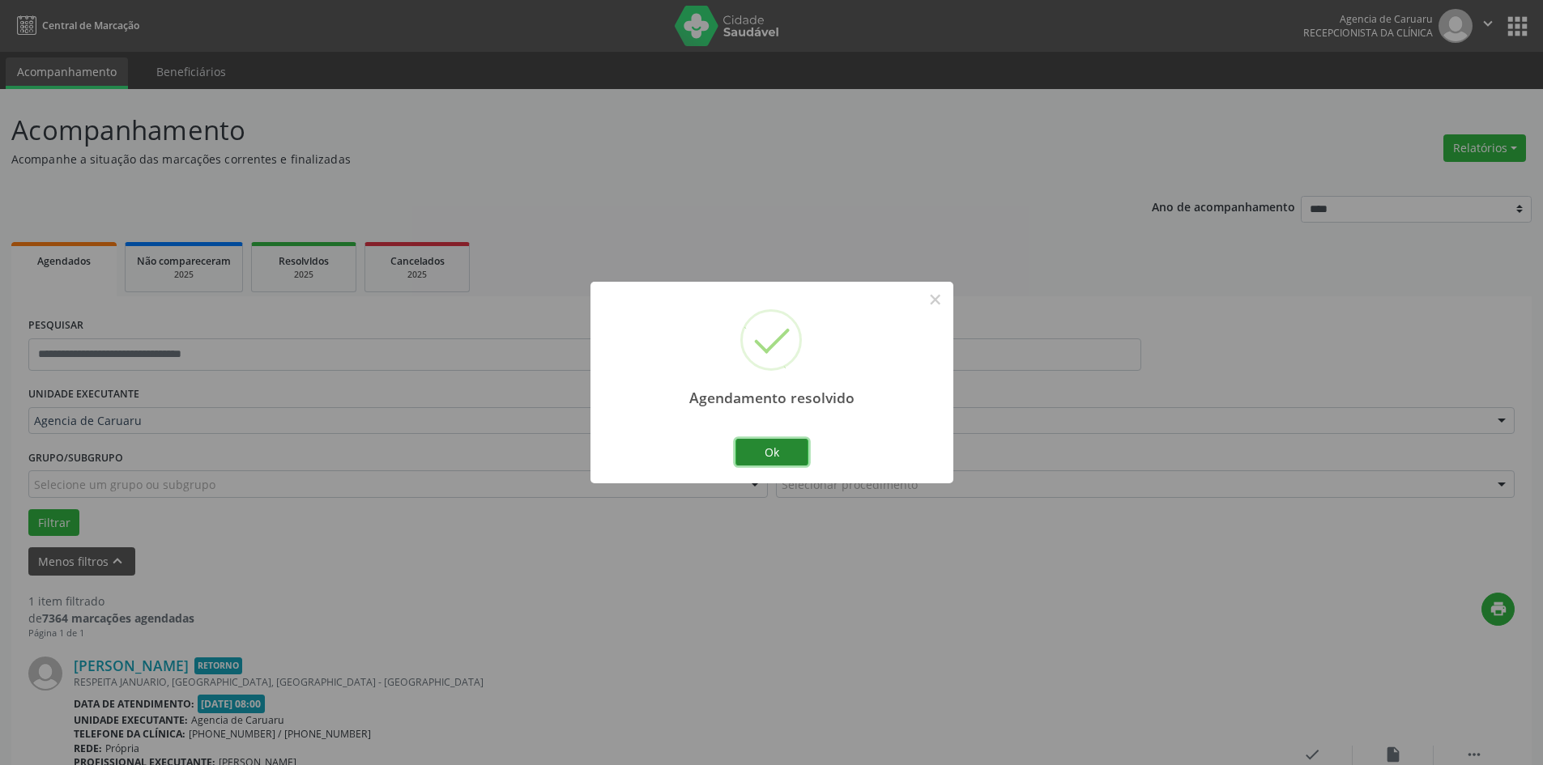
click at [766, 459] on button "Ok" at bounding box center [772, 453] width 73 height 28
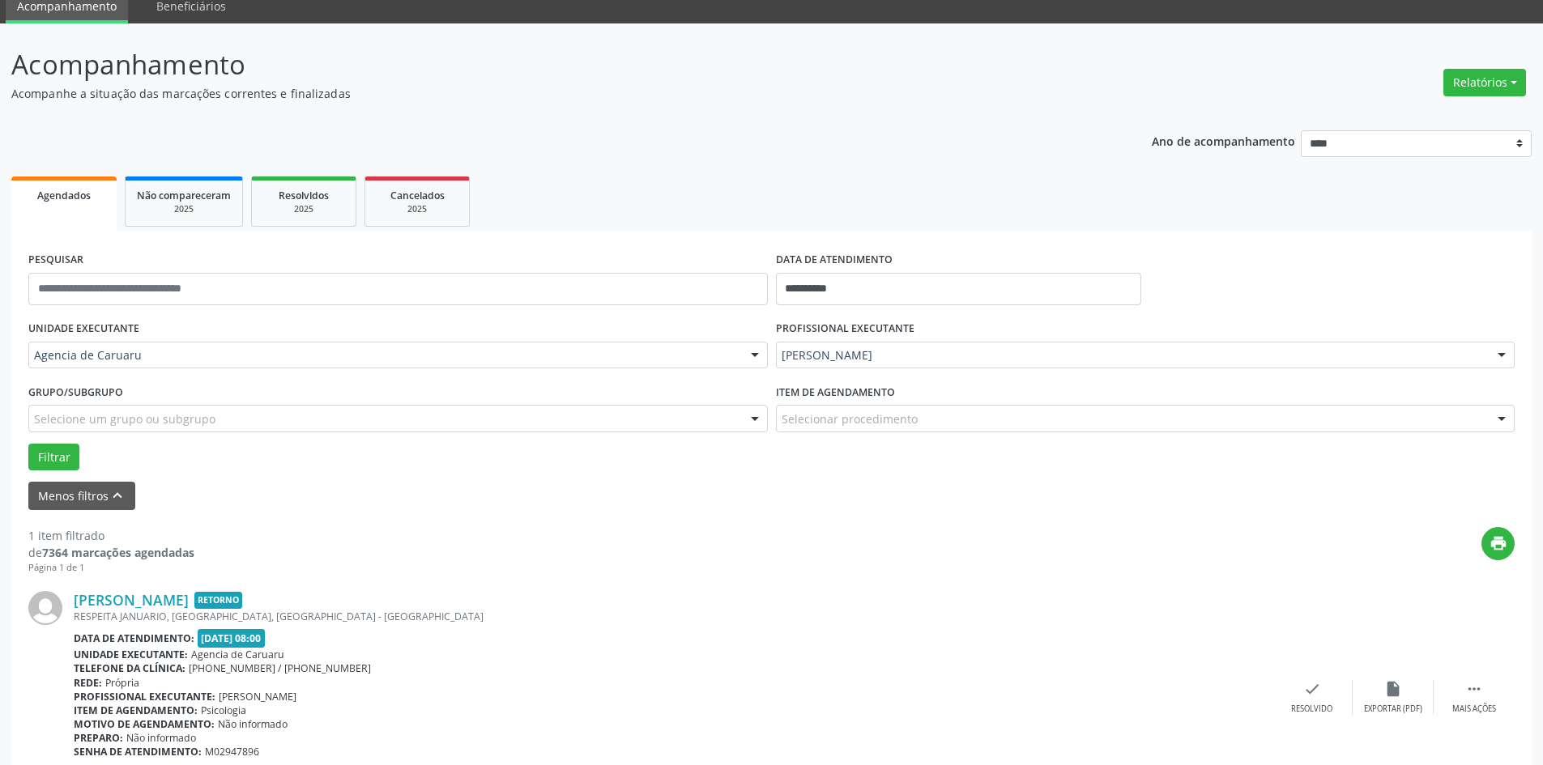
scroll to position [150, 0]
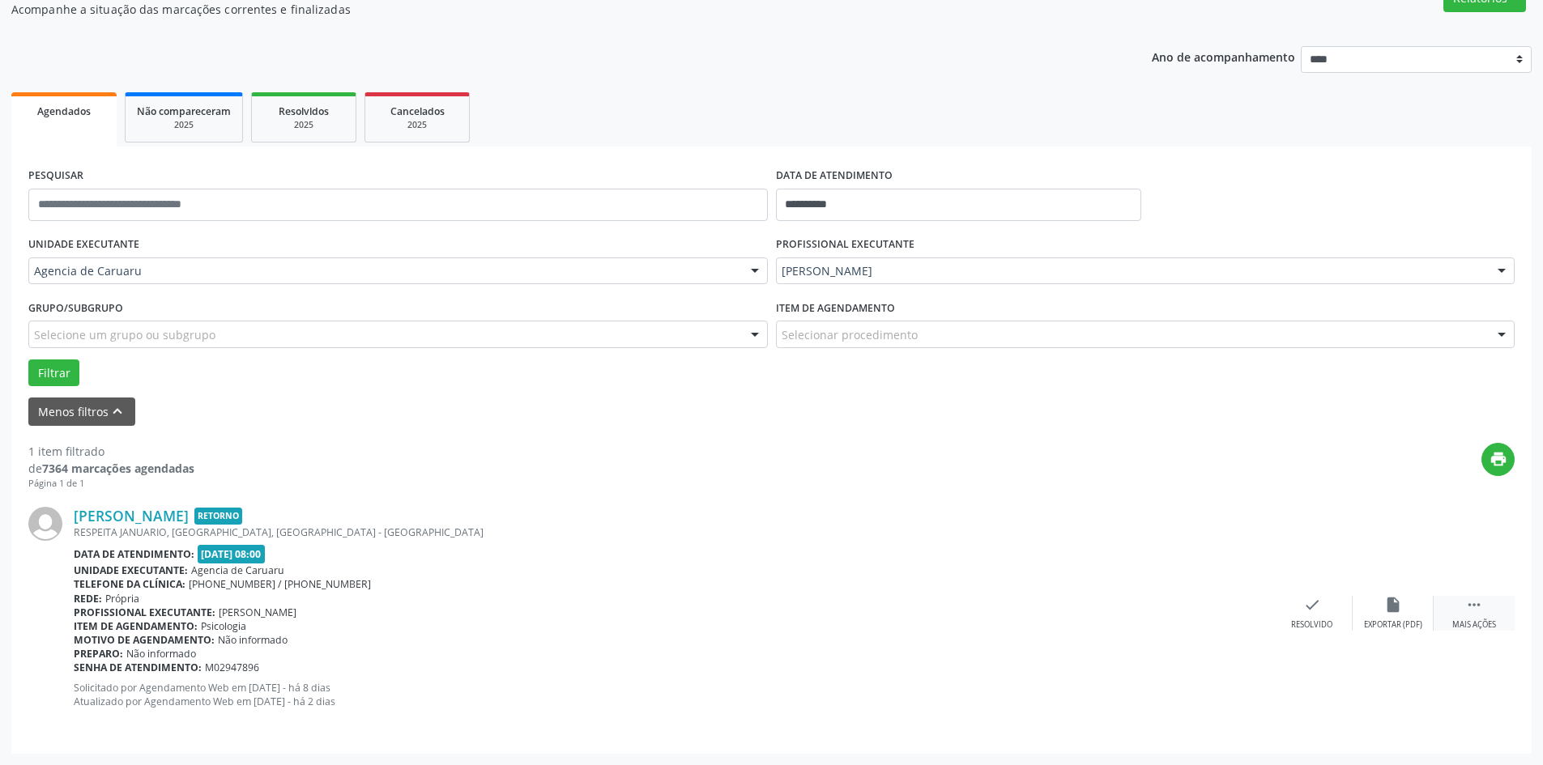
click at [1478, 603] on icon "" at bounding box center [1474, 605] width 18 height 18
click at [1384, 611] on icon "alarm_off" at bounding box center [1393, 605] width 18 height 18
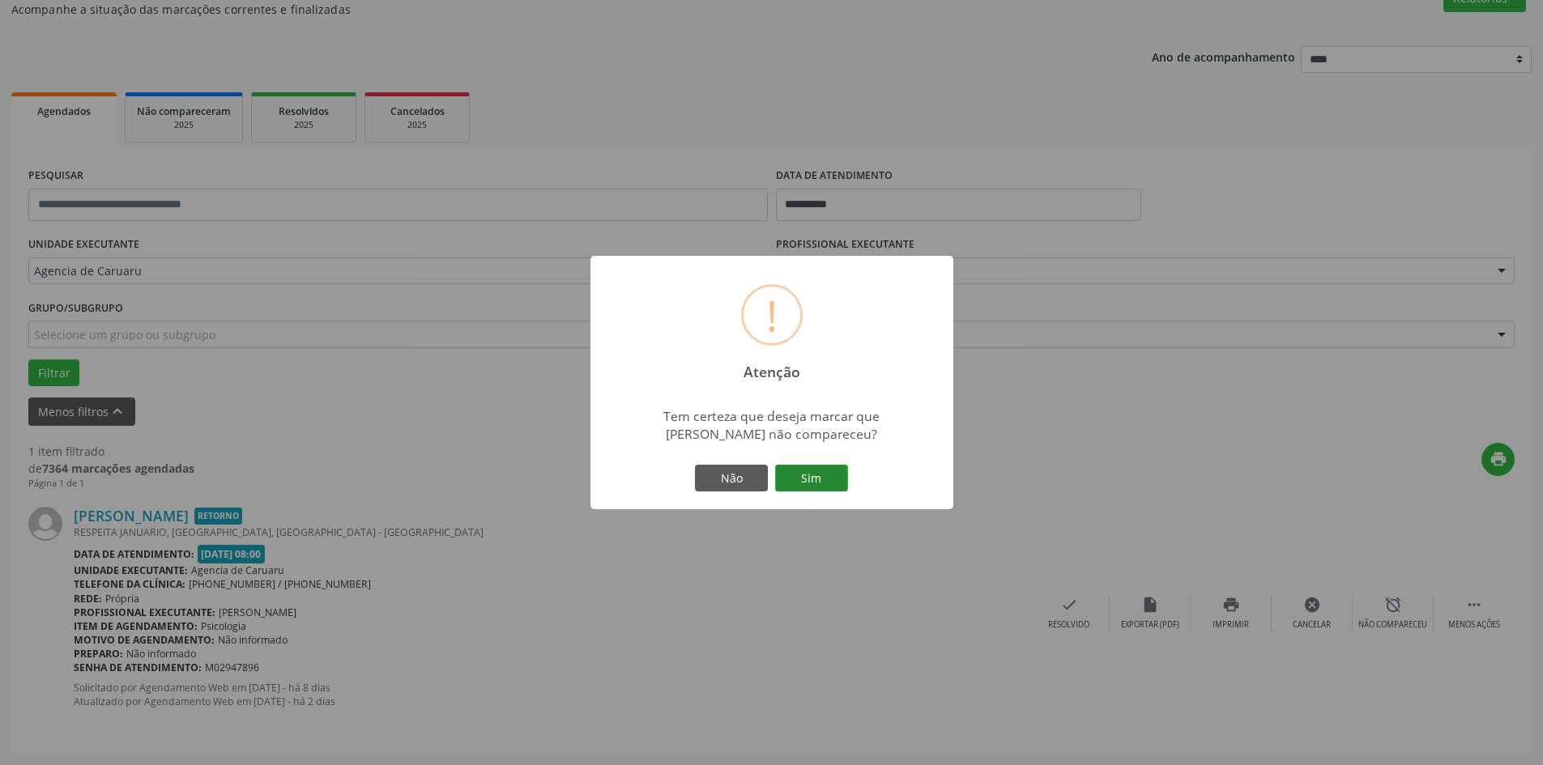
click at [807, 473] on button "Sim" at bounding box center [811, 479] width 73 height 28
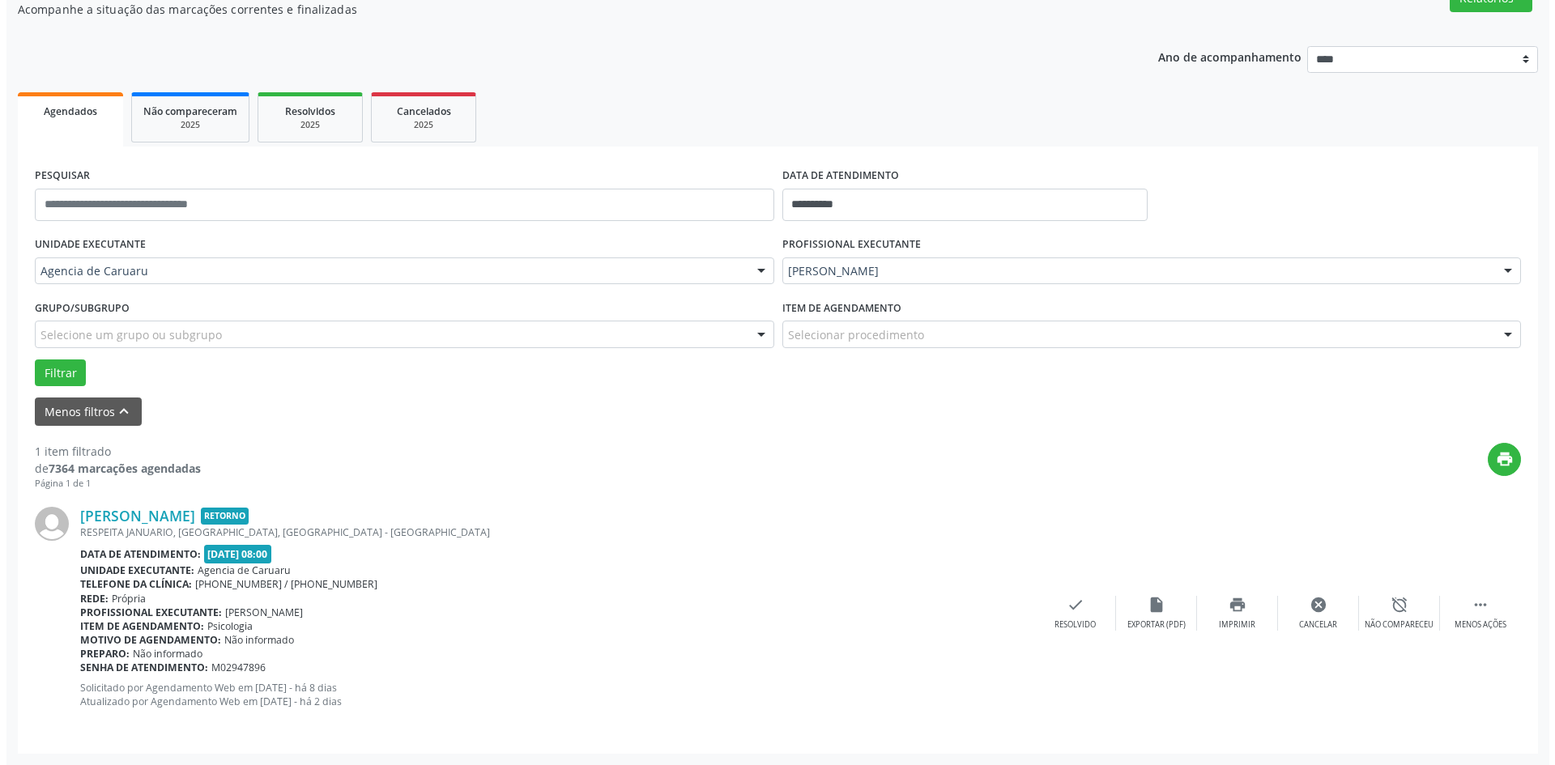
scroll to position [0, 0]
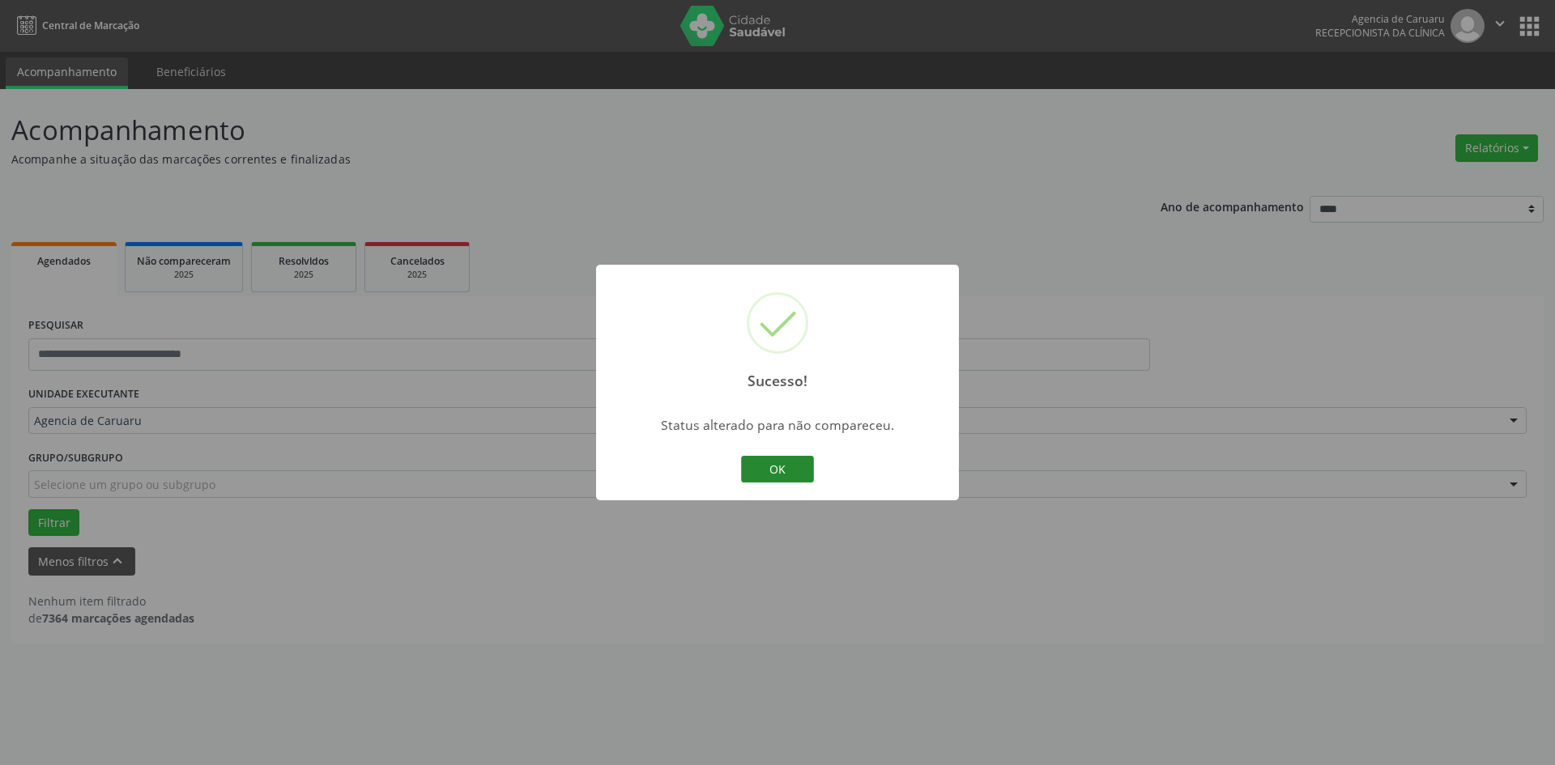
click at [800, 474] on button "OK" at bounding box center [777, 470] width 73 height 28
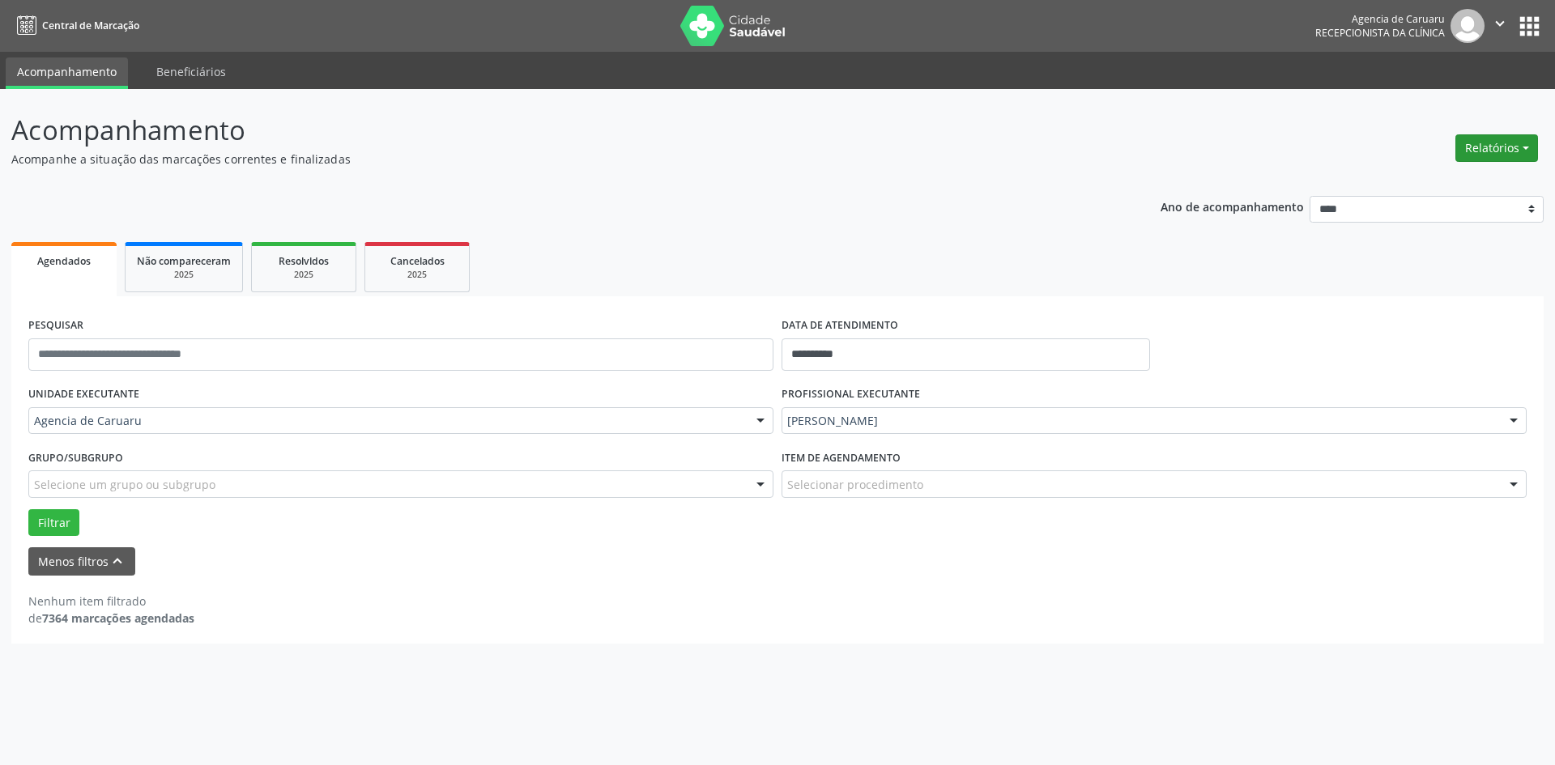
click at [1477, 150] on button "Relatórios" at bounding box center [1497, 148] width 83 height 28
click at [961, 176] on div "**********" at bounding box center [777, 377] width 1533 height 534
click at [93, 564] on button "Menos filtros keyboard_arrow_up" at bounding box center [81, 562] width 107 height 28
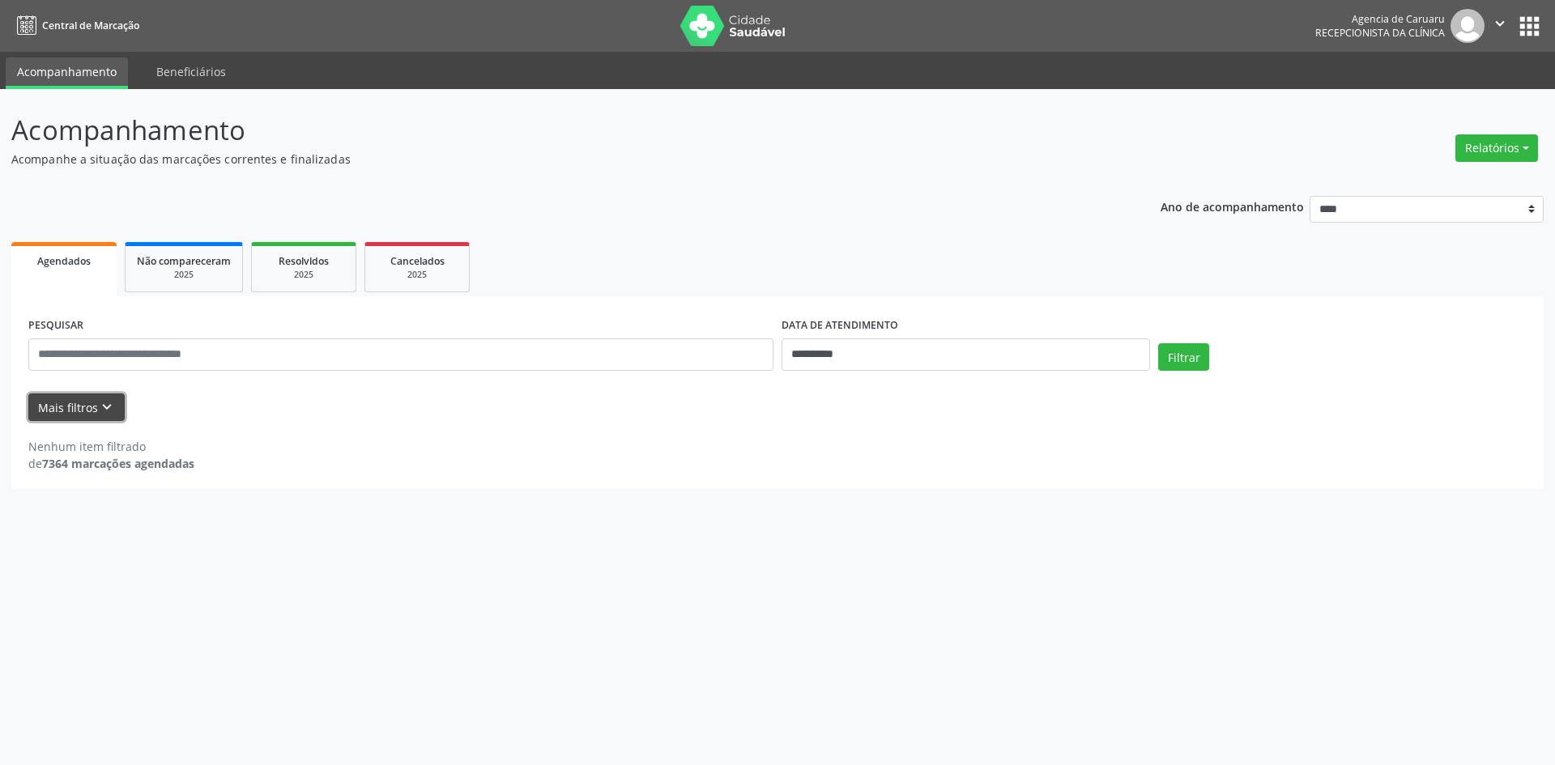
click at [55, 410] on button "Mais filtros keyboard_arrow_down" at bounding box center [76, 408] width 96 height 28
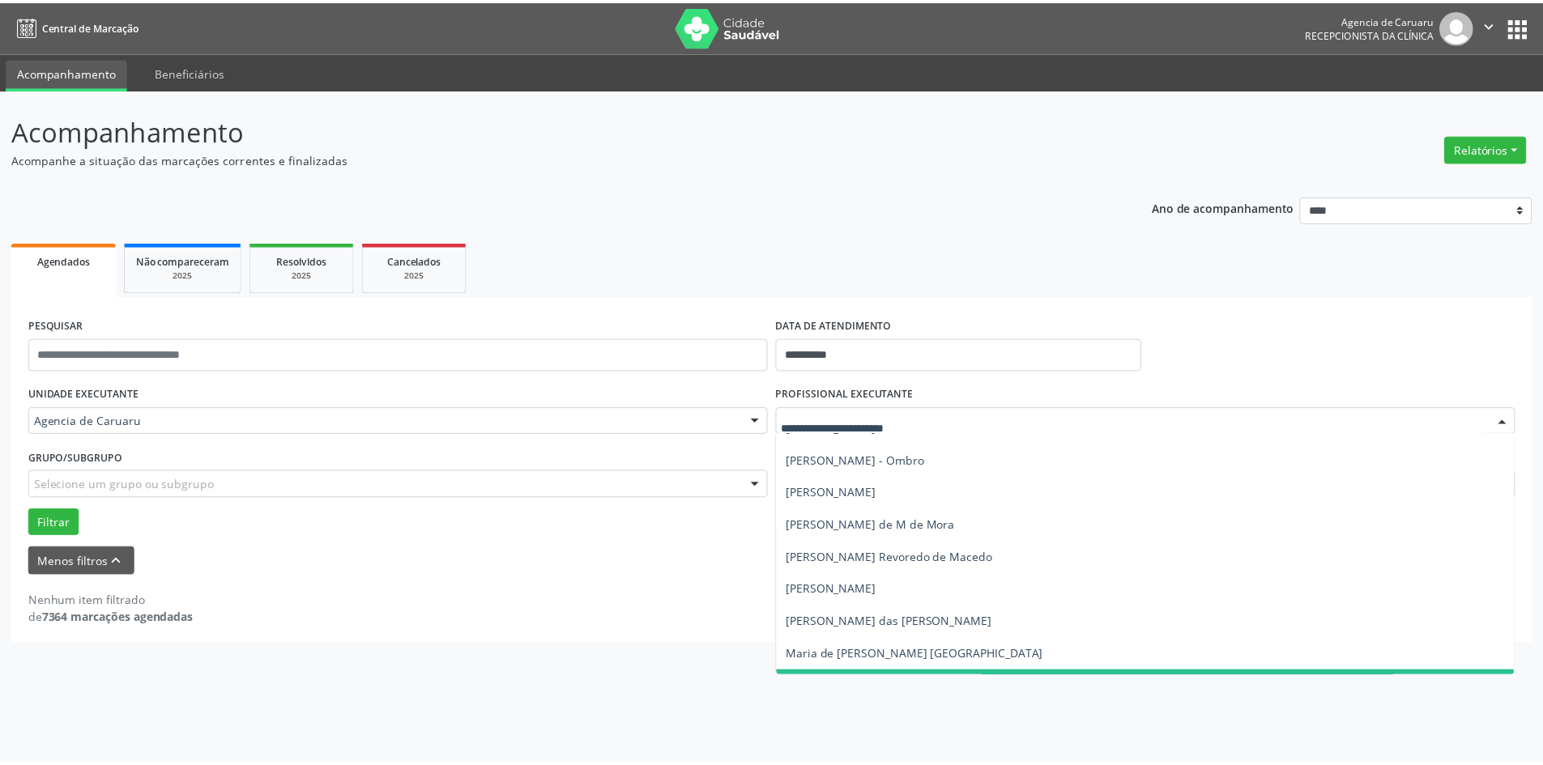
scroll to position [648, 0]
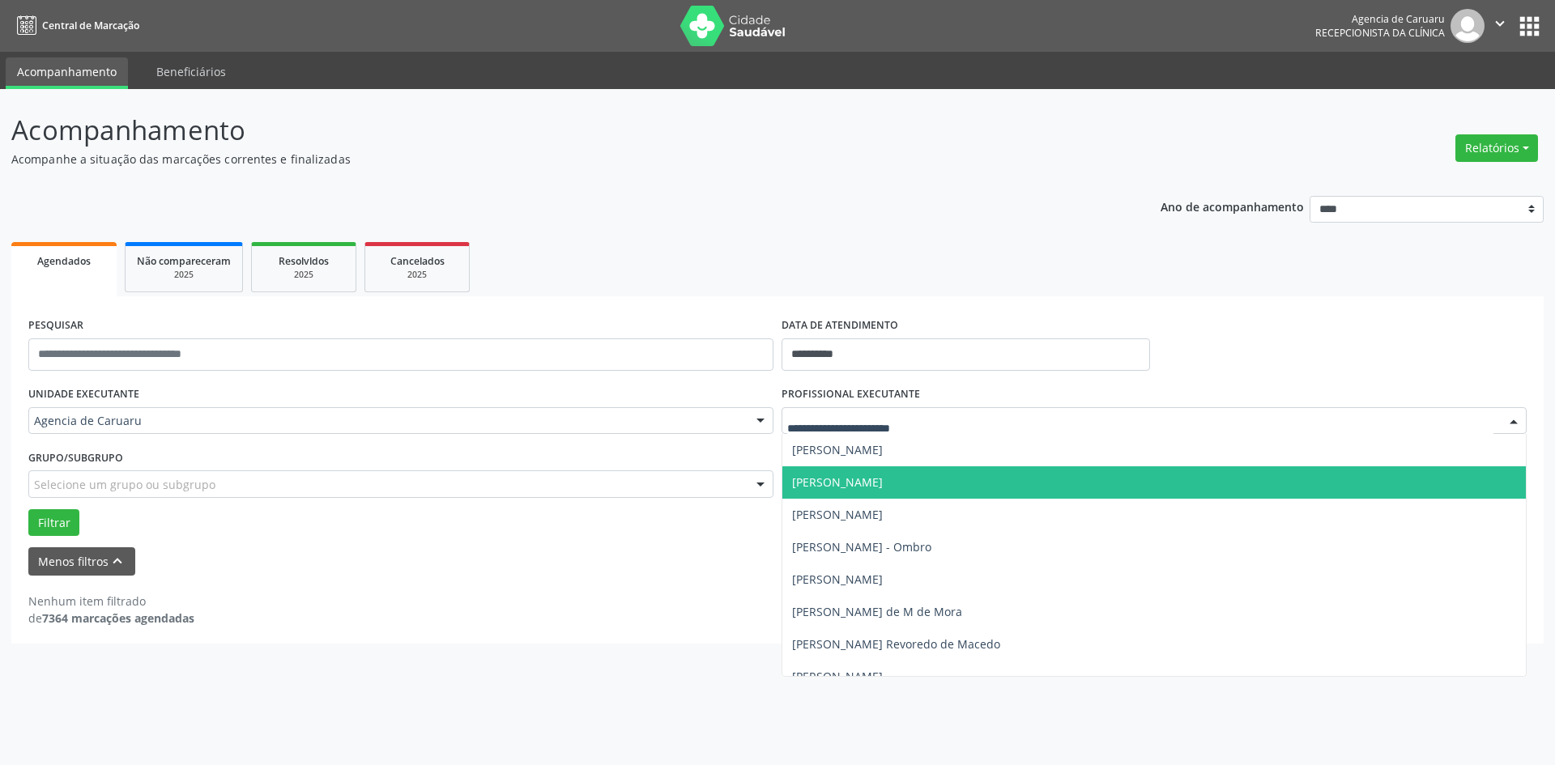
click at [837, 484] on span "[PERSON_NAME]" at bounding box center [837, 482] width 91 height 15
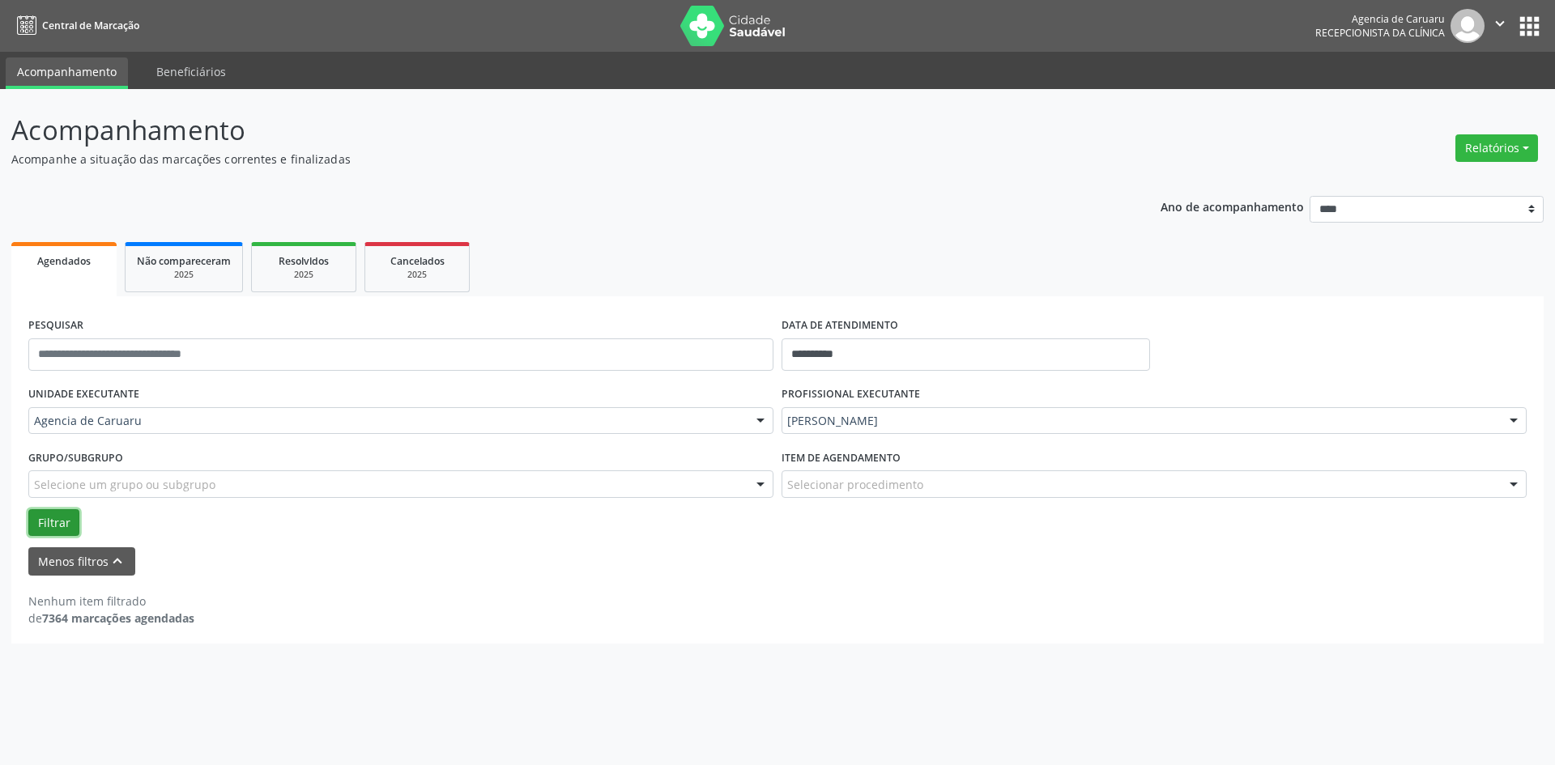
click at [59, 521] on button "Filtrar" at bounding box center [53, 524] width 51 height 28
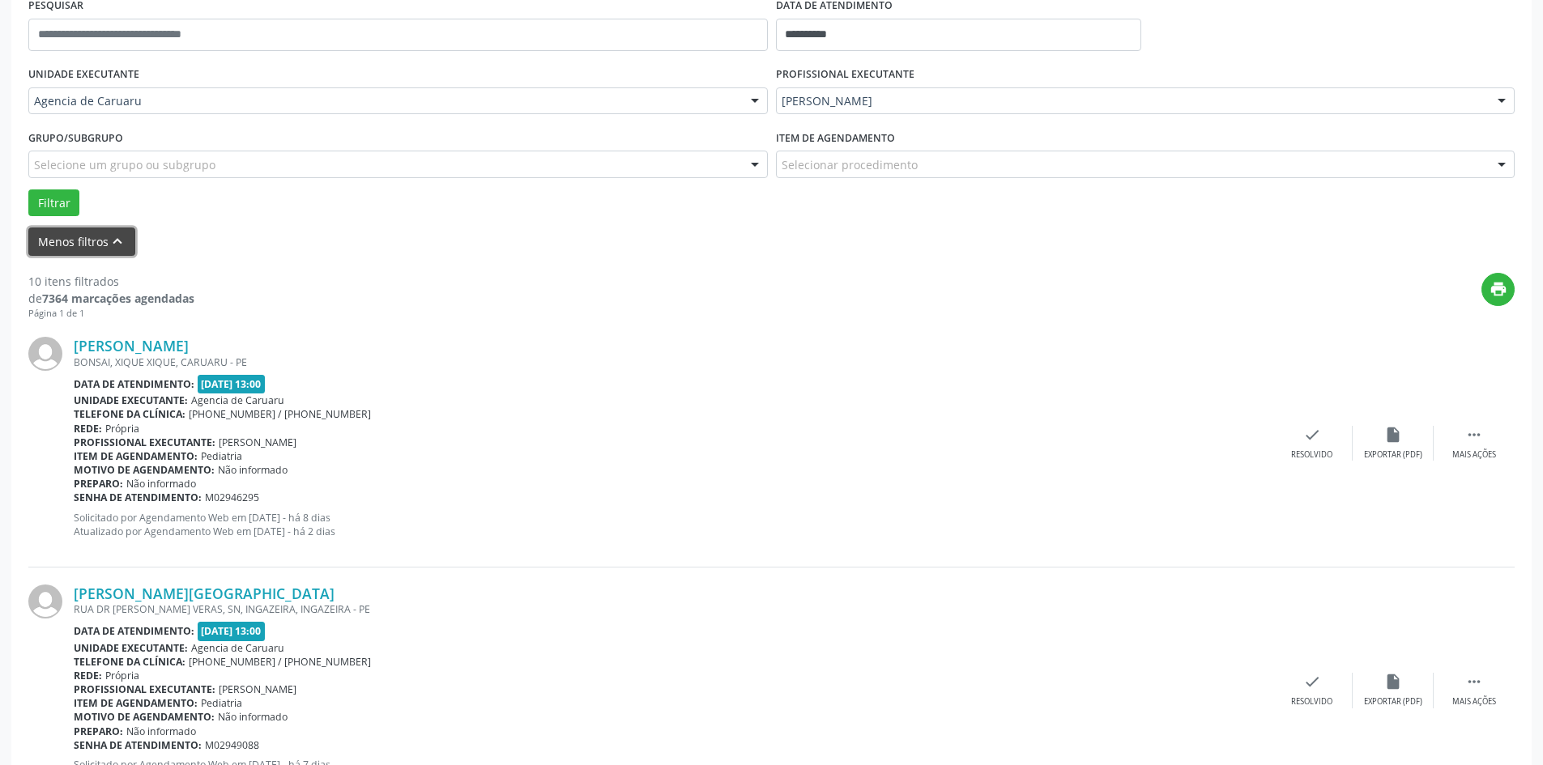
scroll to position [324, 0]
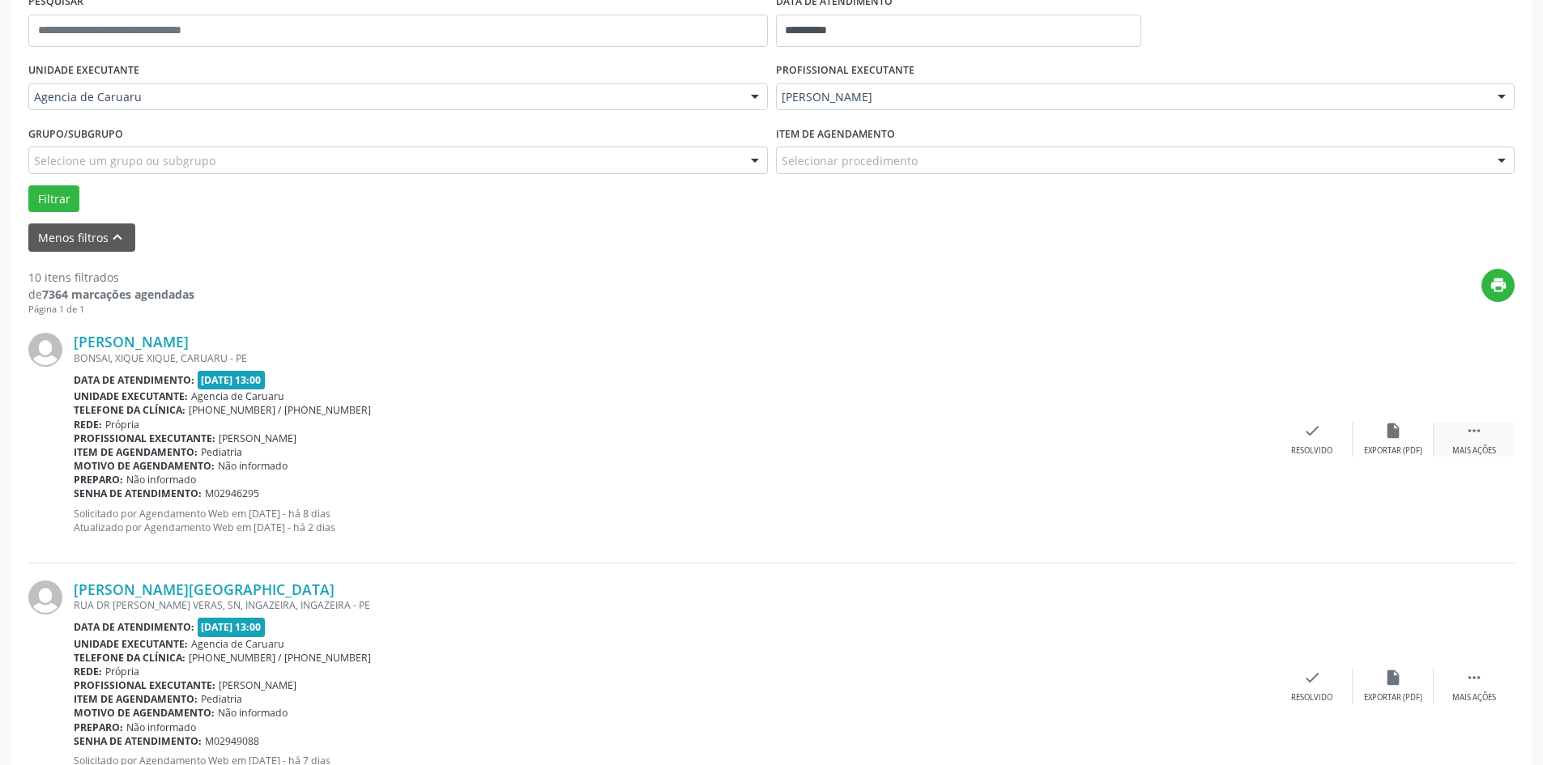
click at [1478, 428] on icon "" at bounding box center [1474, 431] width 18 height 18
click at [1392, 448] on div "Não compareceu" at bounding box center [1392, 451] width 69 height 11
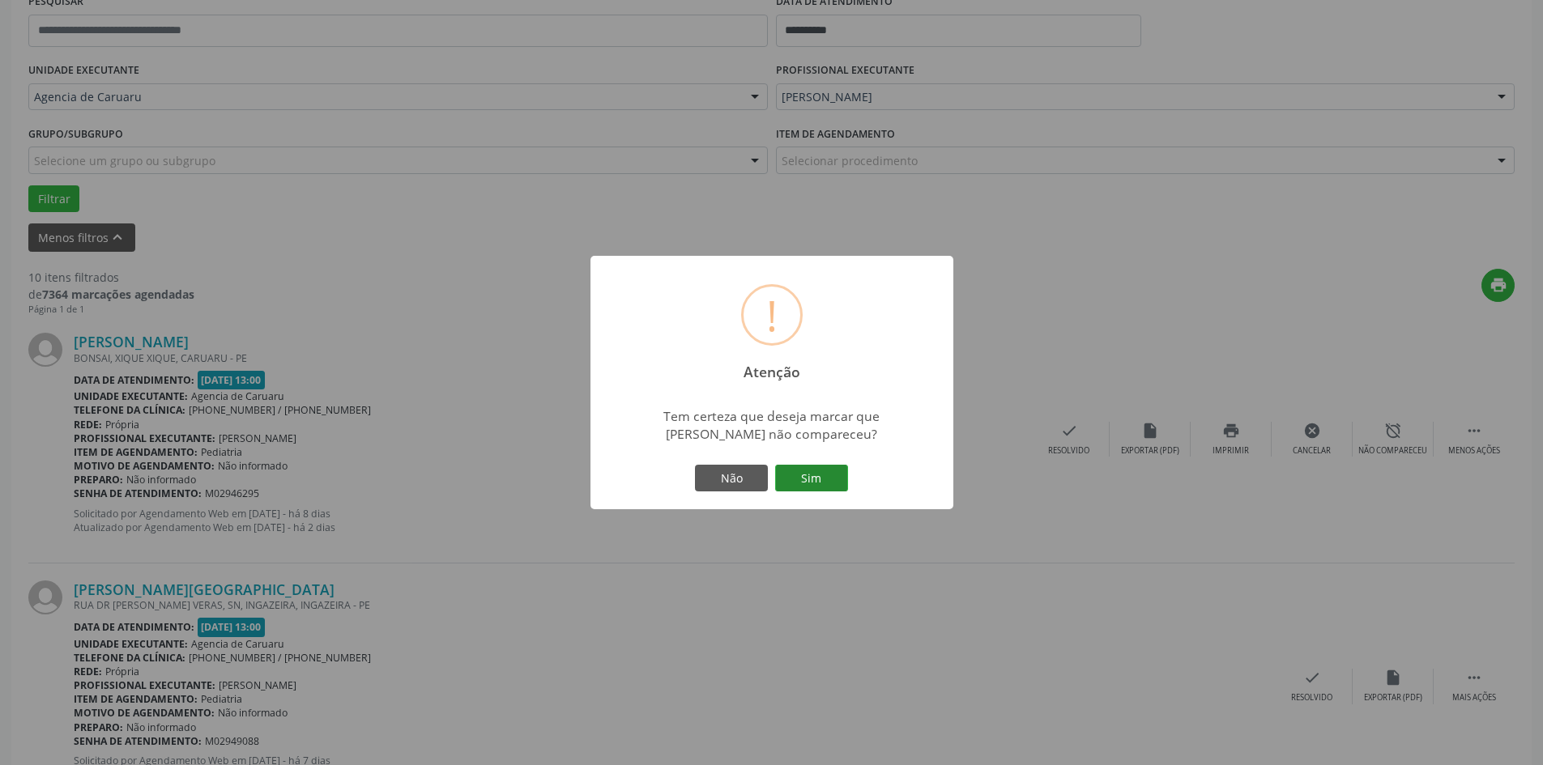
click at [811, 482] on button "Sim" at bounding box center [811, 479] width 73 height 28
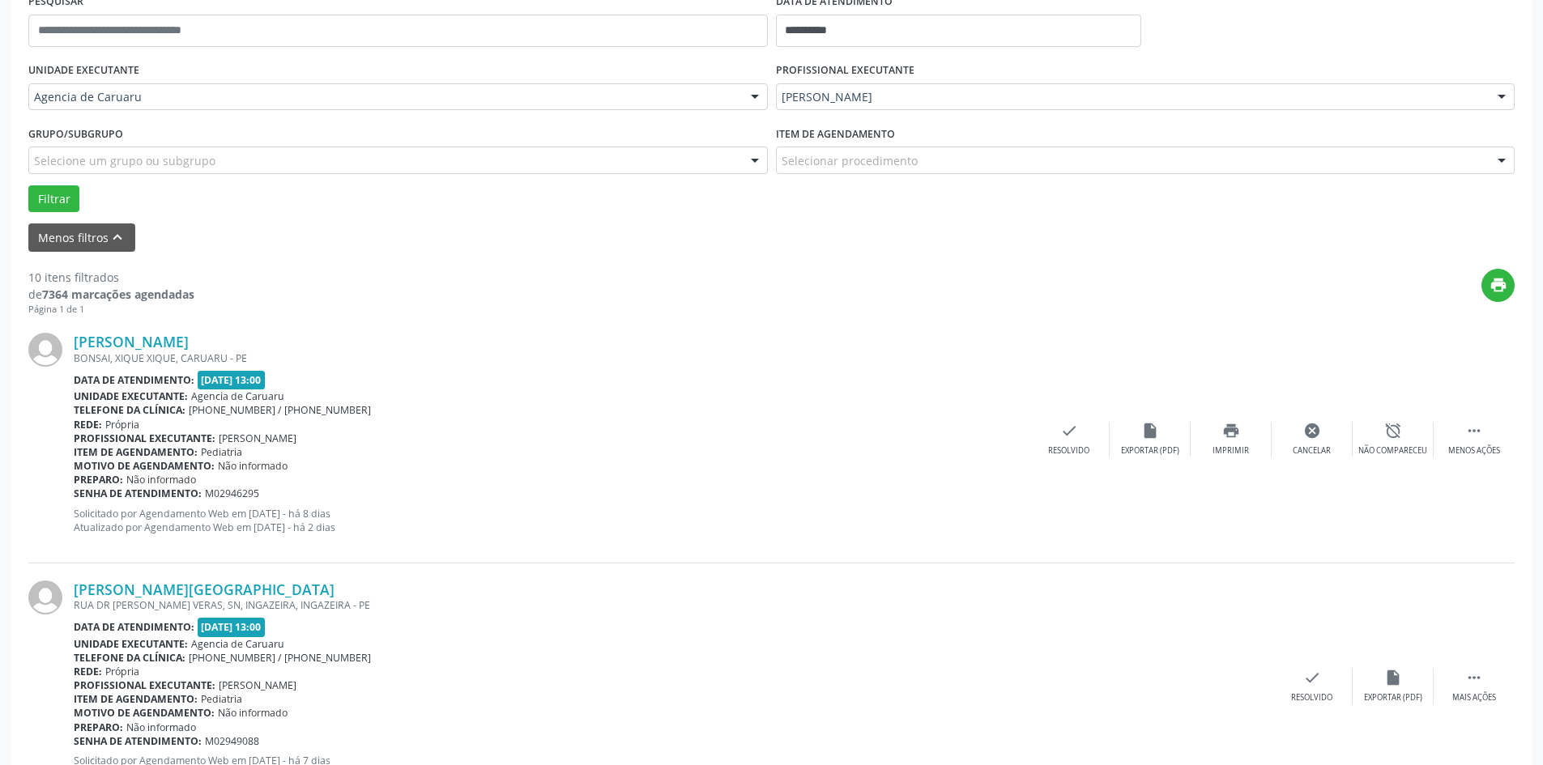
scroll to position [0, 0]
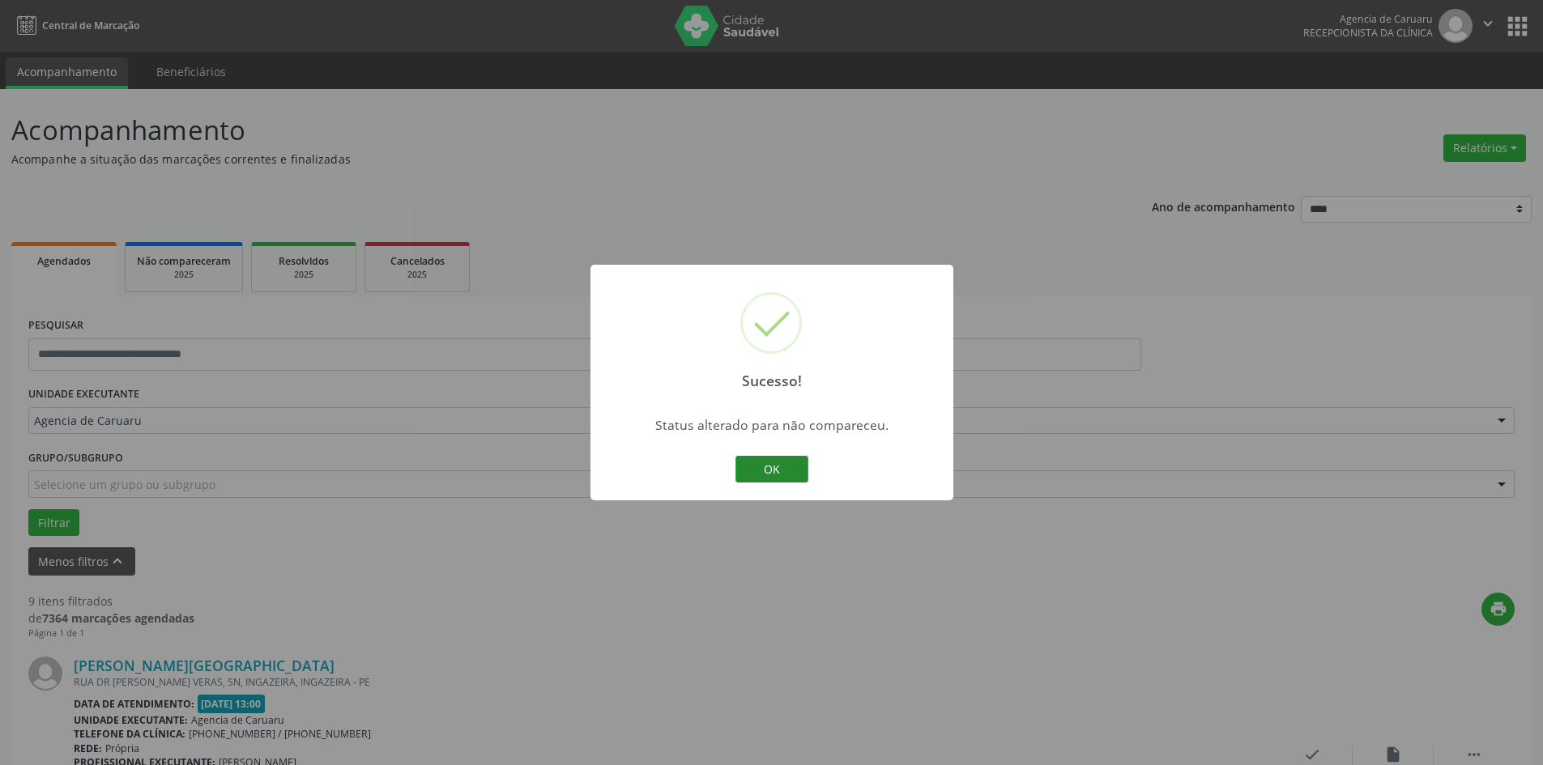
click at [770, 467] on button "OK" at bounding box center [772, 470] width 73 height 28
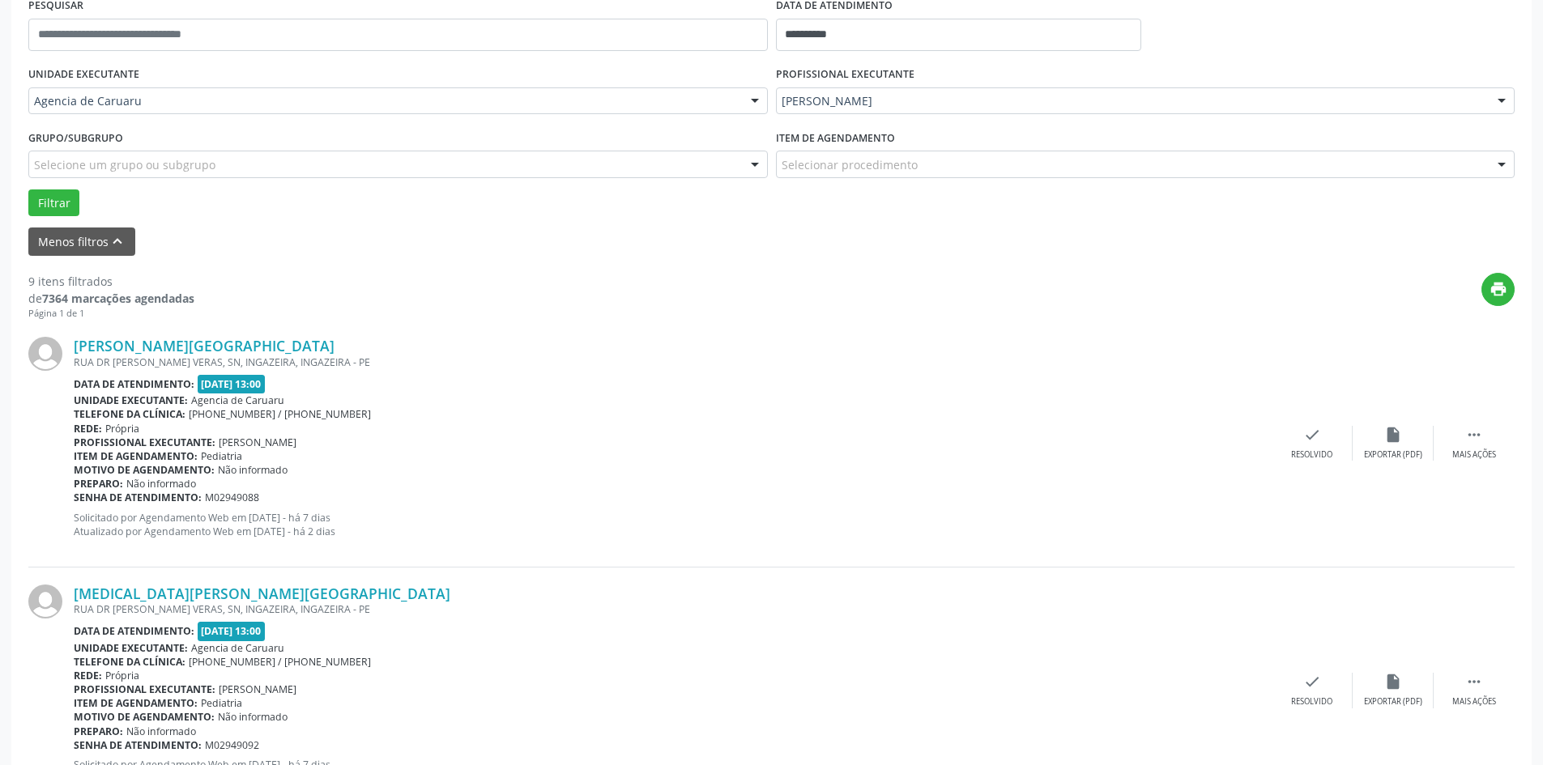
scroll to position [405, 0]
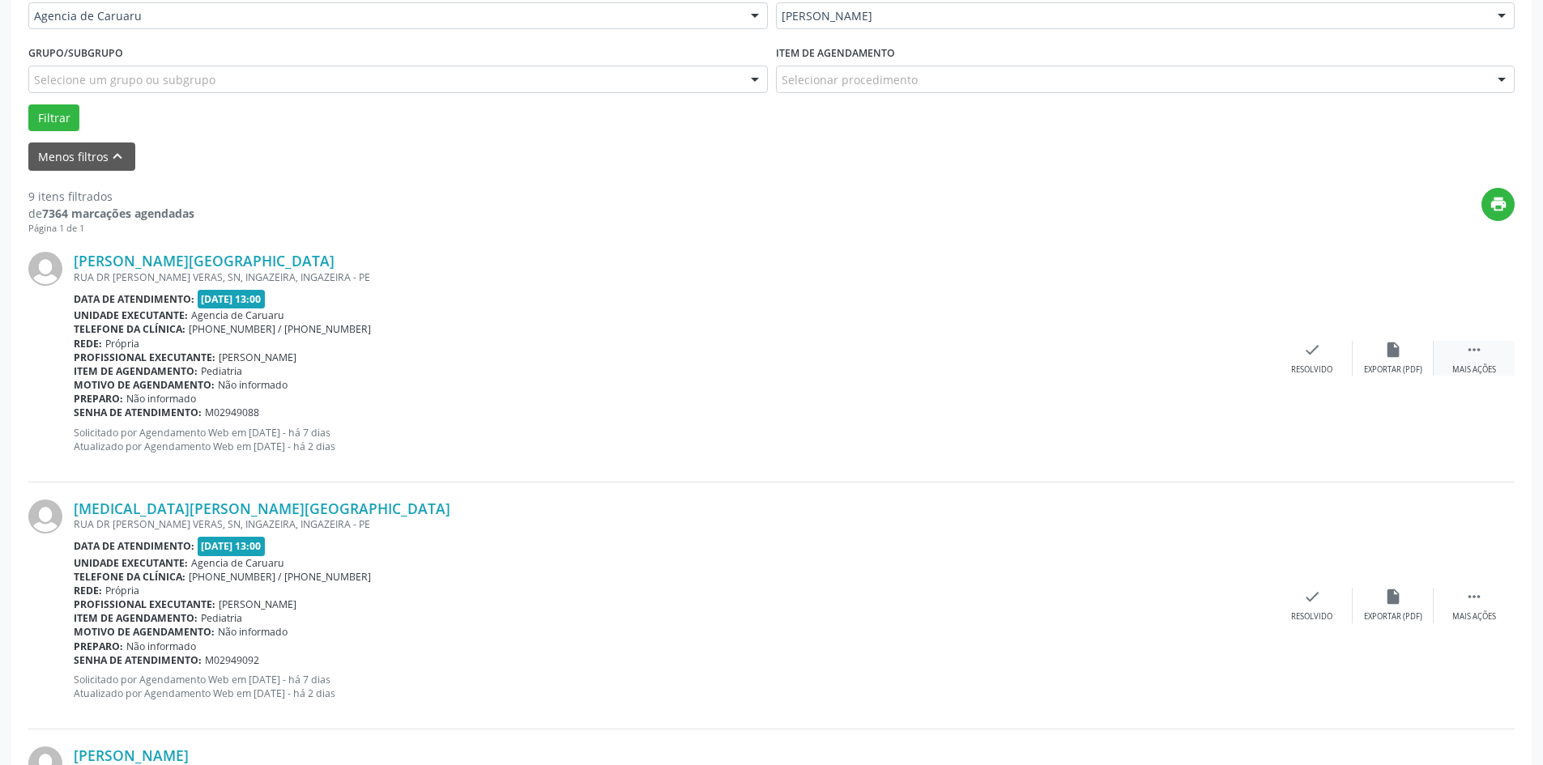
click at [1446, 368] on div " Mais ações" at bounding box center [1474, 358] width 81 height 35
click at [1360, 371] on div "Não compareceu" at bounding box center [1392, 370] width 69 height 11
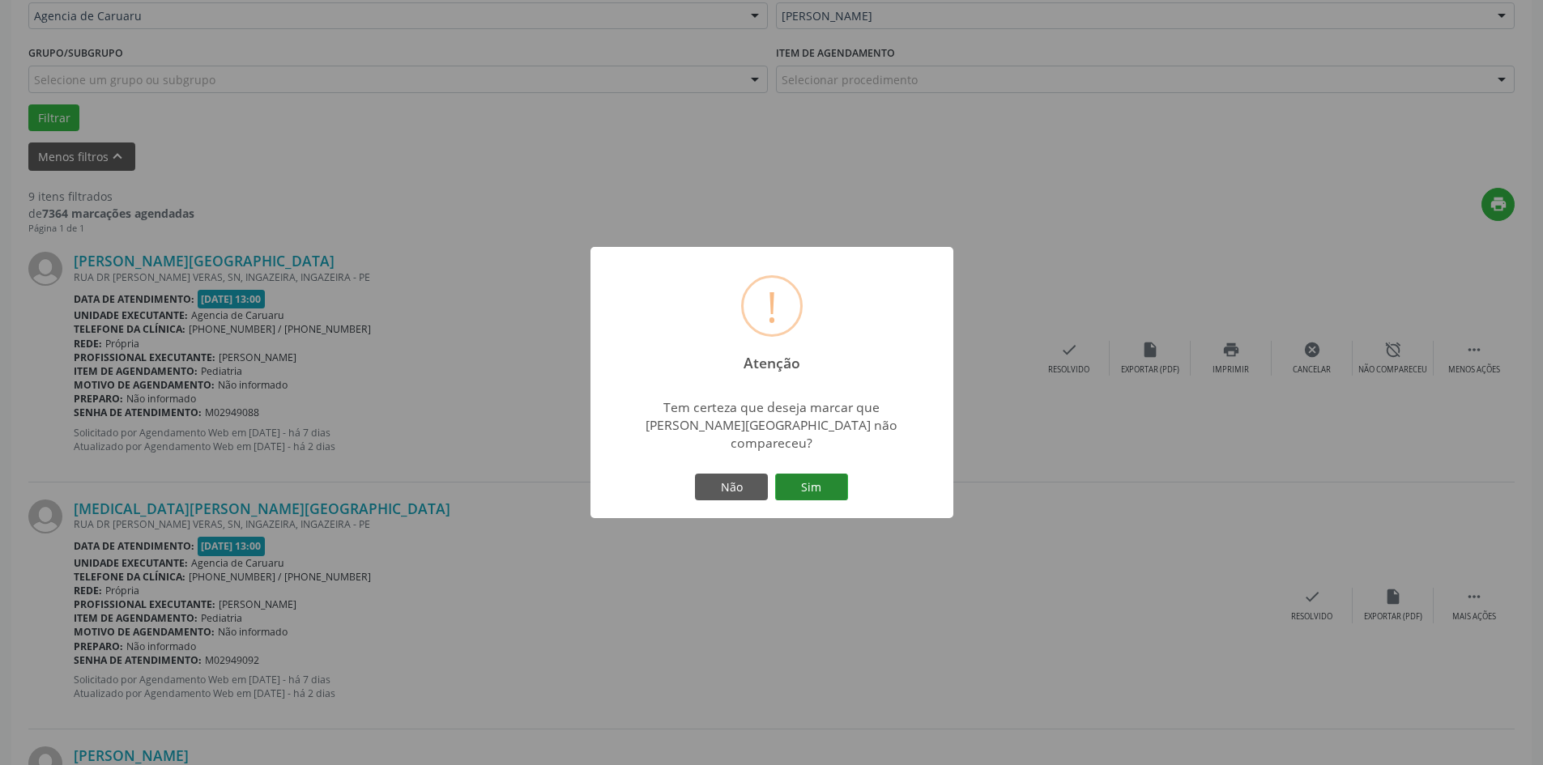
click at [811, 487] on button "Sim" at bounding box center [811, 488] width 73 height 28
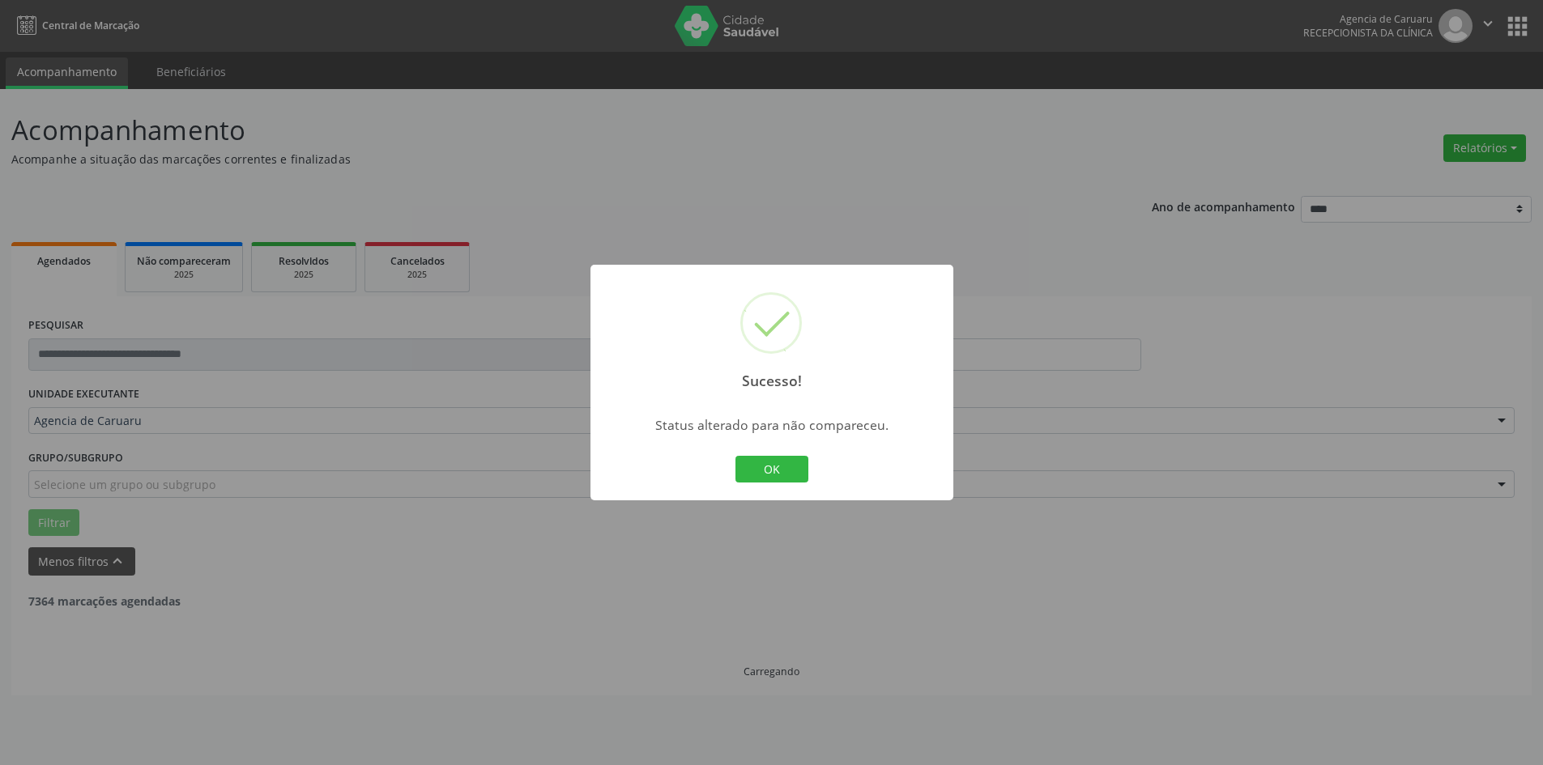
scroll to position [0, 0]
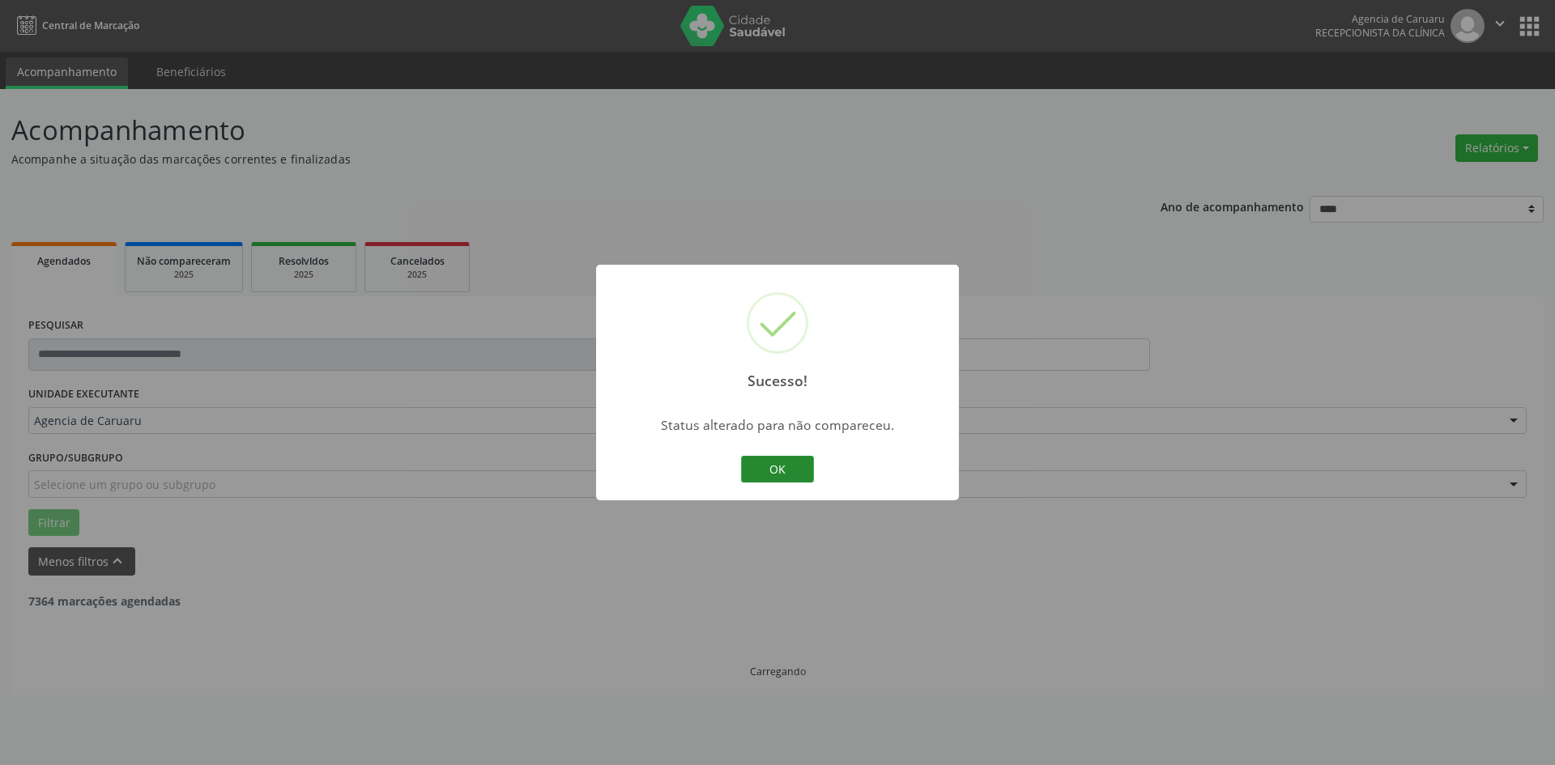
click at [795, 480] on button "OK" at bounding box center [777, 470] width 73 height 28
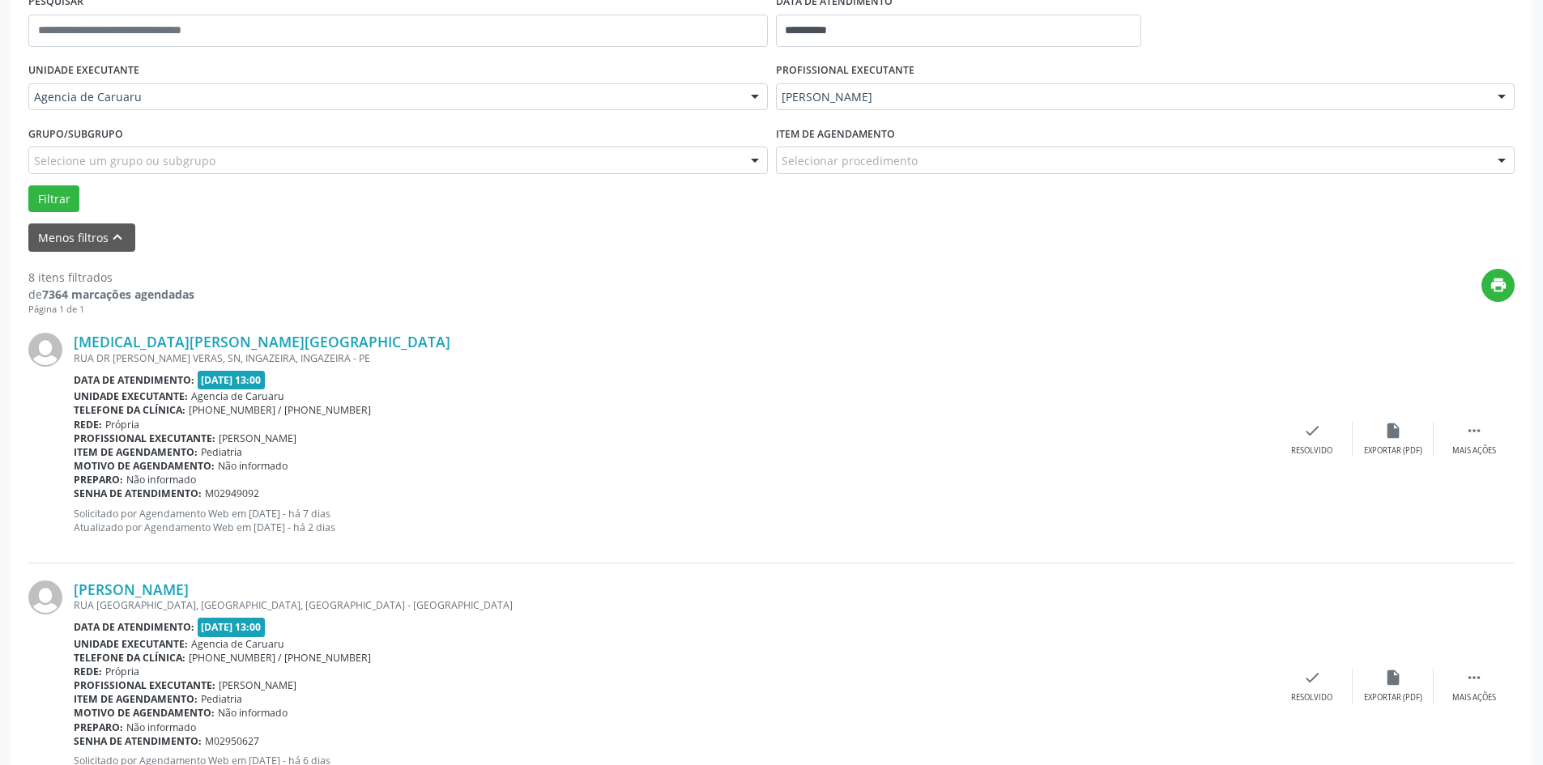
scroll to position [405, 0]
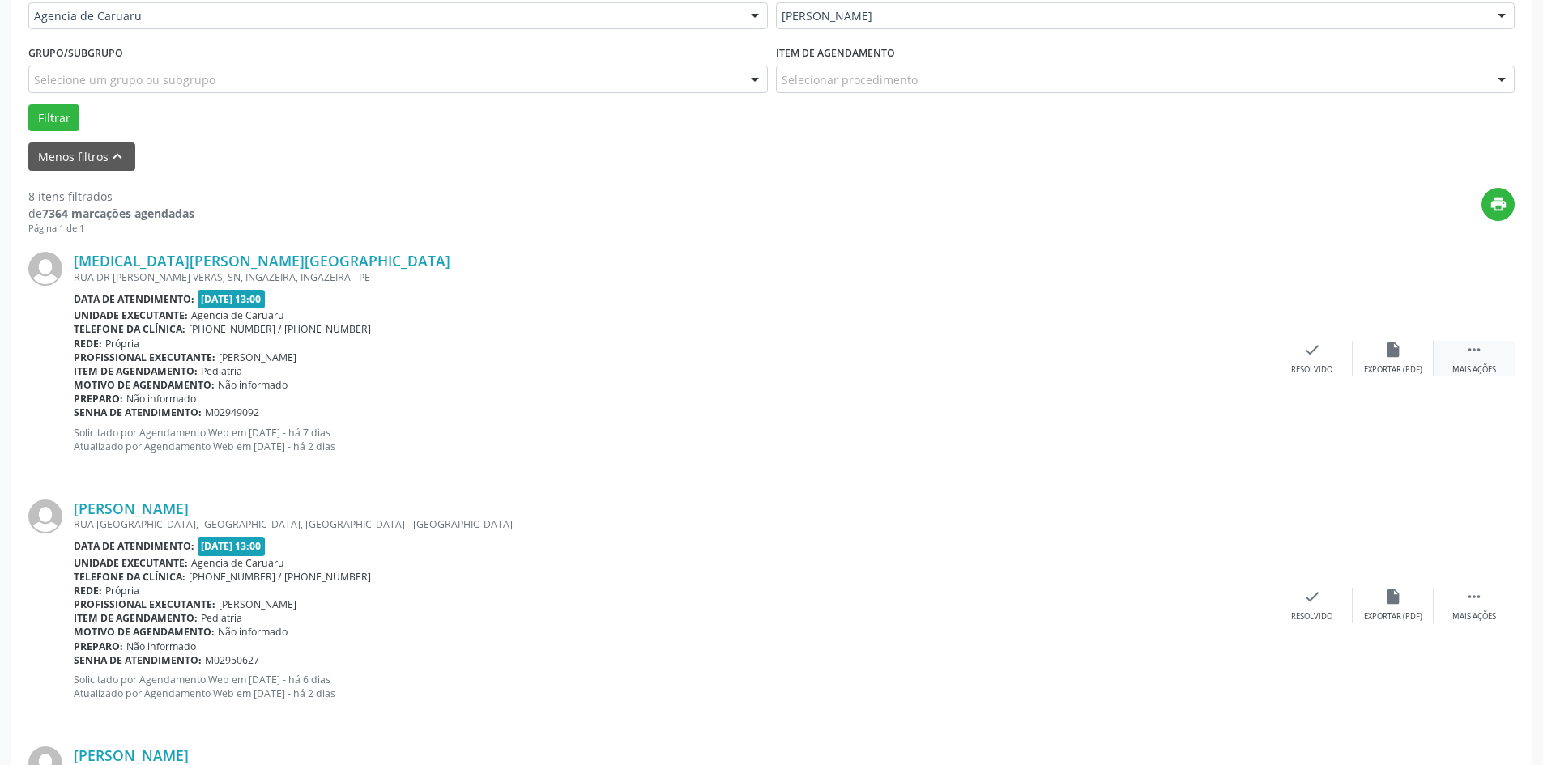
click at [1481, 366] on div "Mais ações" at bounding box center [1474, 370] width 44 height 11
click at [1382, 357] on div "alarm_off Não compareceu" at bounding box center [1393, 358] width 81 height 35
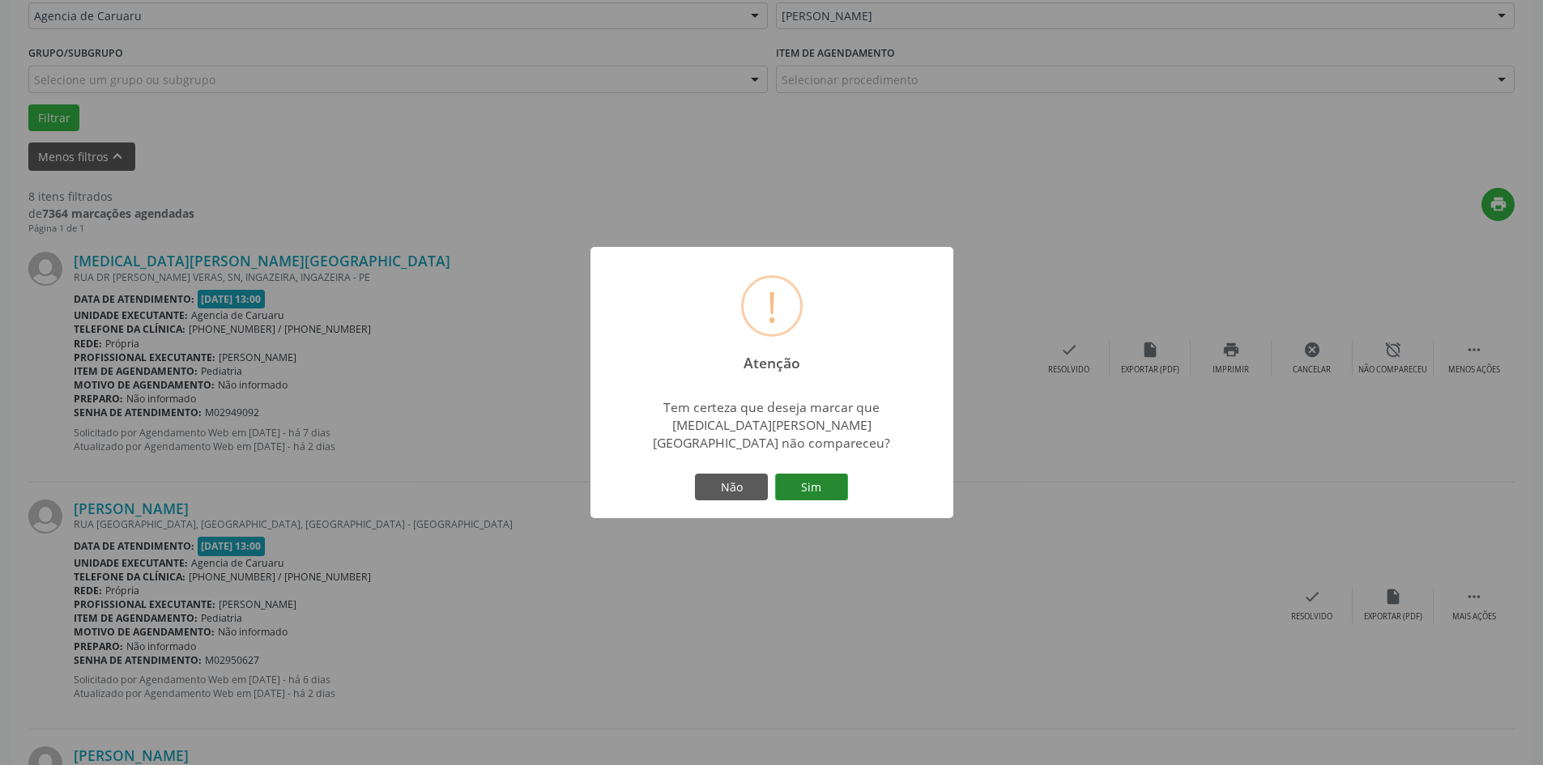
click at [822, 480] on button "Sim" at bounding box center [811, 488] width 73 height 28
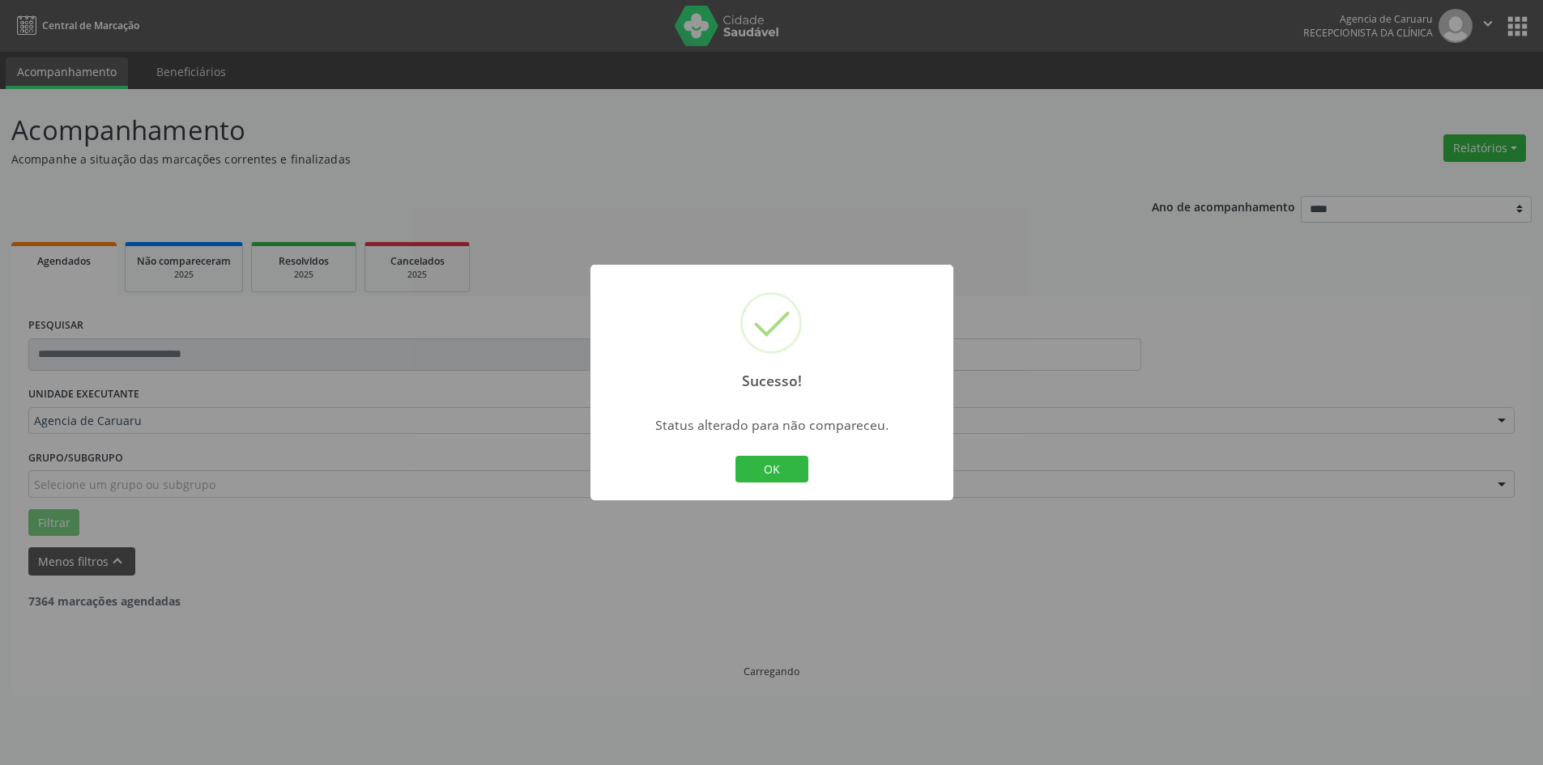
scroll to position [0, 0]
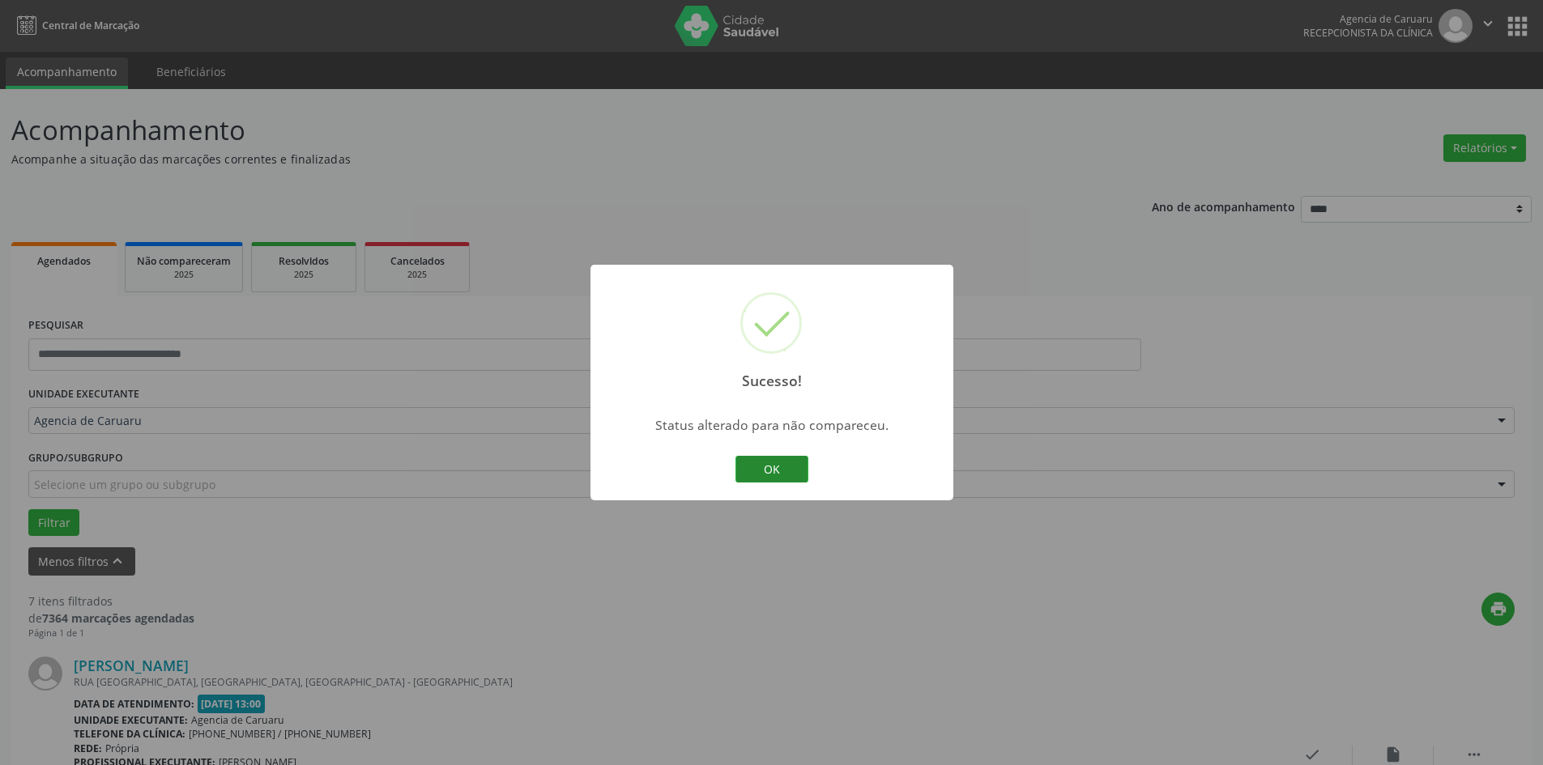
click at [793, 471] on button "OK" at bounding box center [772, 470] width 73 height 28
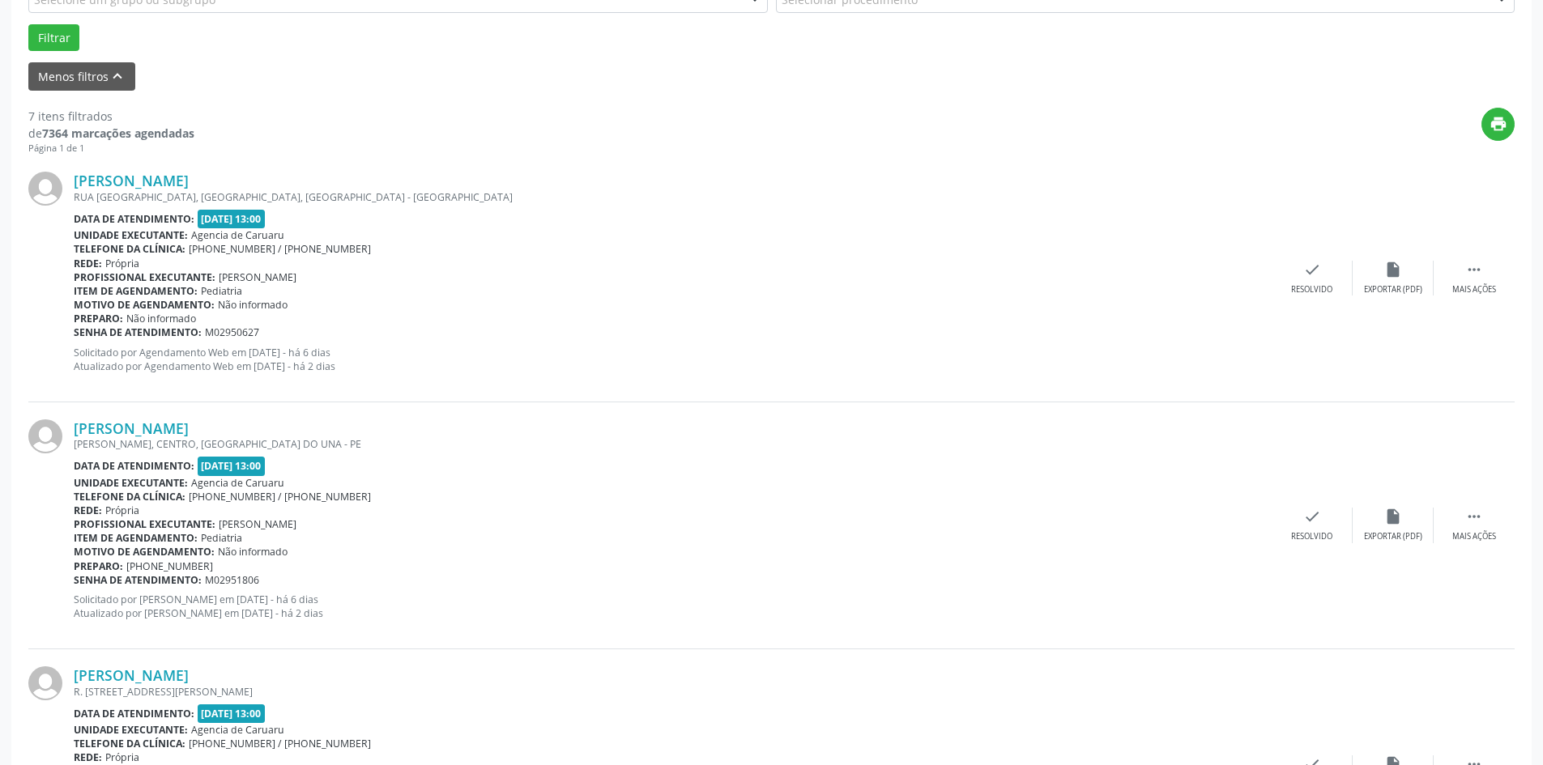
scroll to position [486, 0]
click at [1467, 284] on div "Mais ações" at bounding box center [1474, 289] width 44 height 11
click at [1407, 284] on div "Não compareceu" at bounding box center [1392, 289] width 69 height 11
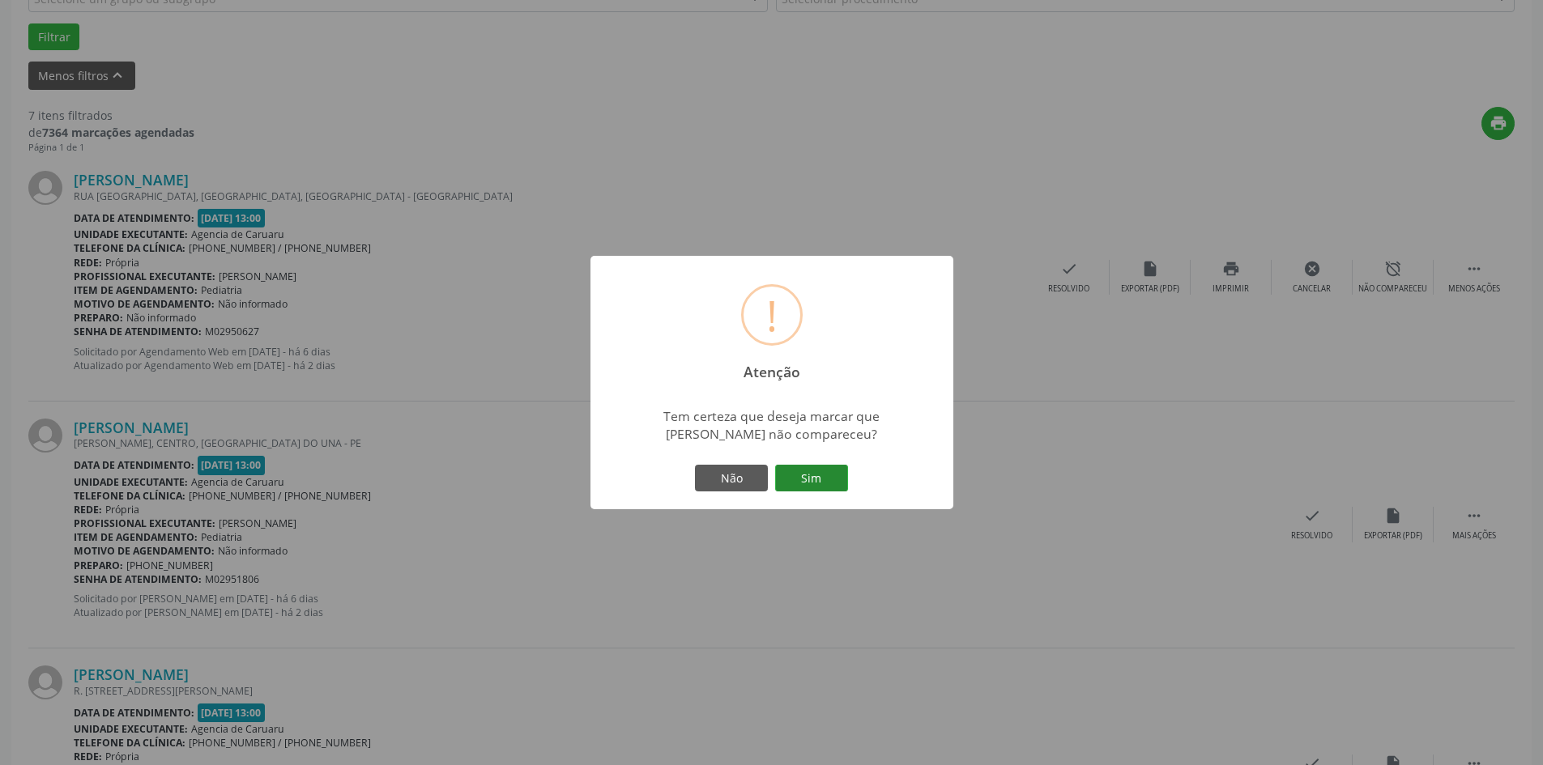
click at [815, 483] on button "Sim" at bounding box center [811, 479] width 73 height 28
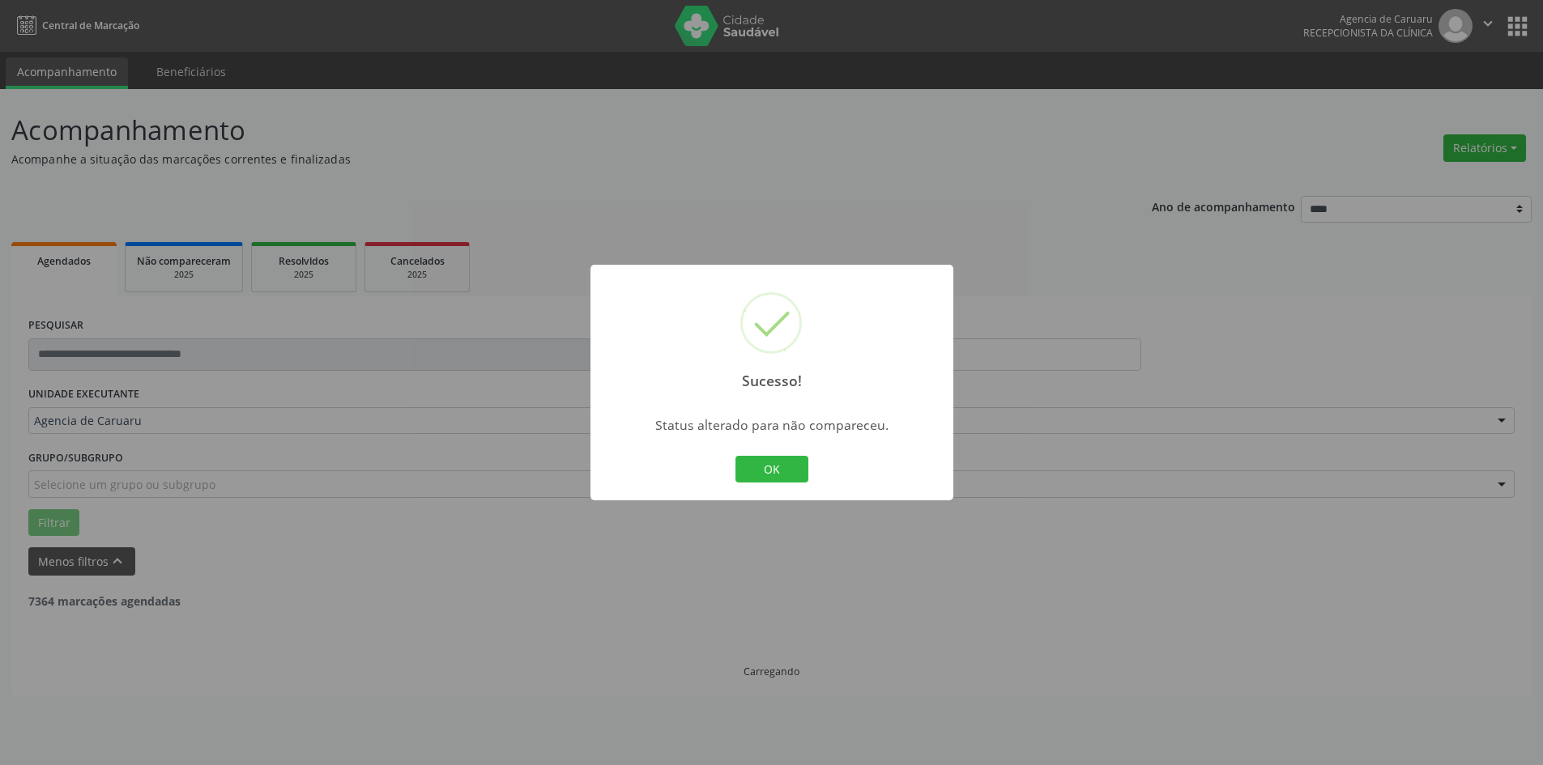
scroll to position [0, 0]
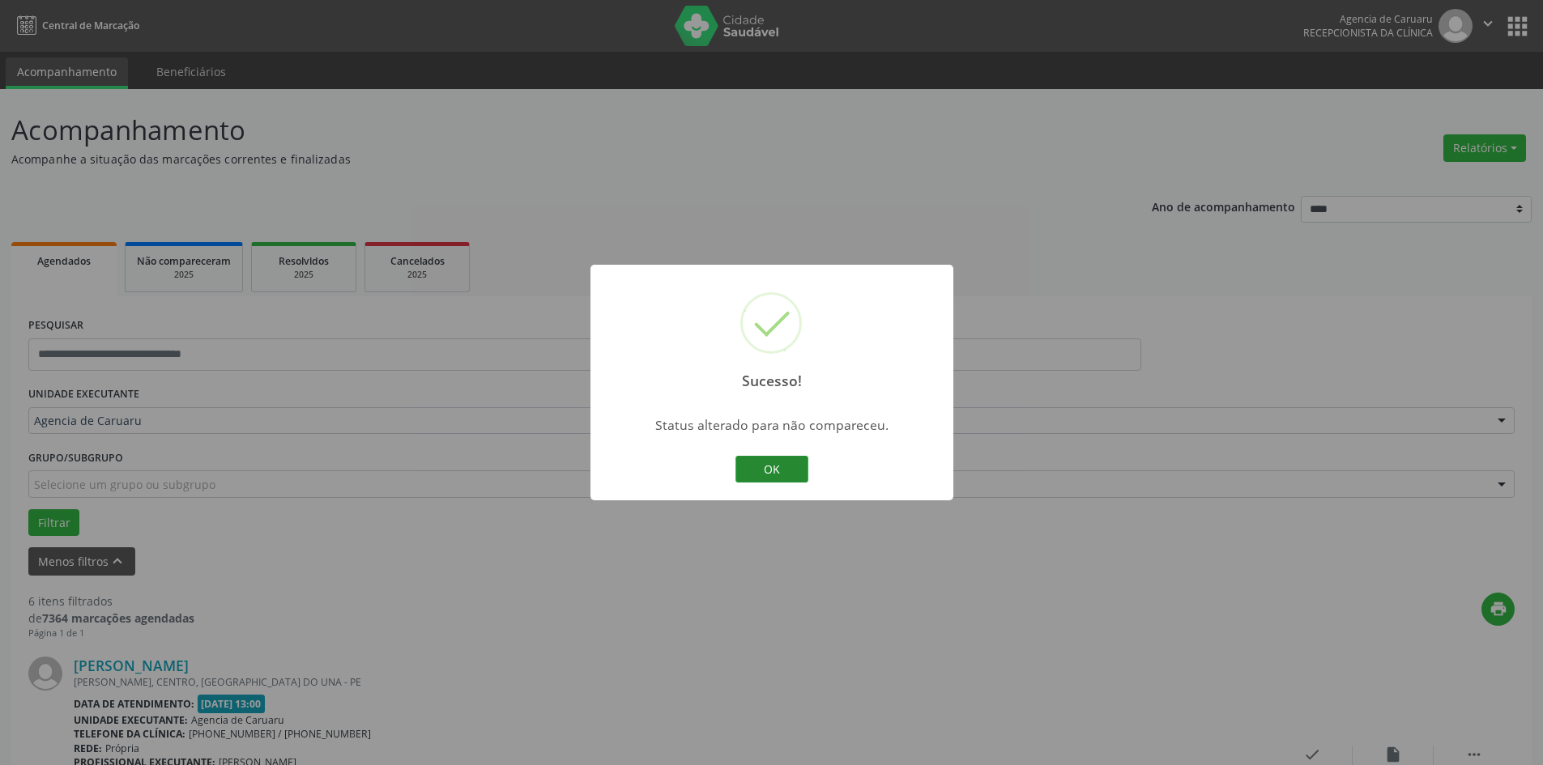
click at [803, 467] on button "OK" at bounding box center [772, 470] width 73 height 28
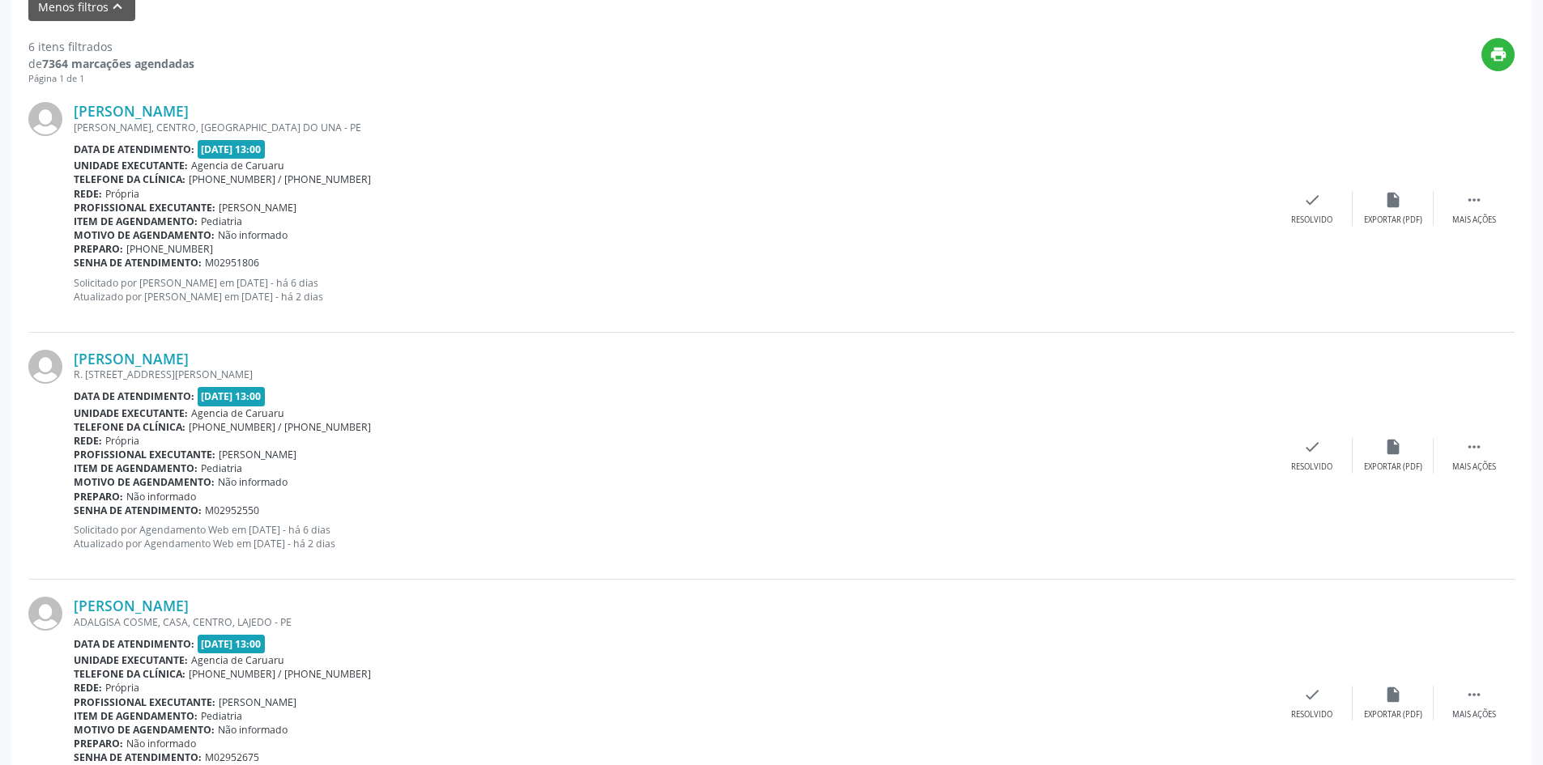
scroll to position [567, 0]
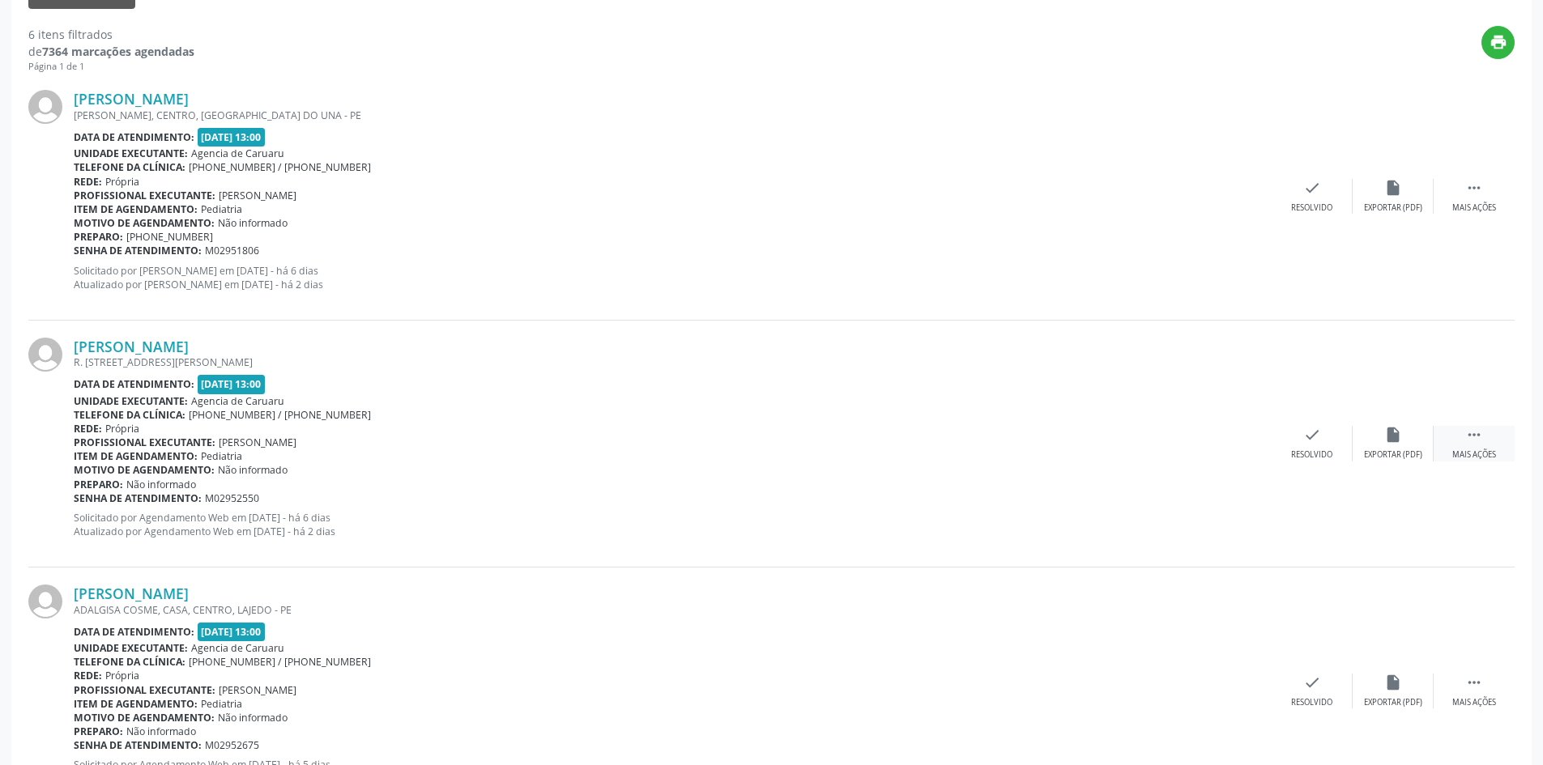
click at [1470, 451] on div "Mais ações" at bounding box center [1474, 455] width 44 height 11
click at [1397, 452] on div "Não compareceu" at bounding box center [1392, 455] width 69 height 11
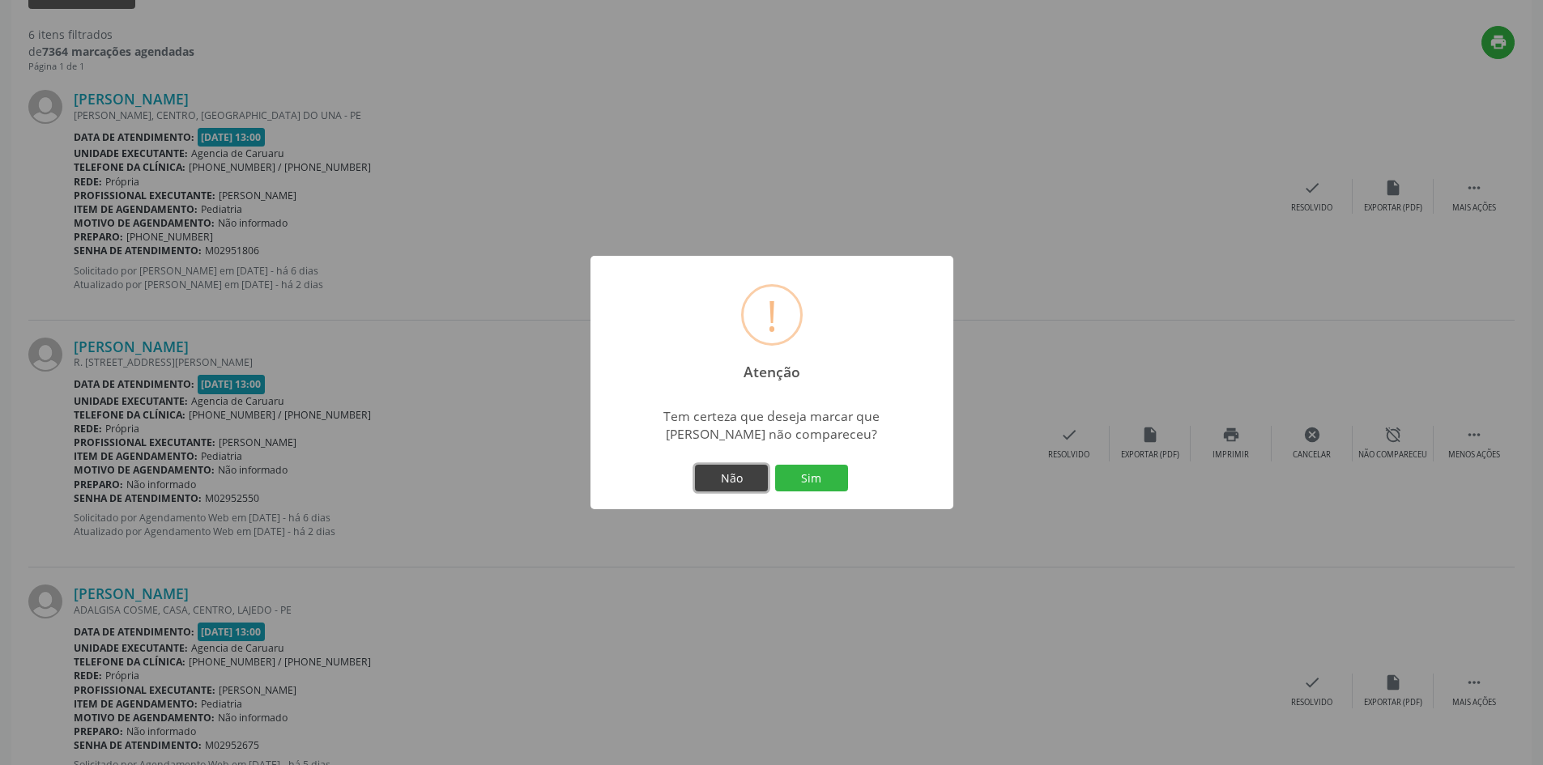
click at [739, 478] on button "Não" at bounding box center [731, 479] width 73 height 28
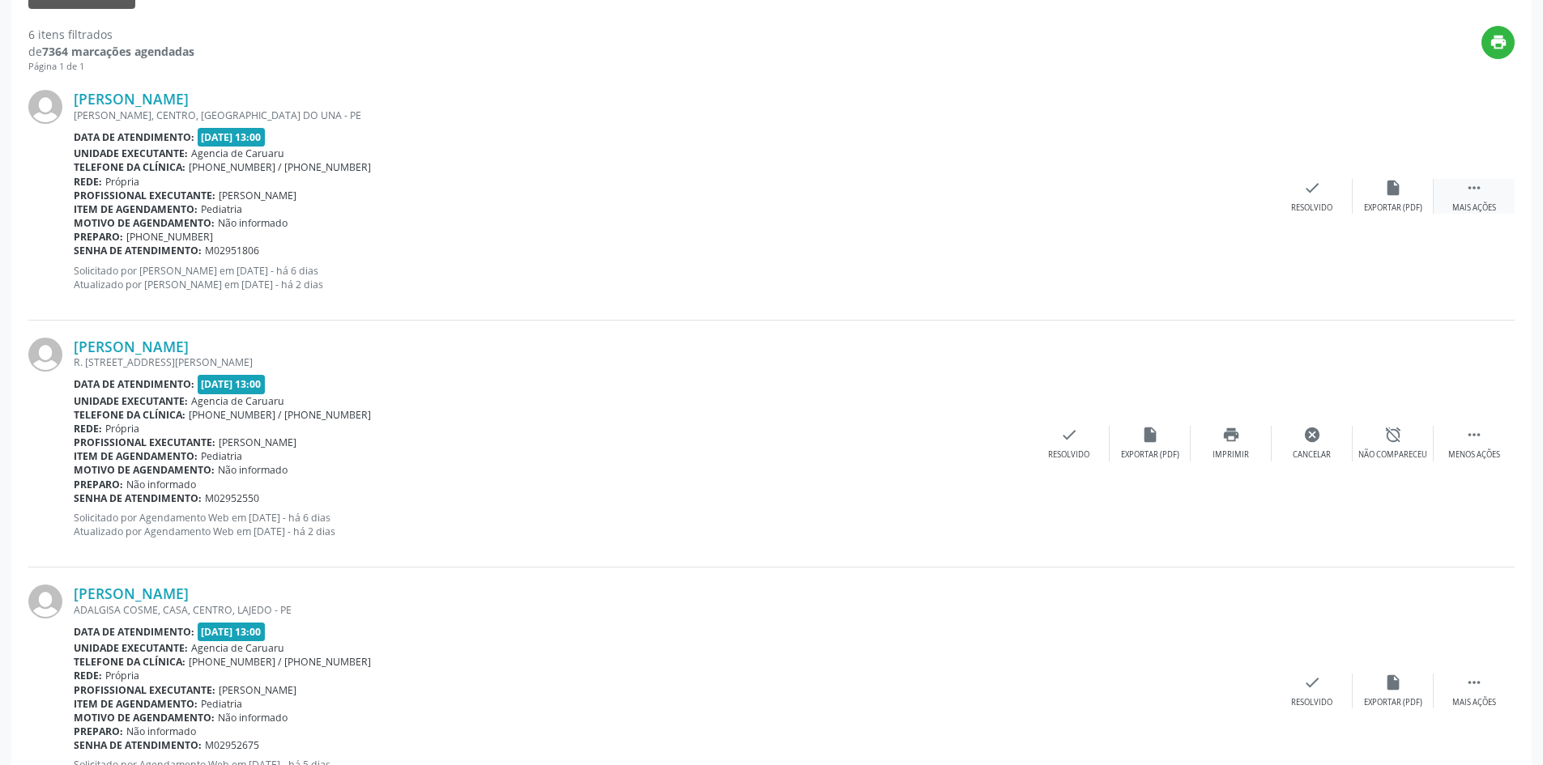
click at [1477, 197] on icon "" at bounding box center [1474, 188] width 18 height 18
click at [1376, 208] on div "Não compareceu" at bounding box center [1392, 208] width 69 height 11
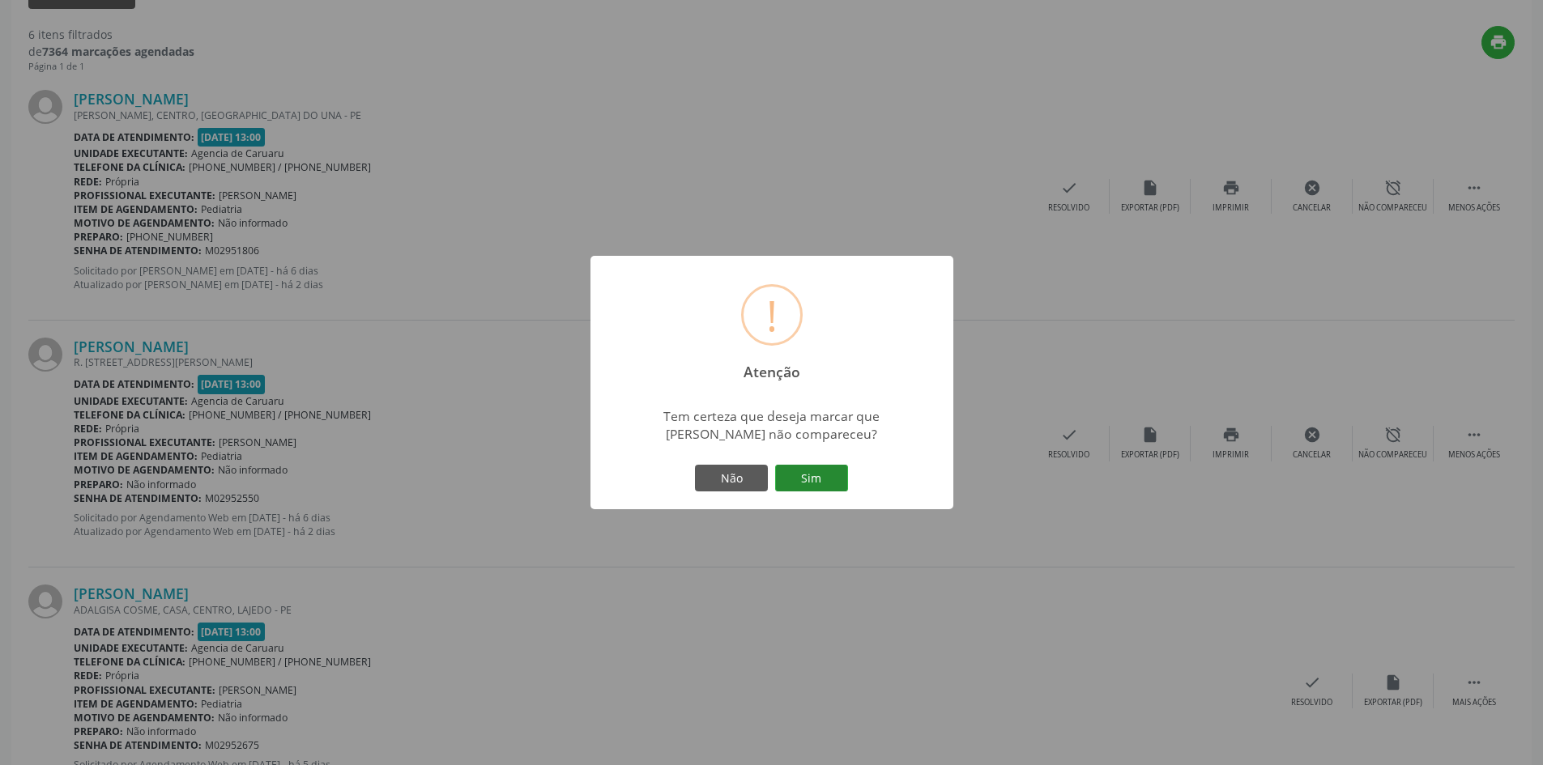
click at [790, 478] on button "Sim" at bounding box center [811, 479] width 73 height 28
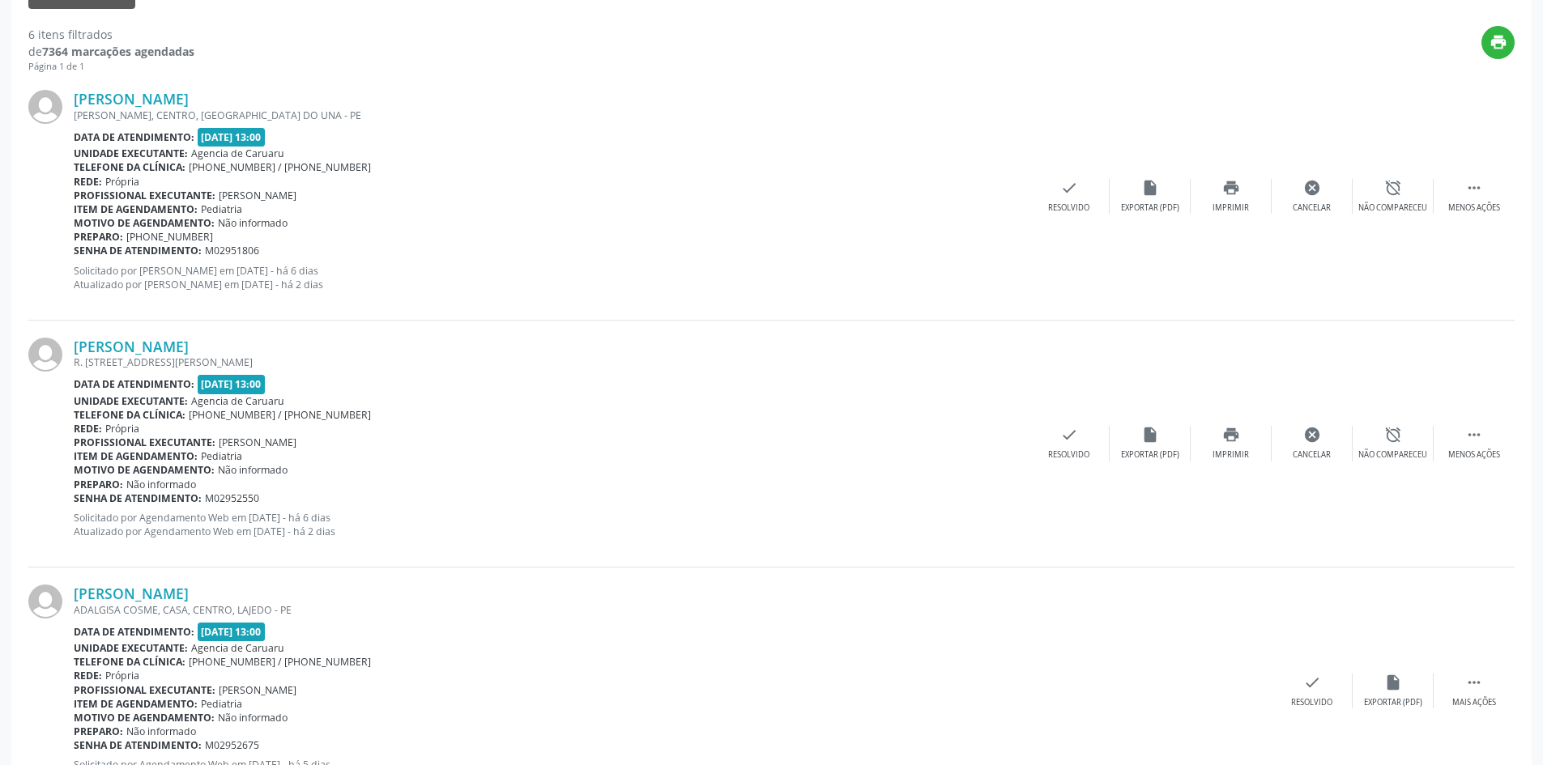
scroll to position [0, 0]
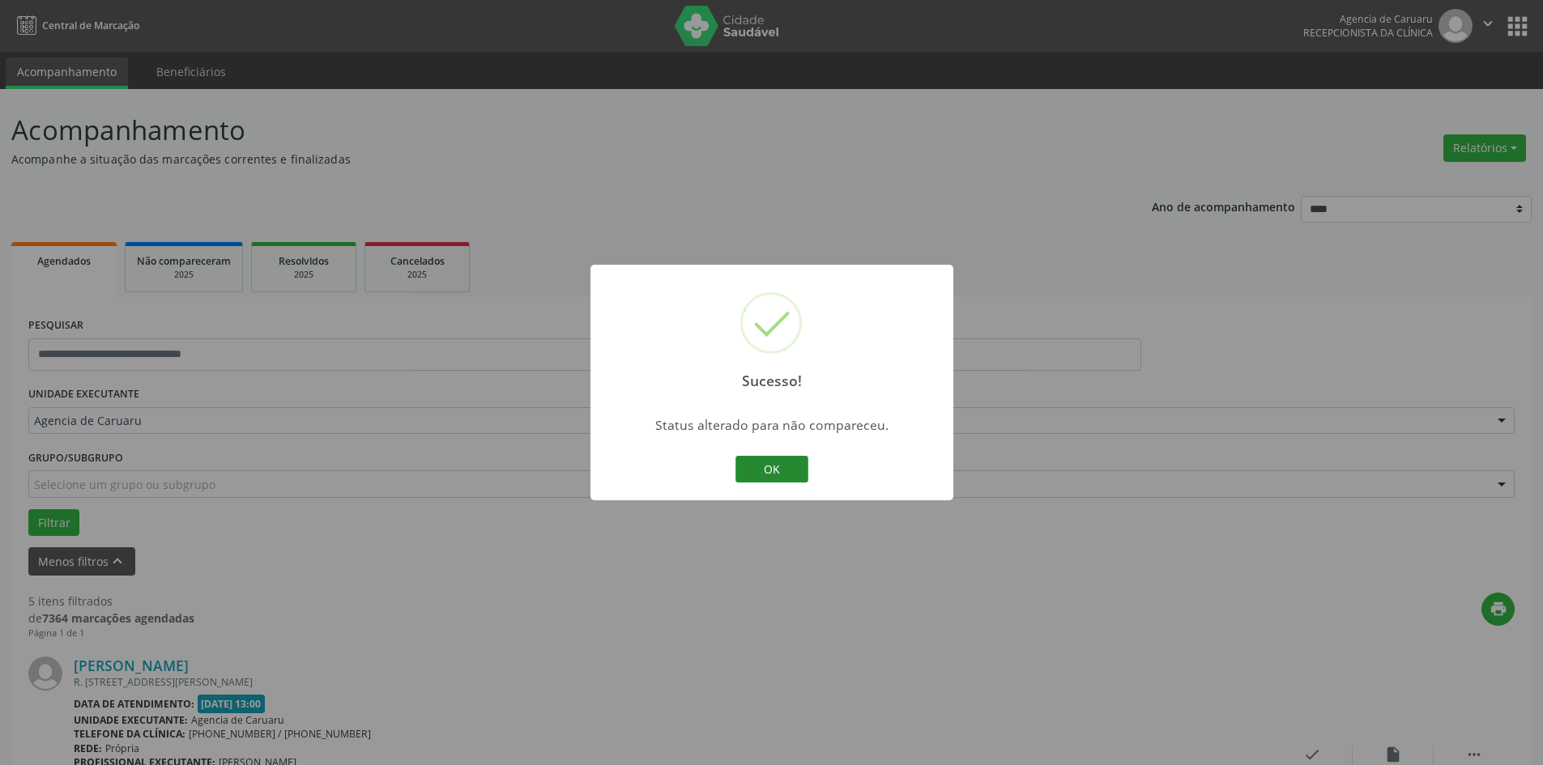
click at [787, 474] on button "OK" at bounding box center [772, 470] width 73 height 28
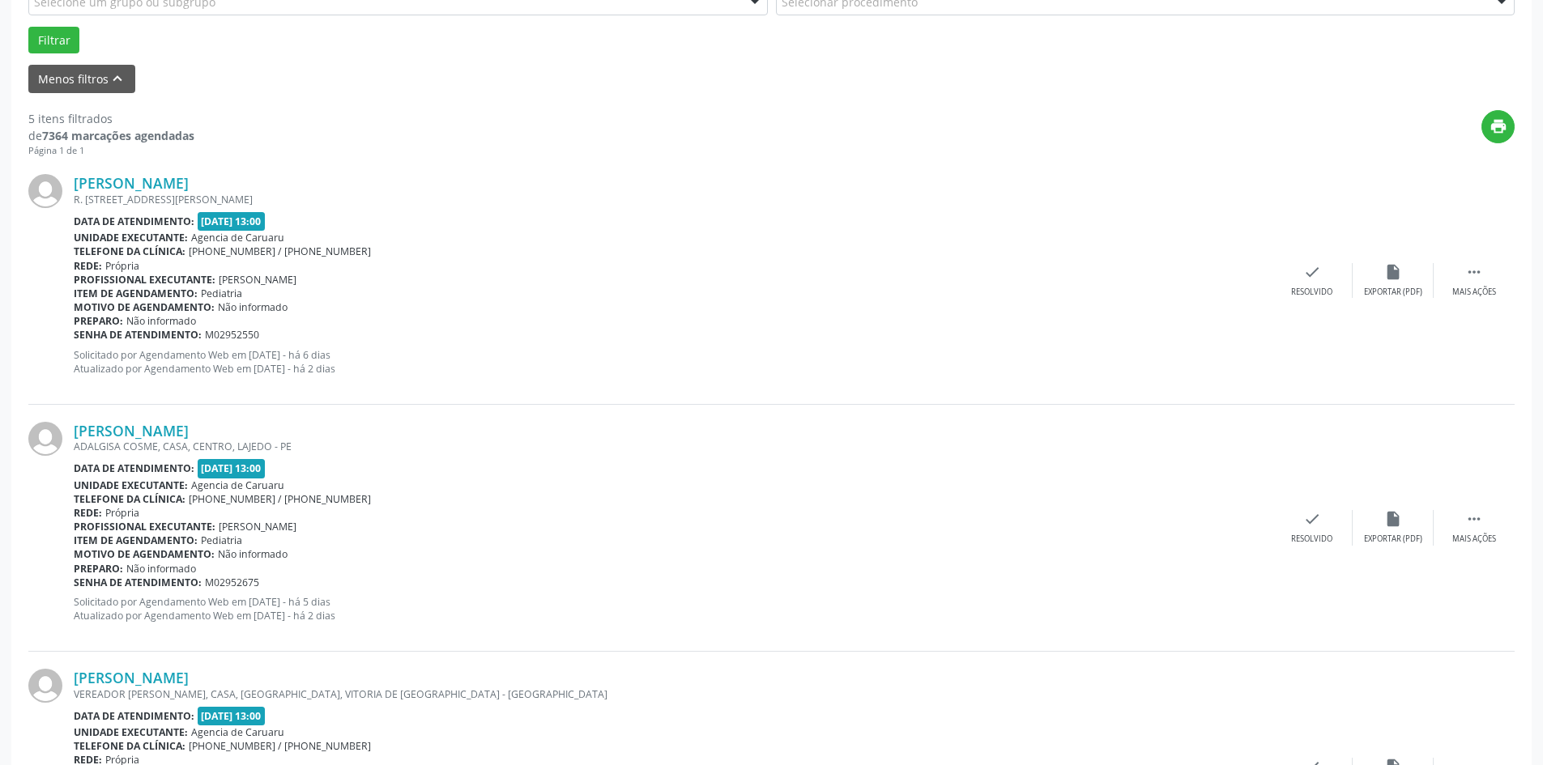
scroll to position [486, 0]
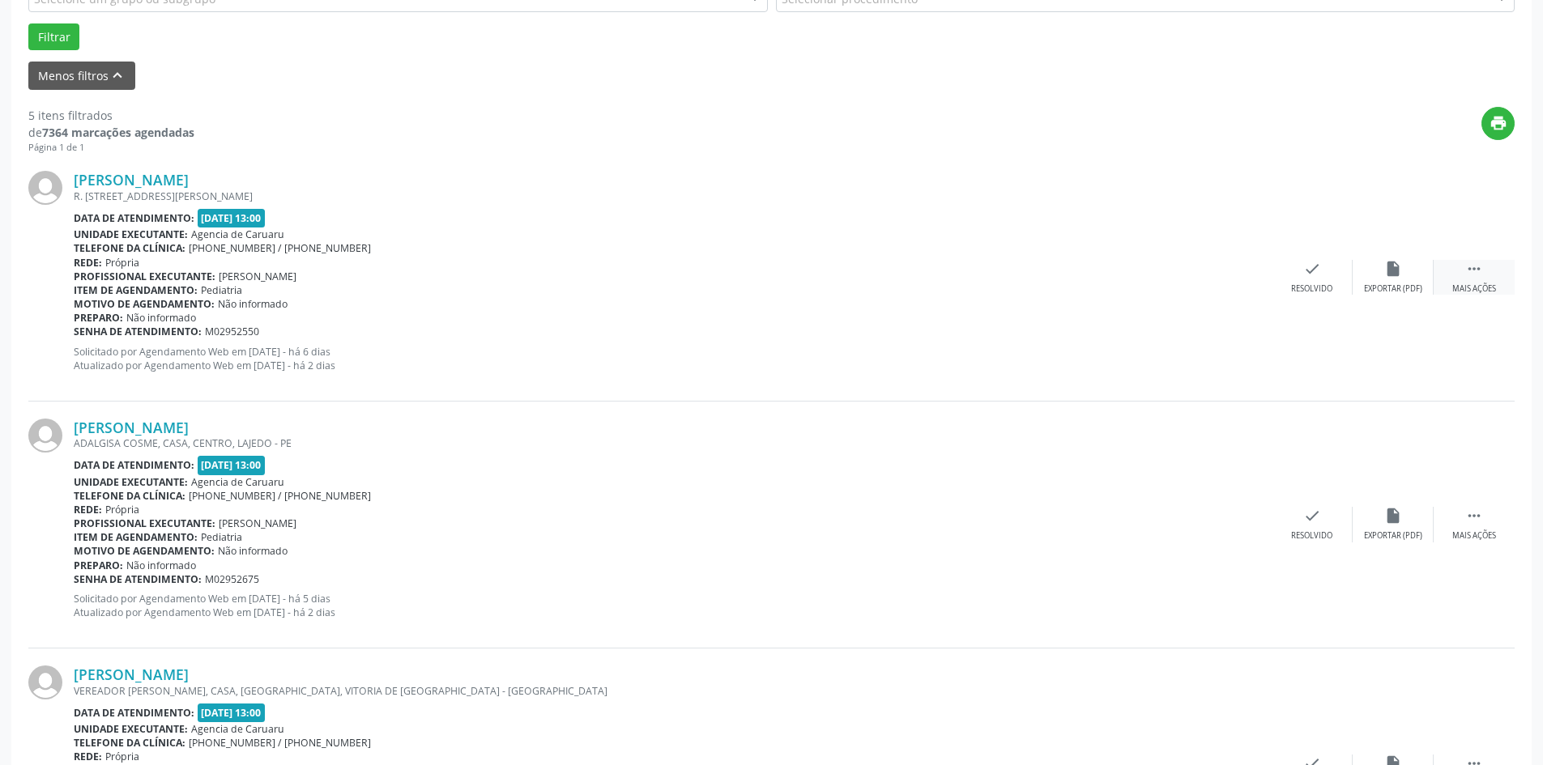
click at [1485, 283] on div " Mais ações" at bounding box center [1474, 277] width 81 height 35
click at [1378, 279] on div "alarm_off Não compareceu" at bounding box center [1393, 277] width 81 height 35
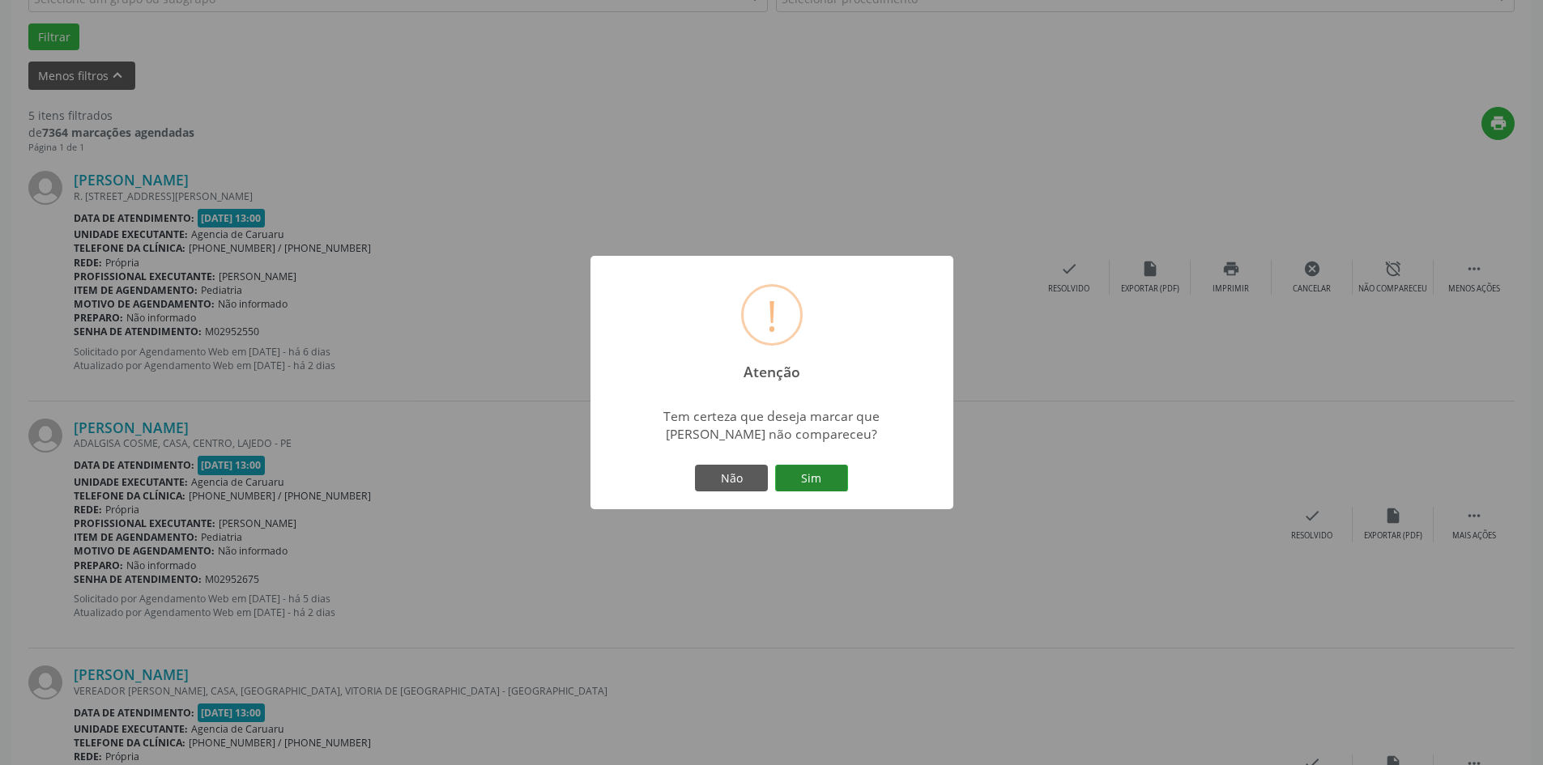
click at [807, 483] on button "Sim" at bounding box center [811, 479] width 73 height 28
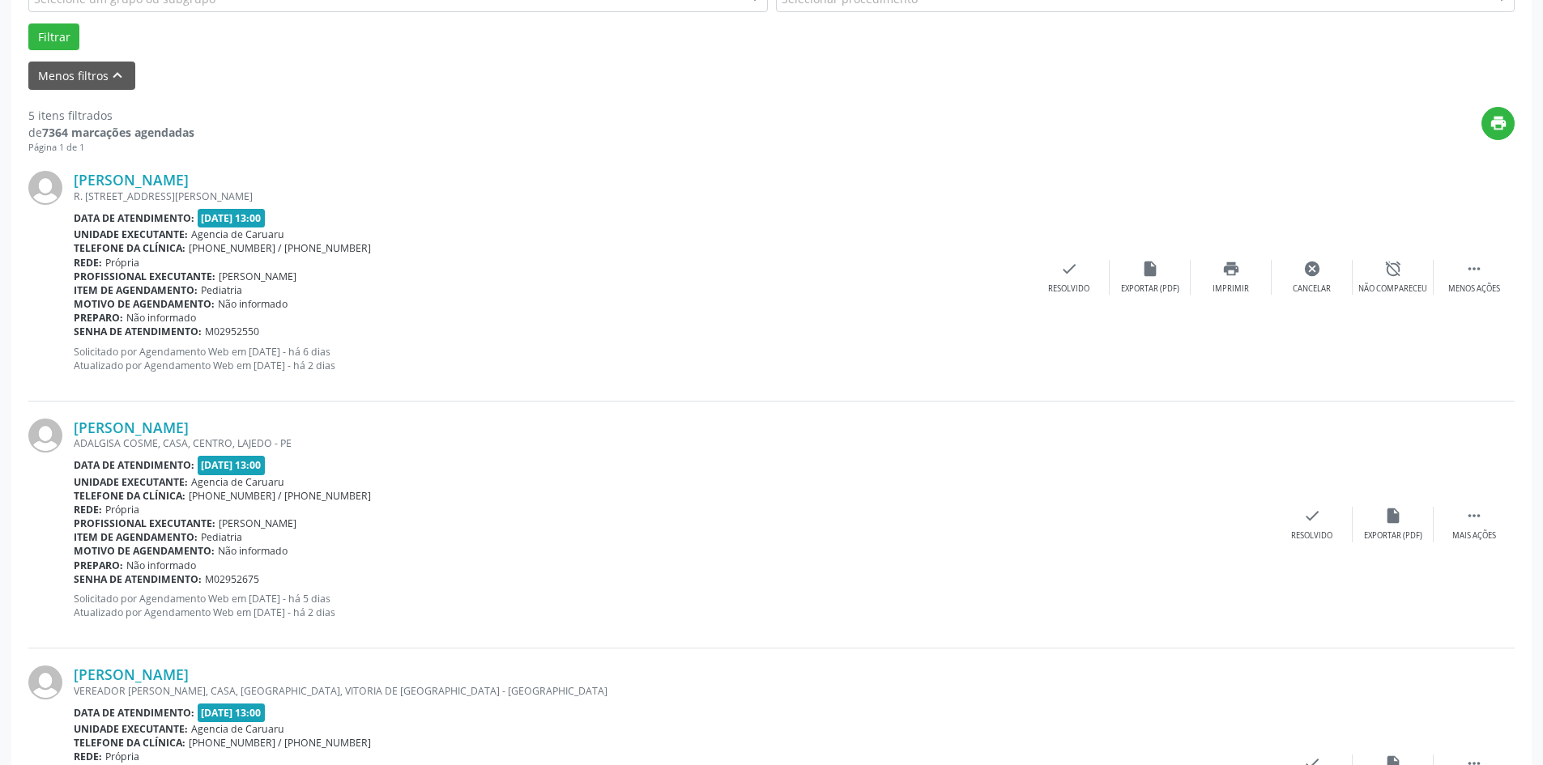
scroll to position [0, 0]
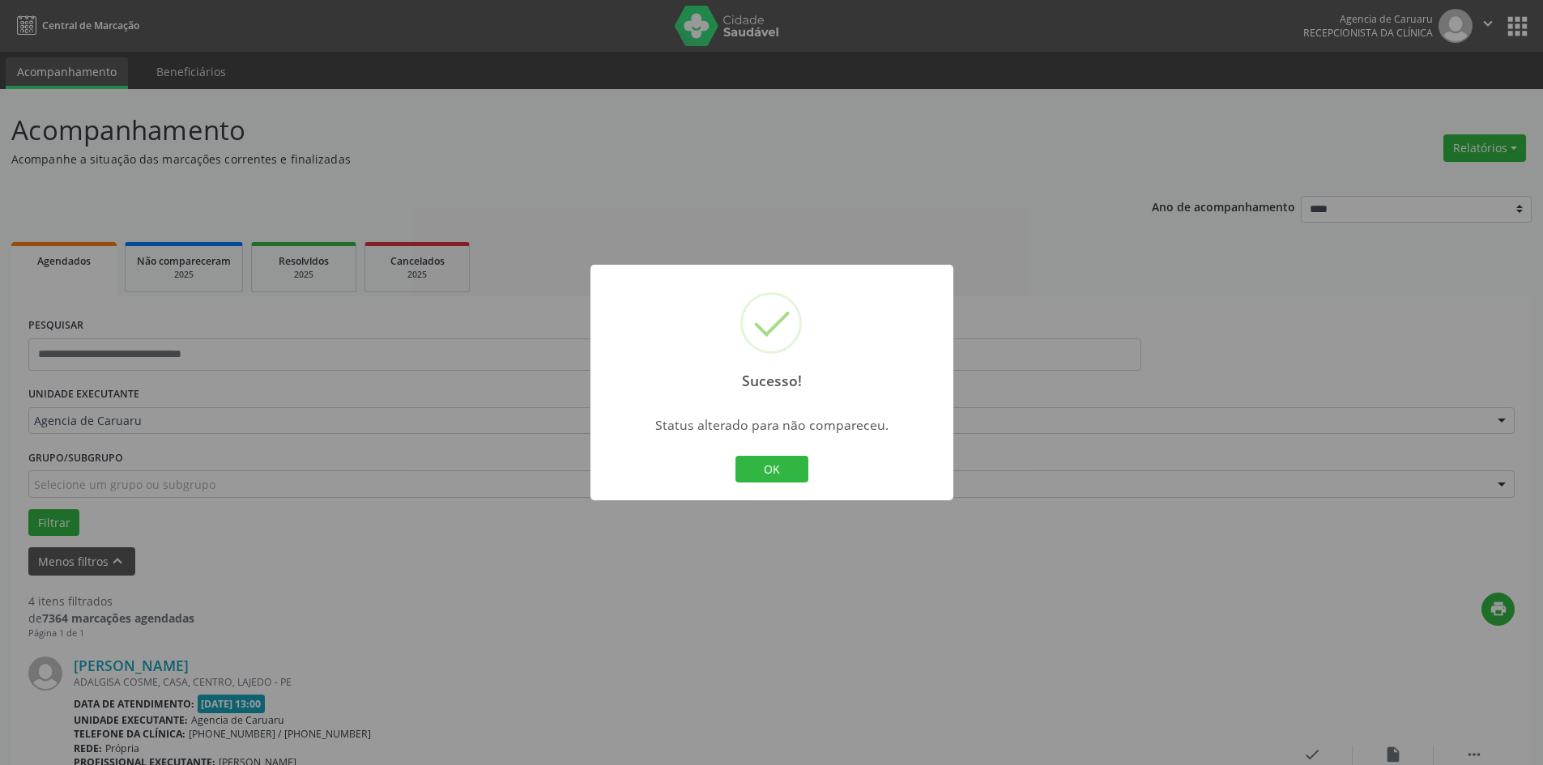
click at [807, 483] on div "OK Cancel" at bounding box center [771, 470] width 80 height 34
click at [784, 471] on button "OK" at bounding box center [772, 470] width 73 height 28
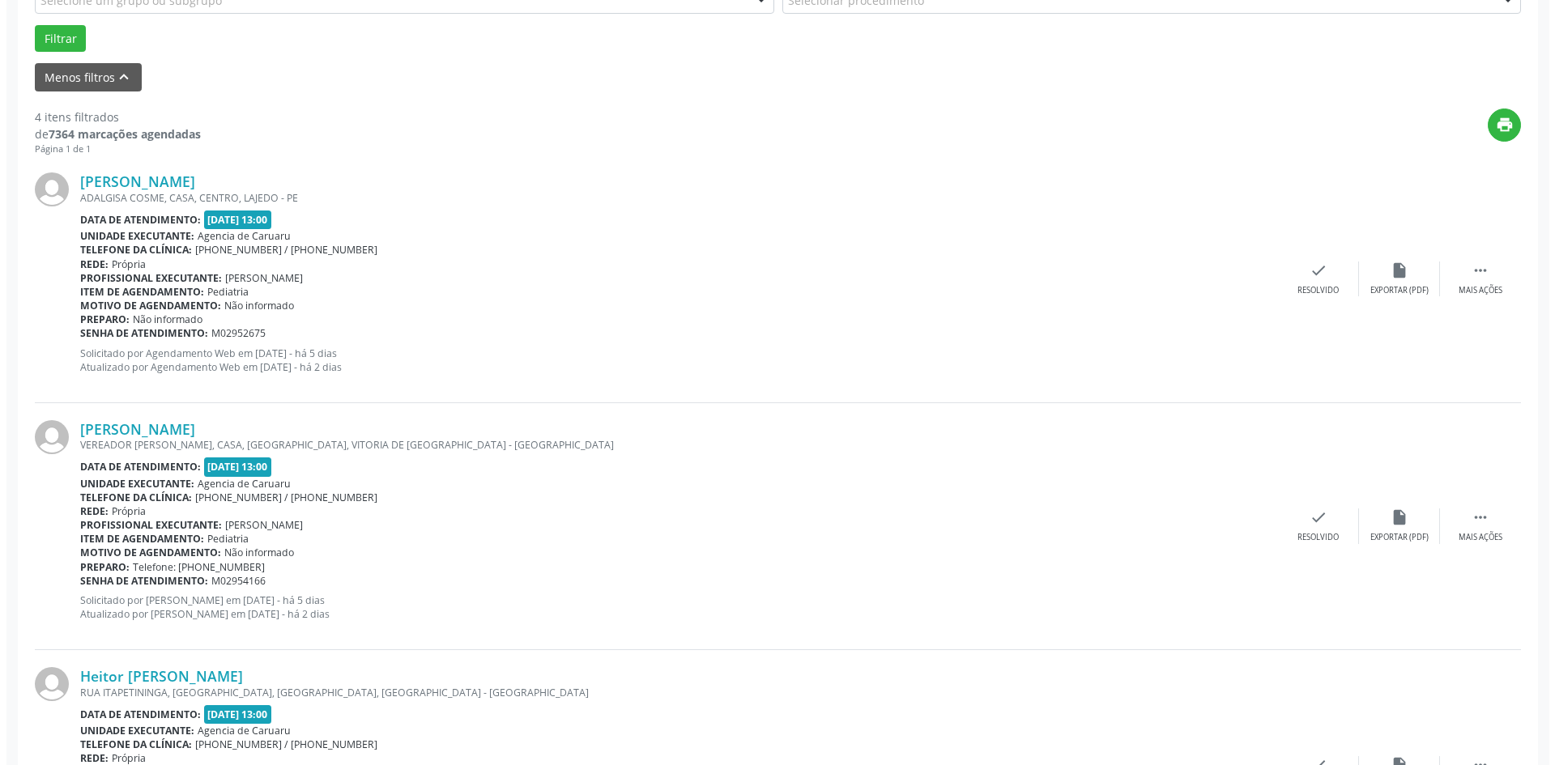
scroll to position [486, 0]
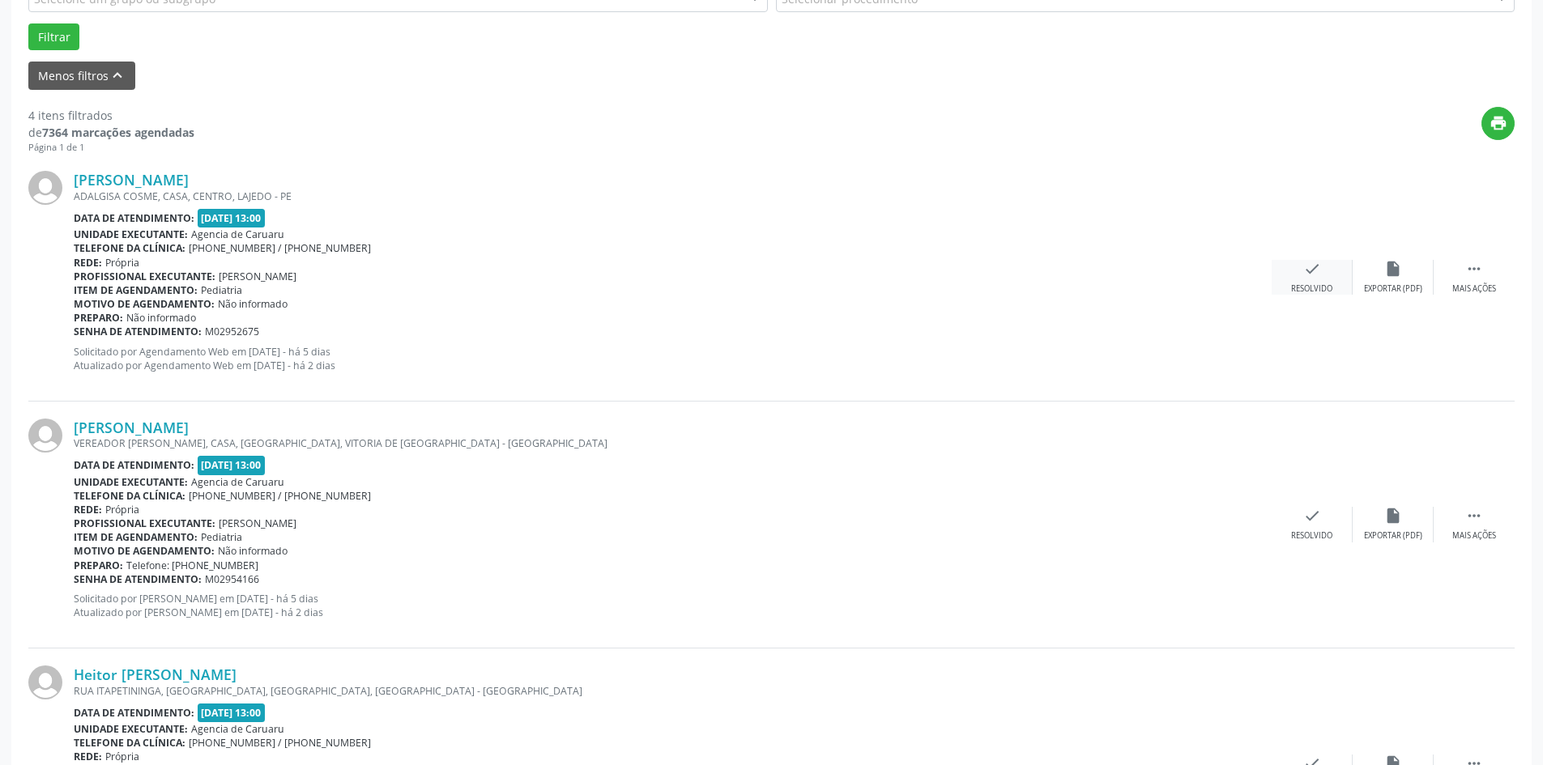
click at [1316, 268] on icon "check" at bounding box center [1312, 269] width 18 height 18
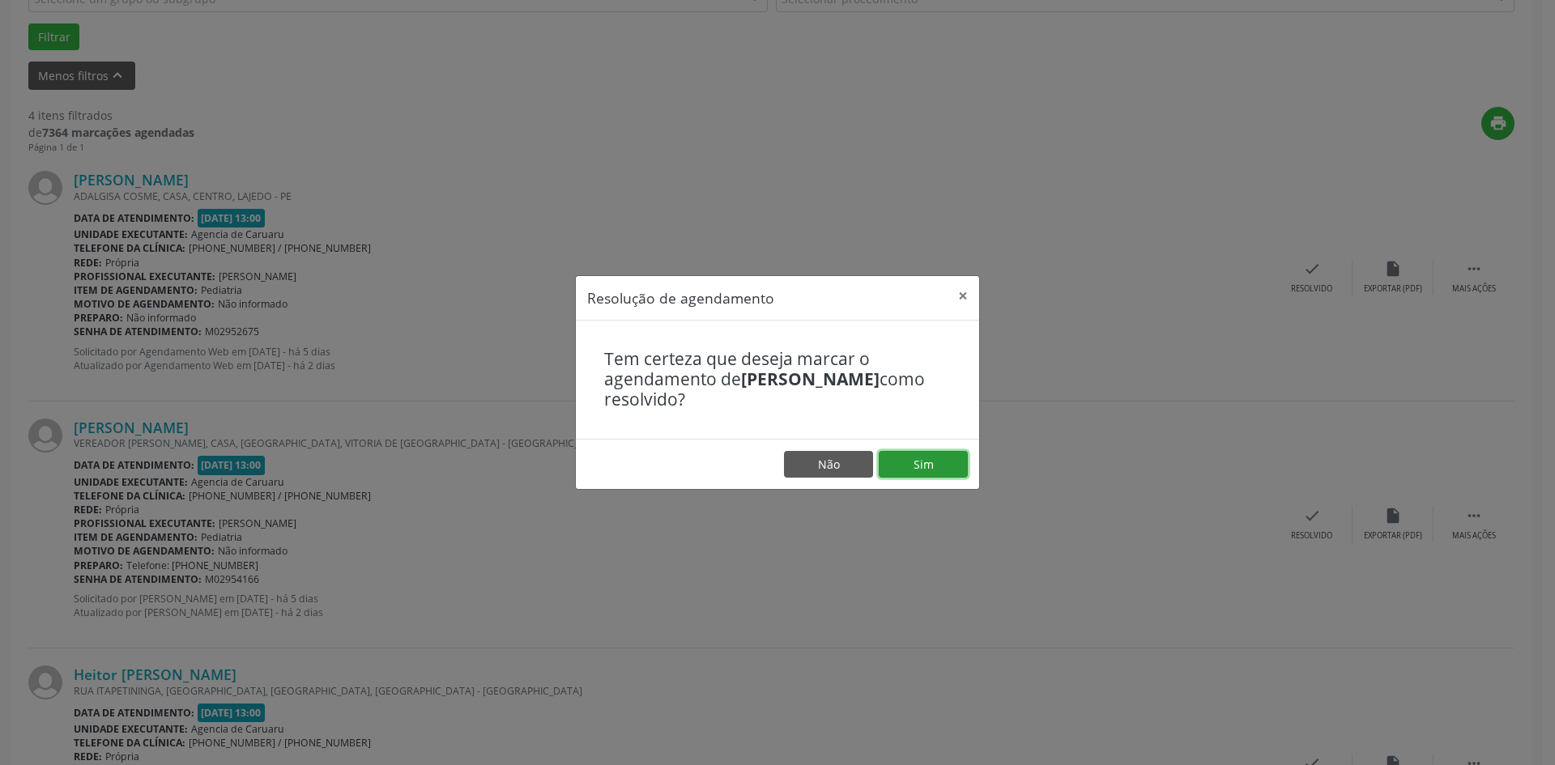
click at [938, 460] on button "Sim" at bounding box center [923, 465] width 89 height 28
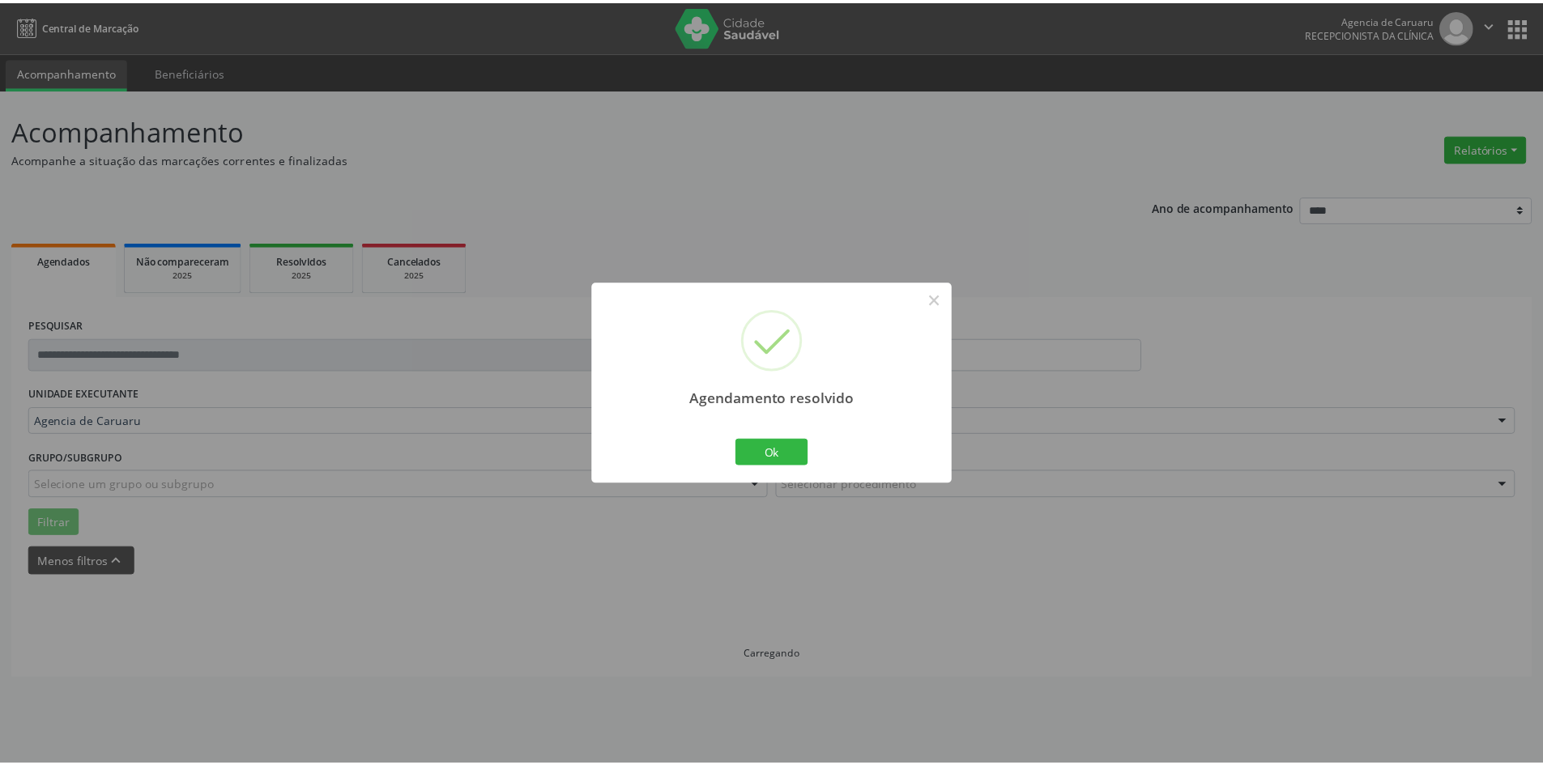
scroll to position [0, 0]
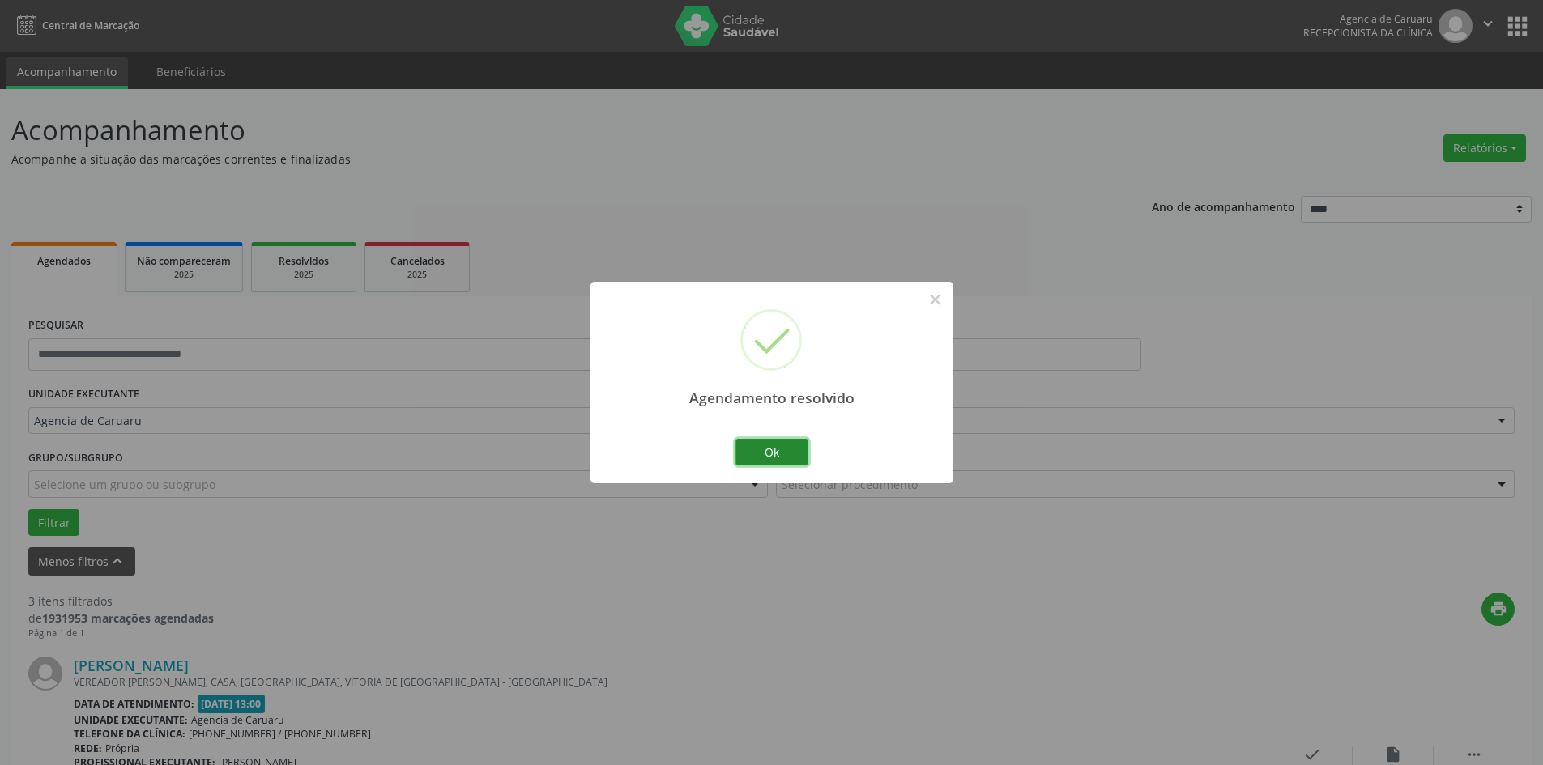
click at [790, 464] on button "Ok" at bounding box center [772, 453] width 73 height 28
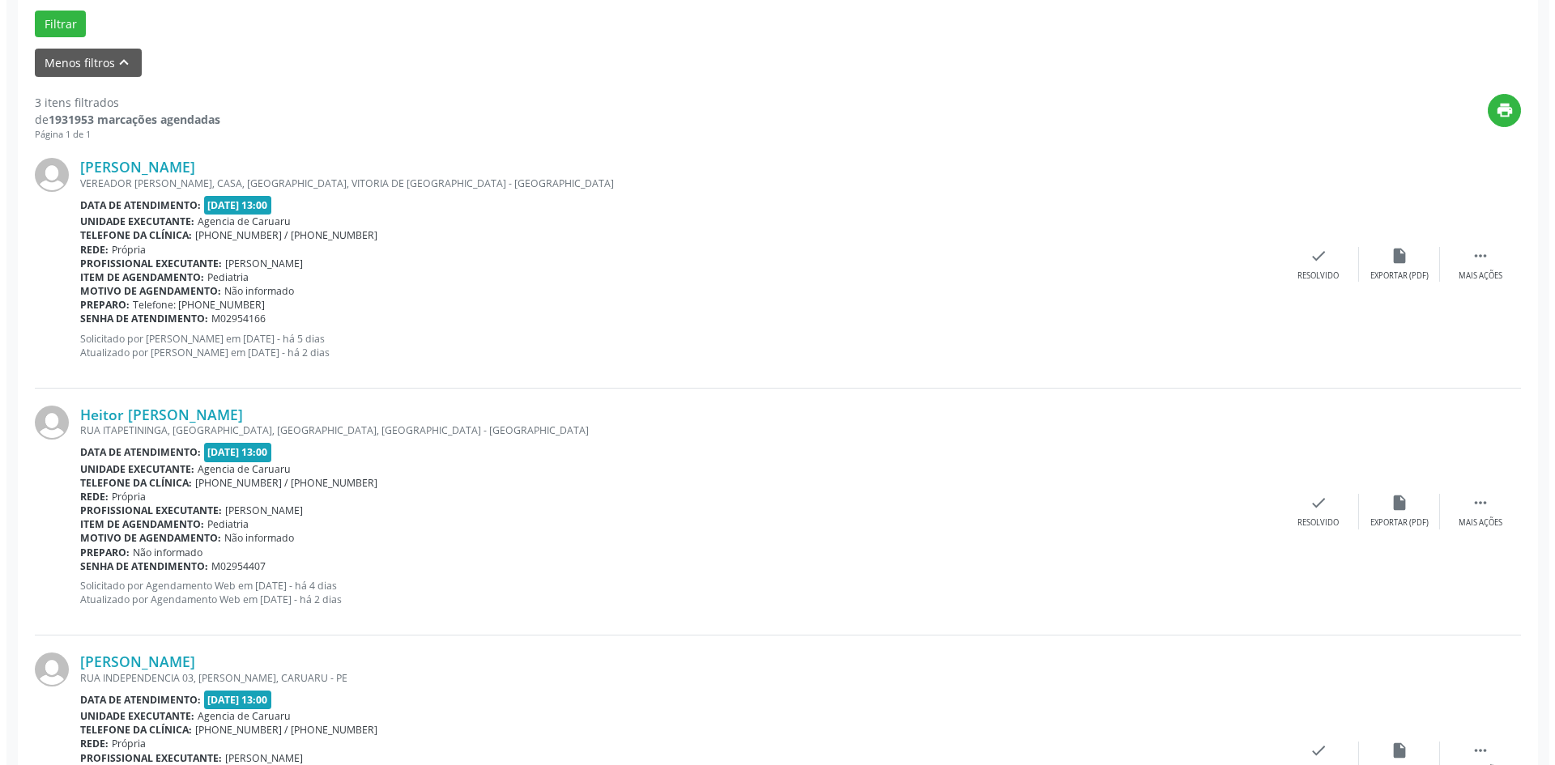
scroll to position [567, 0]
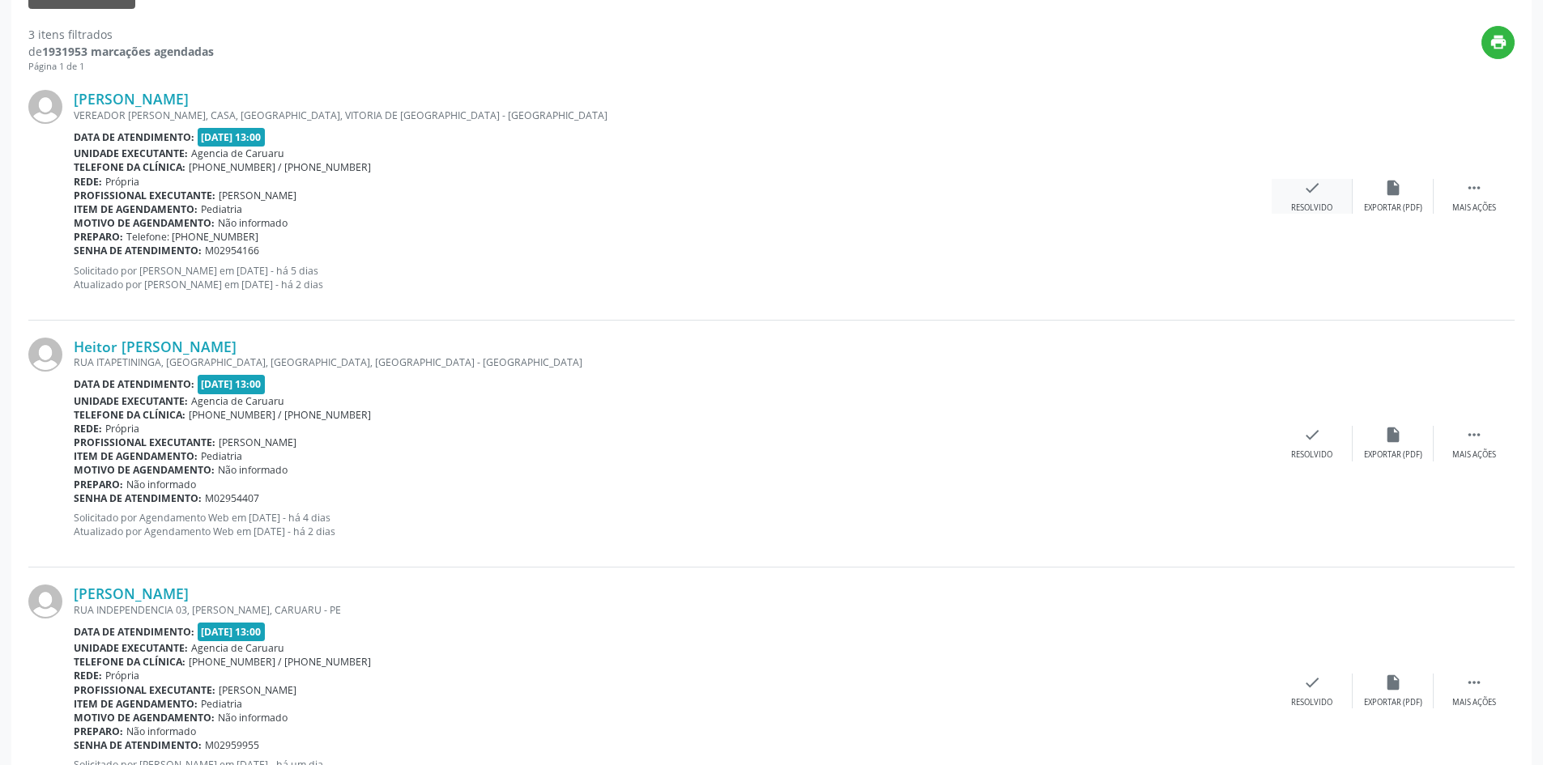
click at [1317, 210] on div "Resolvido" at bounding box center [1311, 208] width 41 height 11
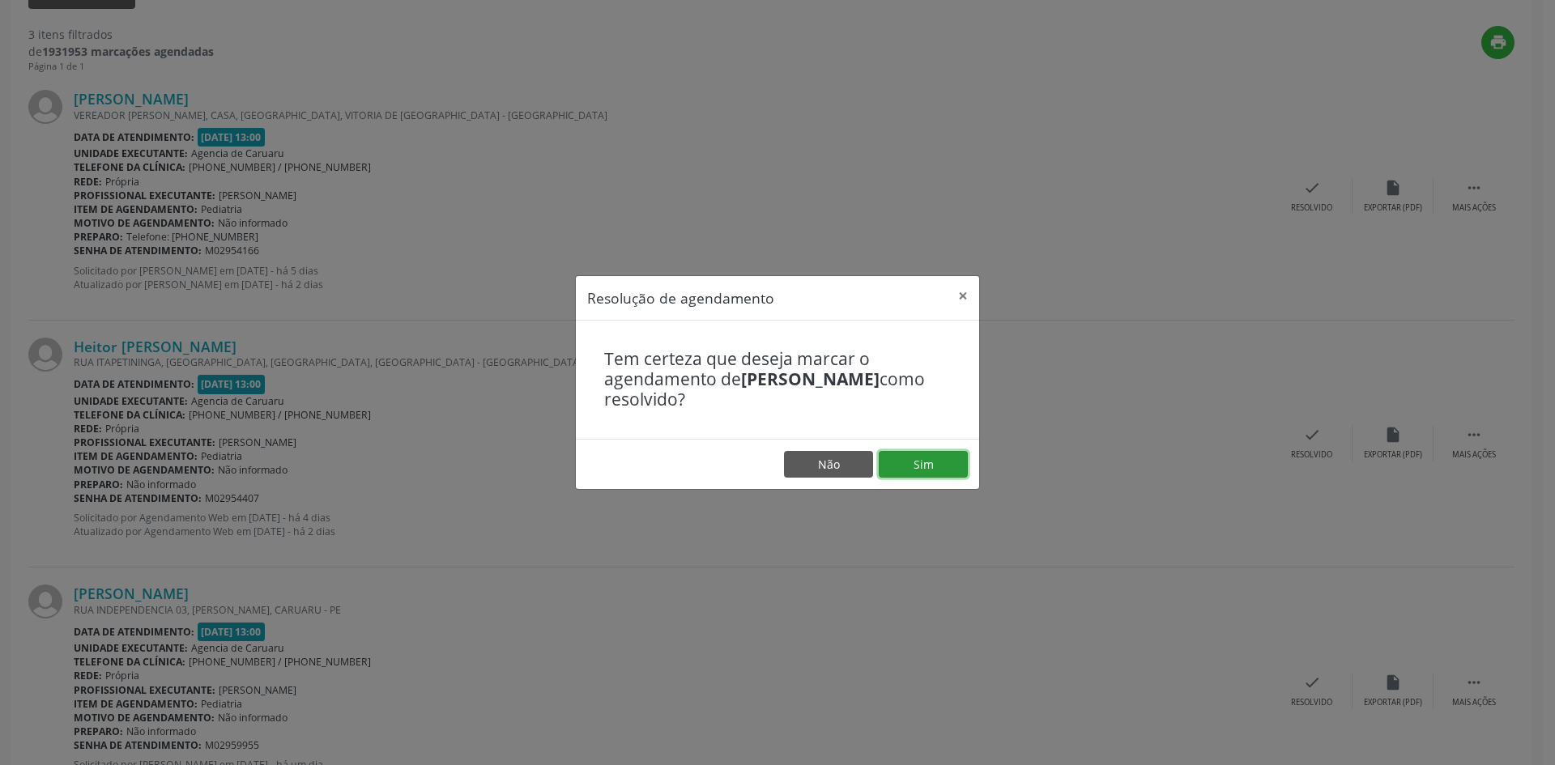
click at [930, 459] on button "Sim" at bounding box center [923, 465] width 89 height 28
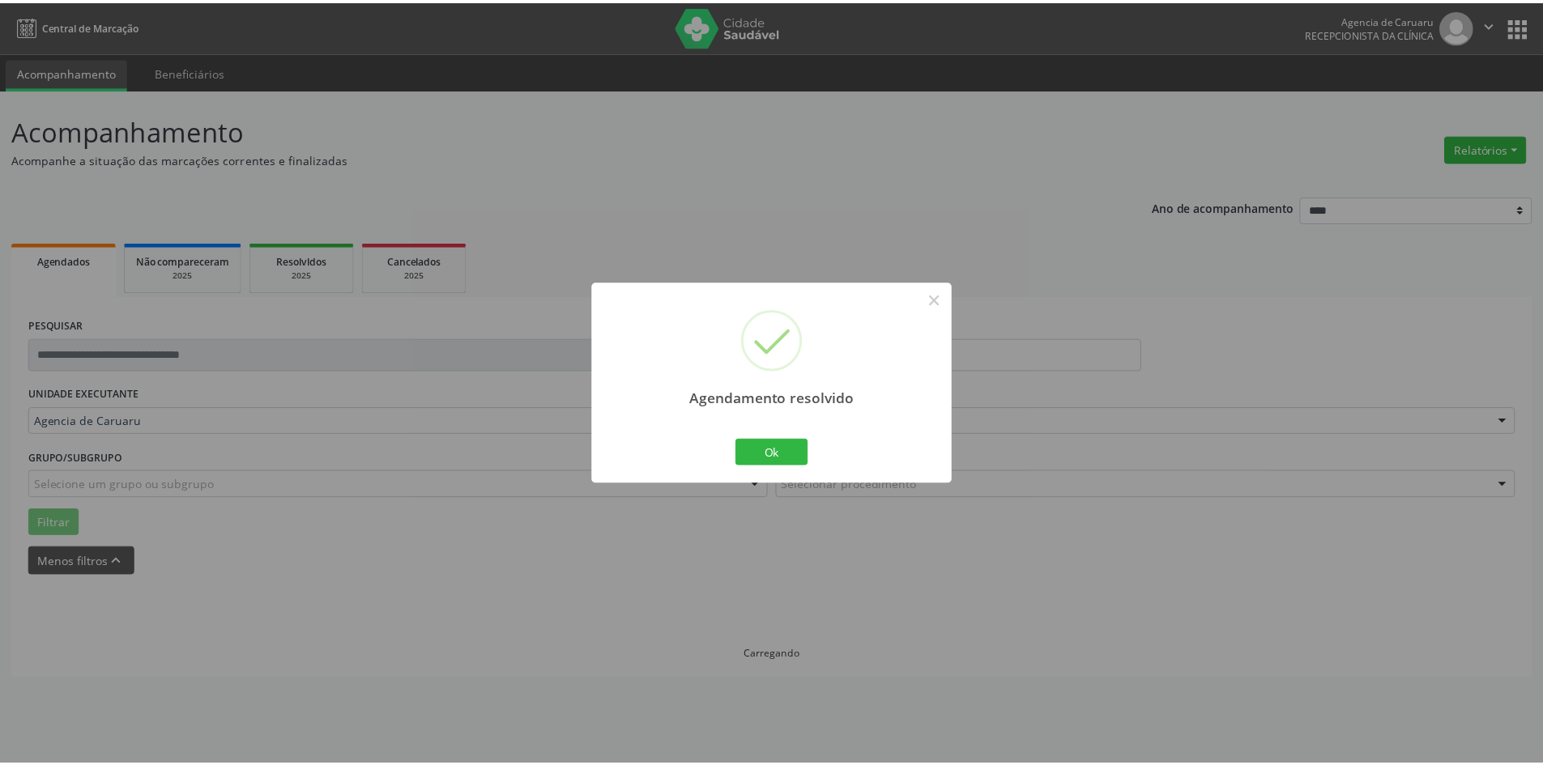
scroll to position [0, 0]
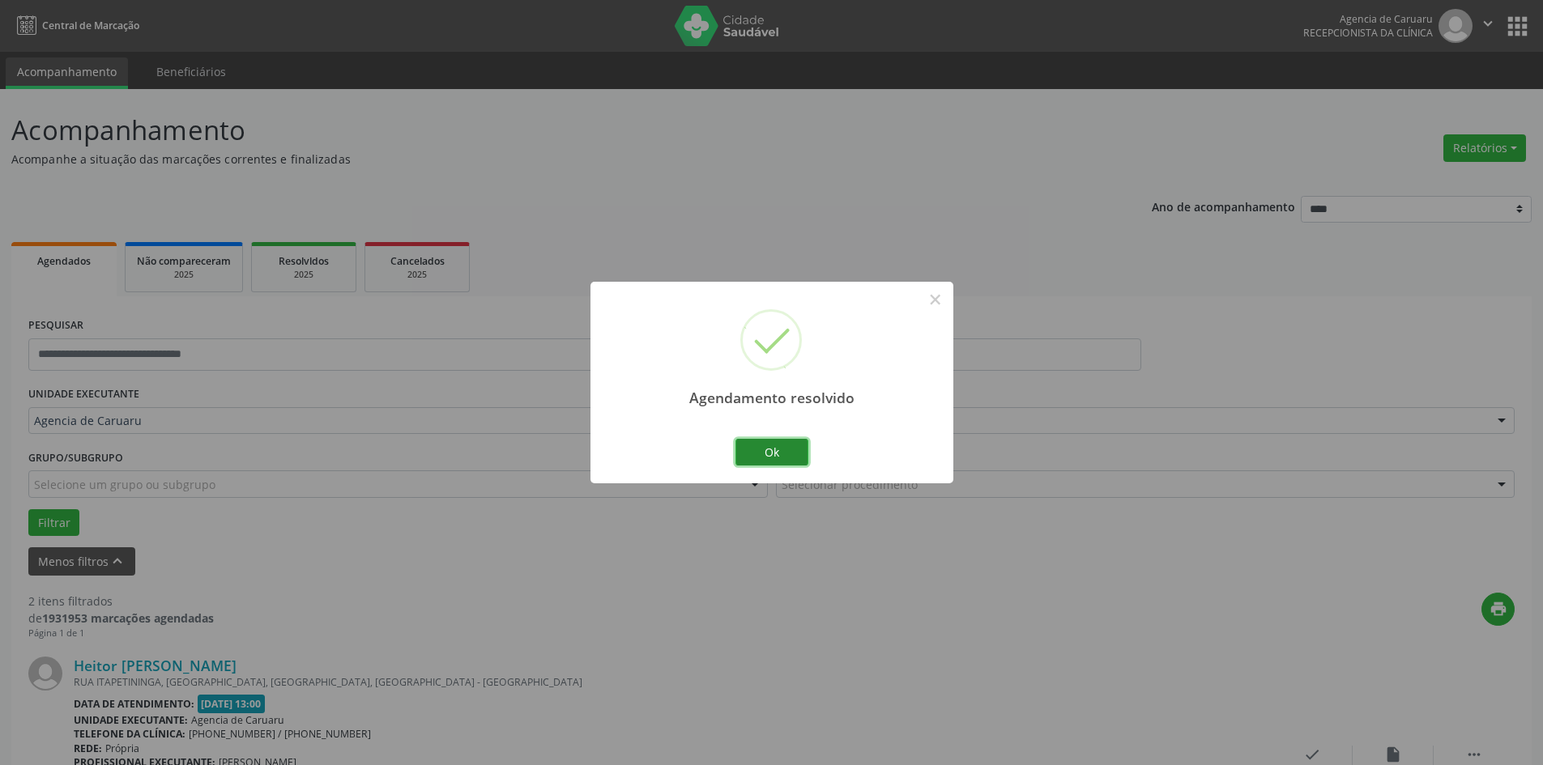
click at [775, 460] on button "Ok" at bounding box center [772, 453] width 73 height 28
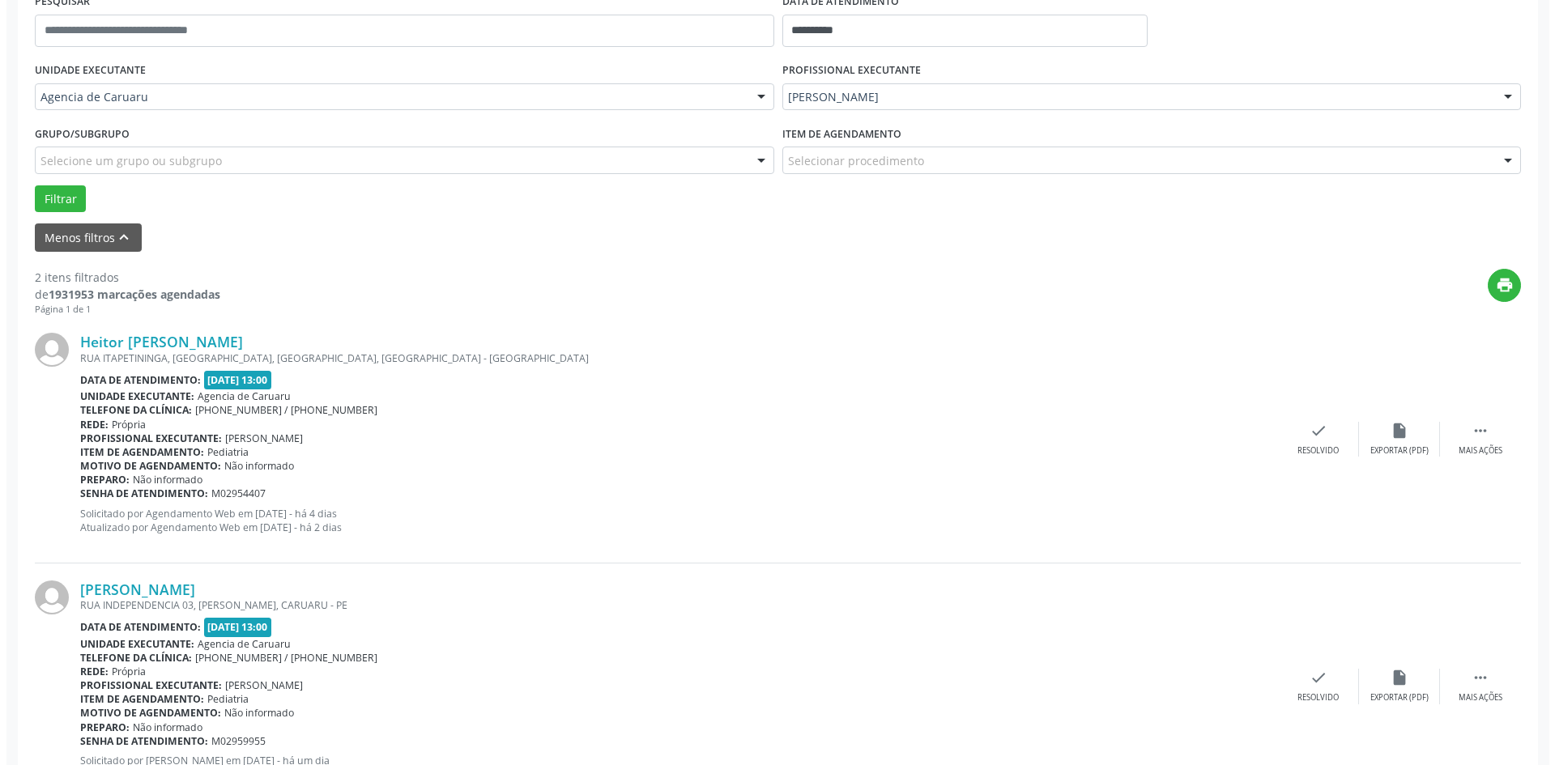
scroll to position [397, 0]
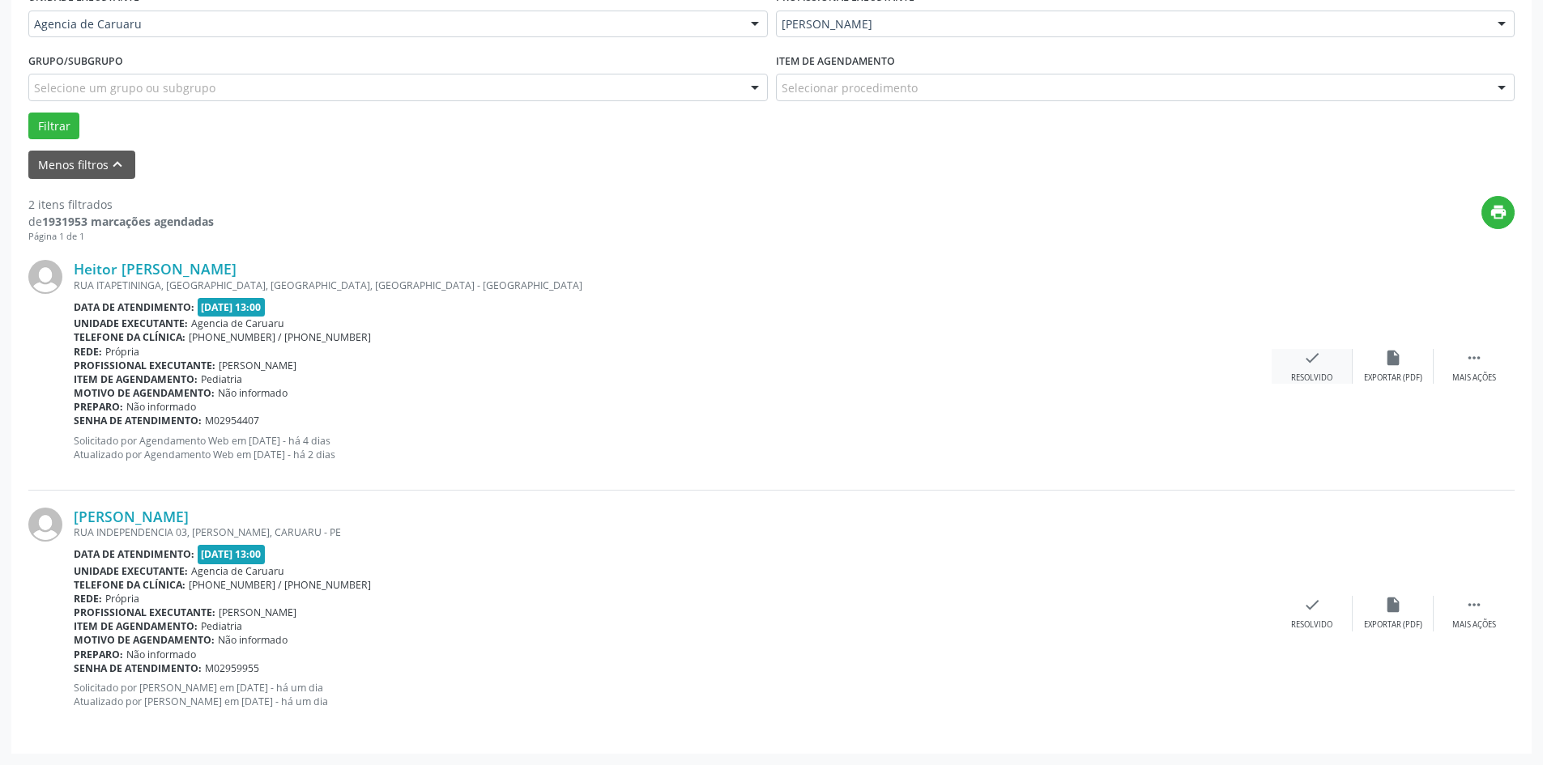
click at [1309, 372] on div "check Resolvido" at bounding box center [1312, 366] width 81 height 35
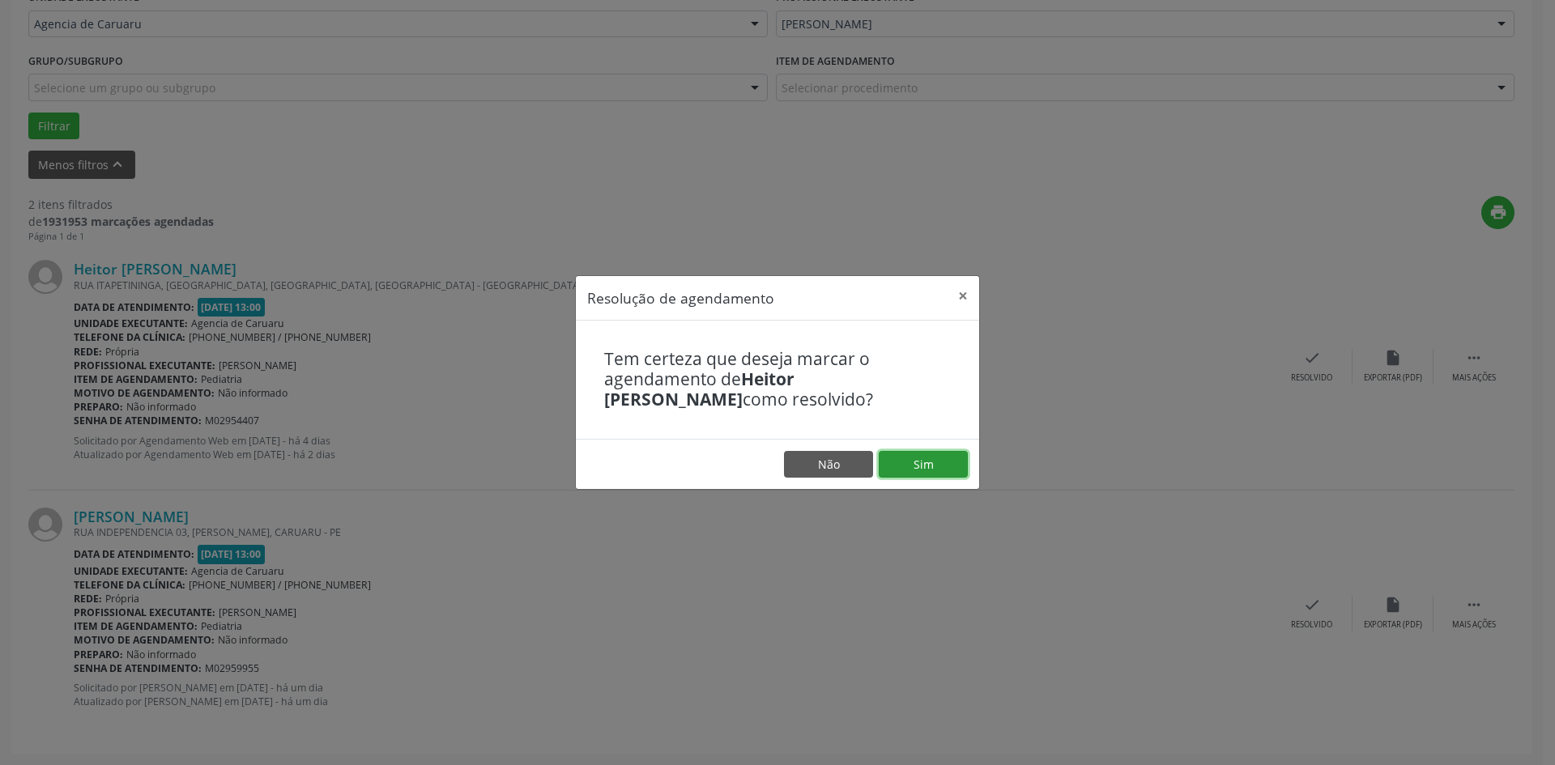
click at [945, 466] on button "Sim" at bounding box center [923, 465] width 89 height 28
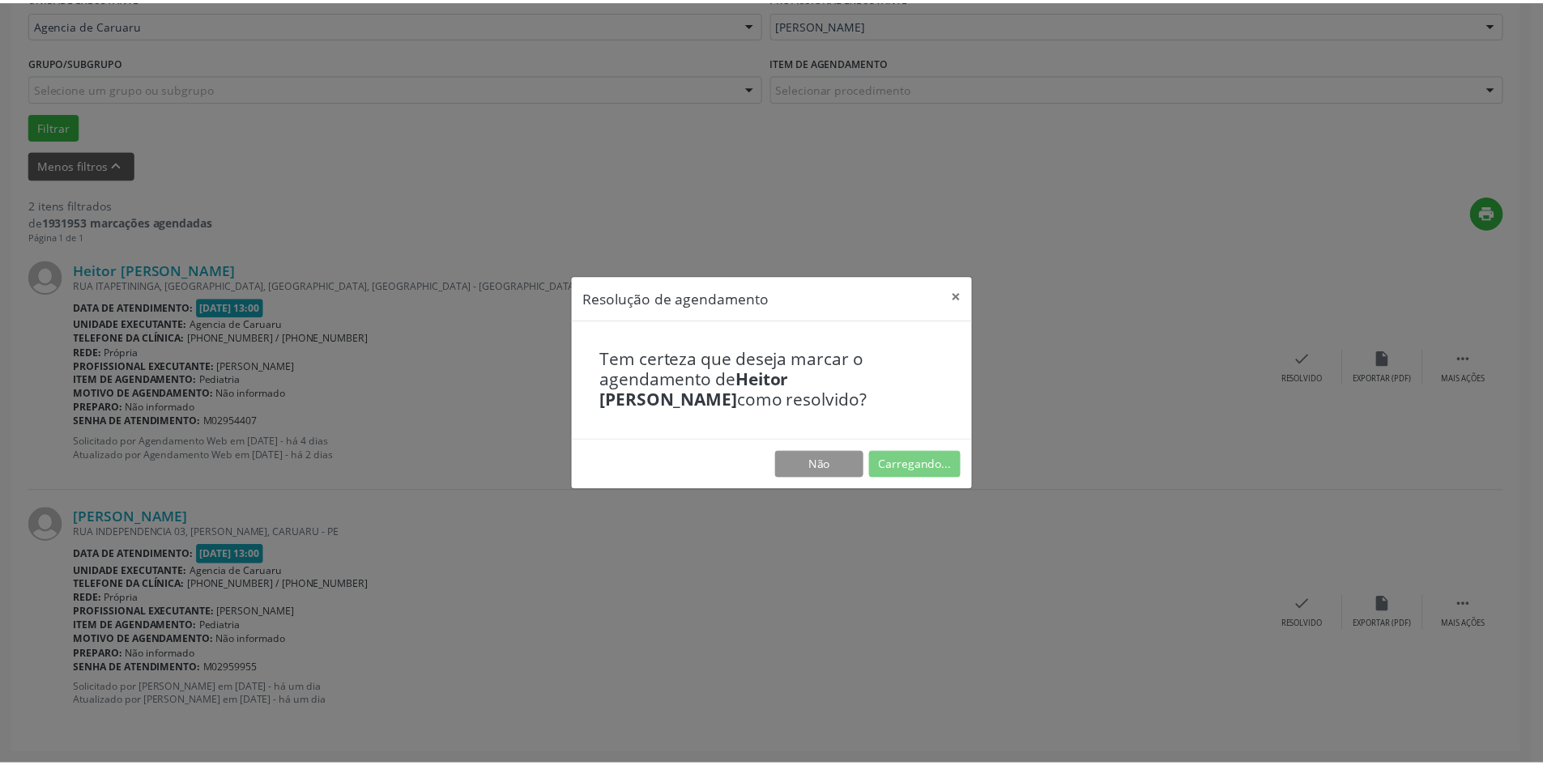
scroll to position [0, 0]
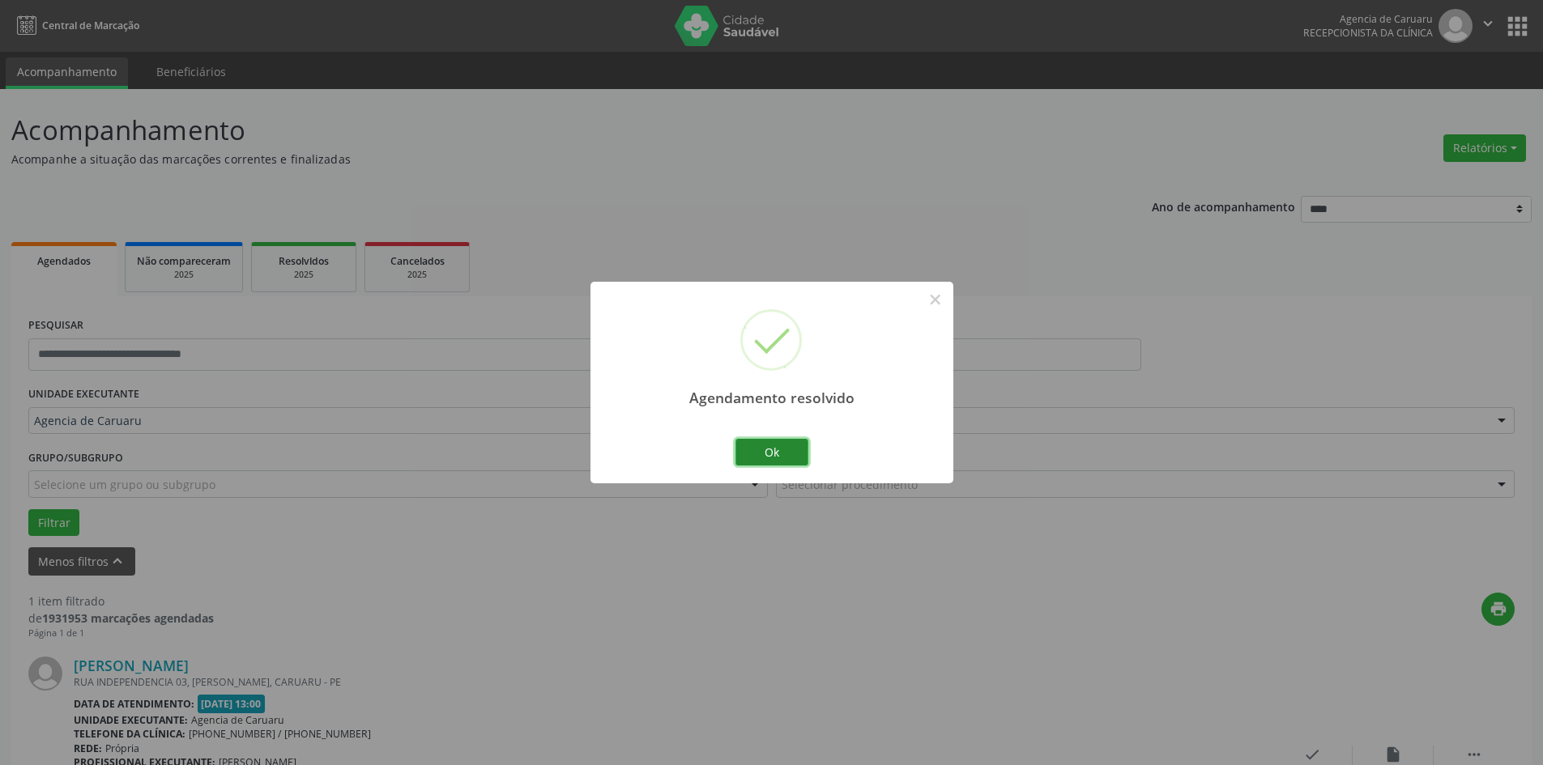
click at [757, 454] on button "Ok" at bounding box center [772, 453] width 73 height 28
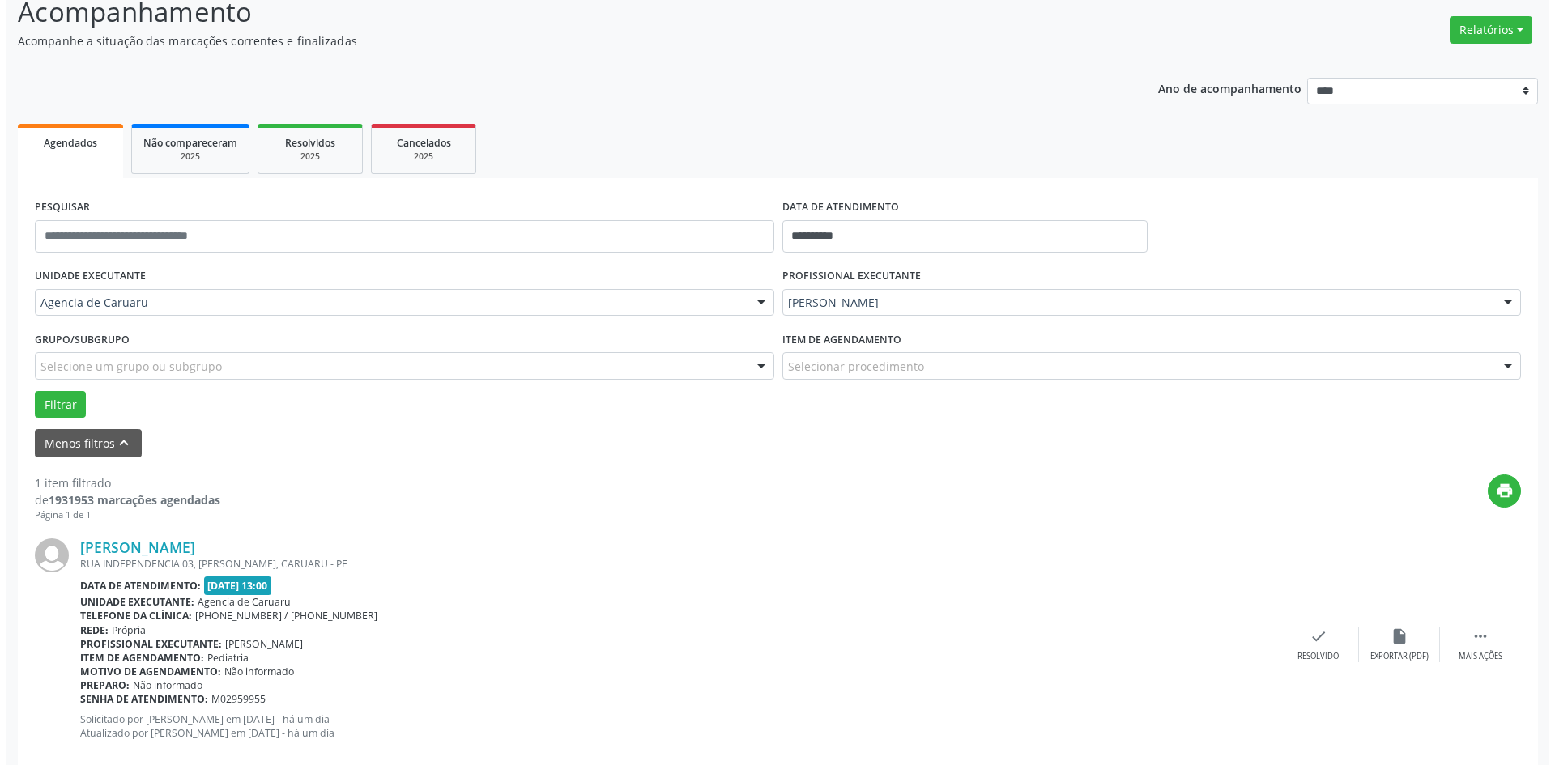
scroll to position [150, 0]
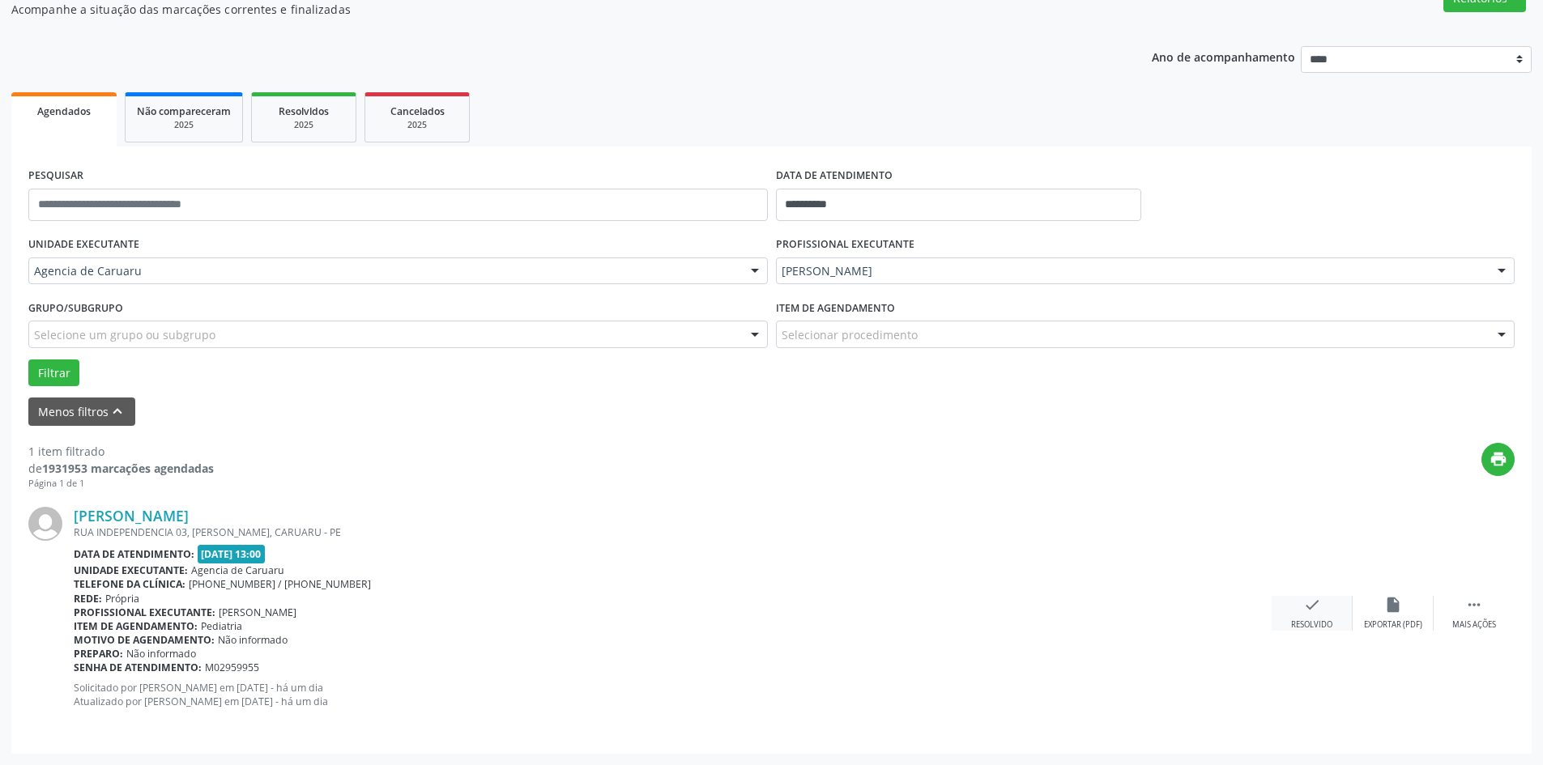
click at [1306, 615] on div "check Resolvido" at bounding box center [1312, 613] width 81 height 35
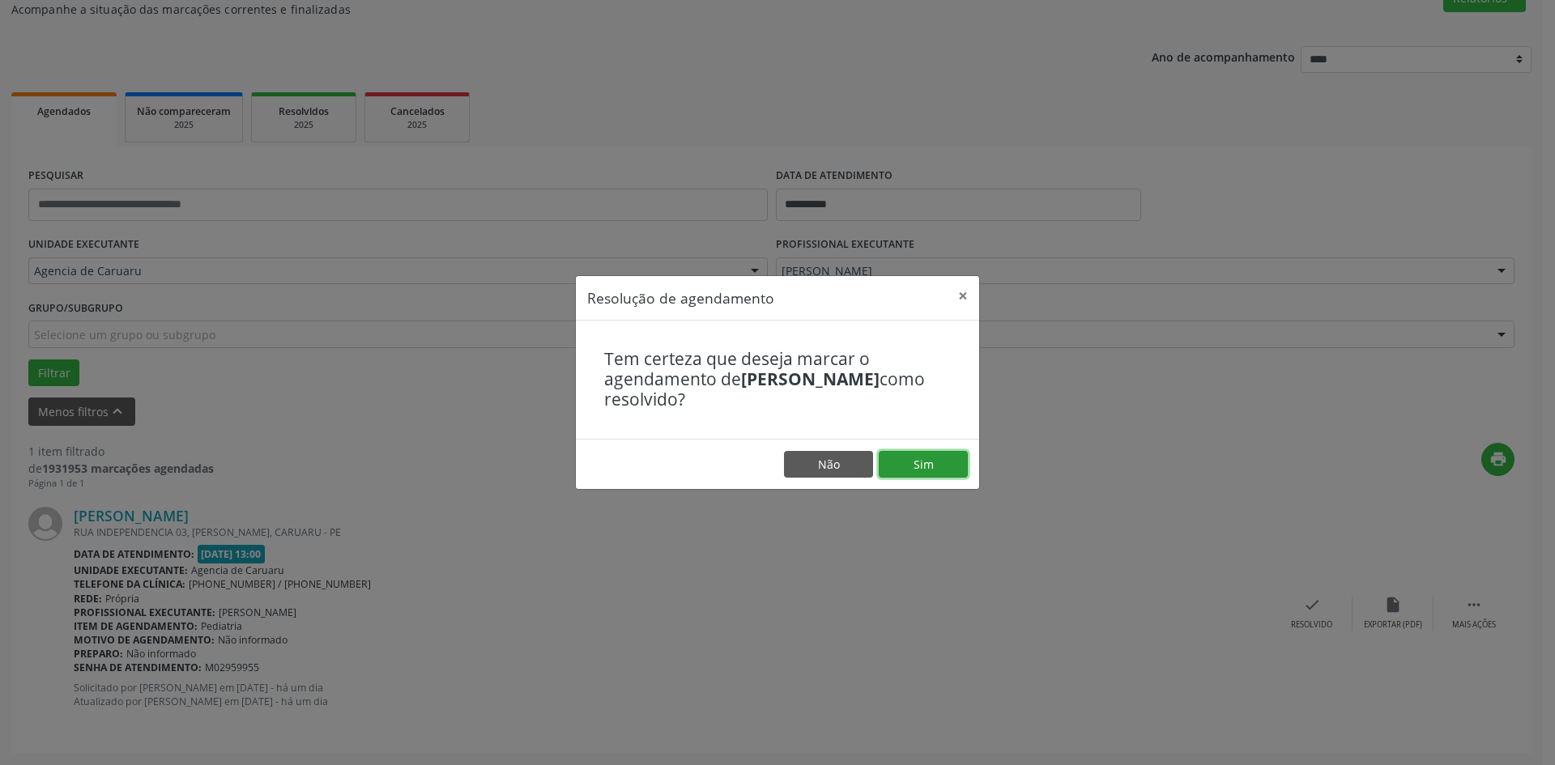
click at [906, 459] on button "Sim" at bounding box center [923, 465] width 89 height 28
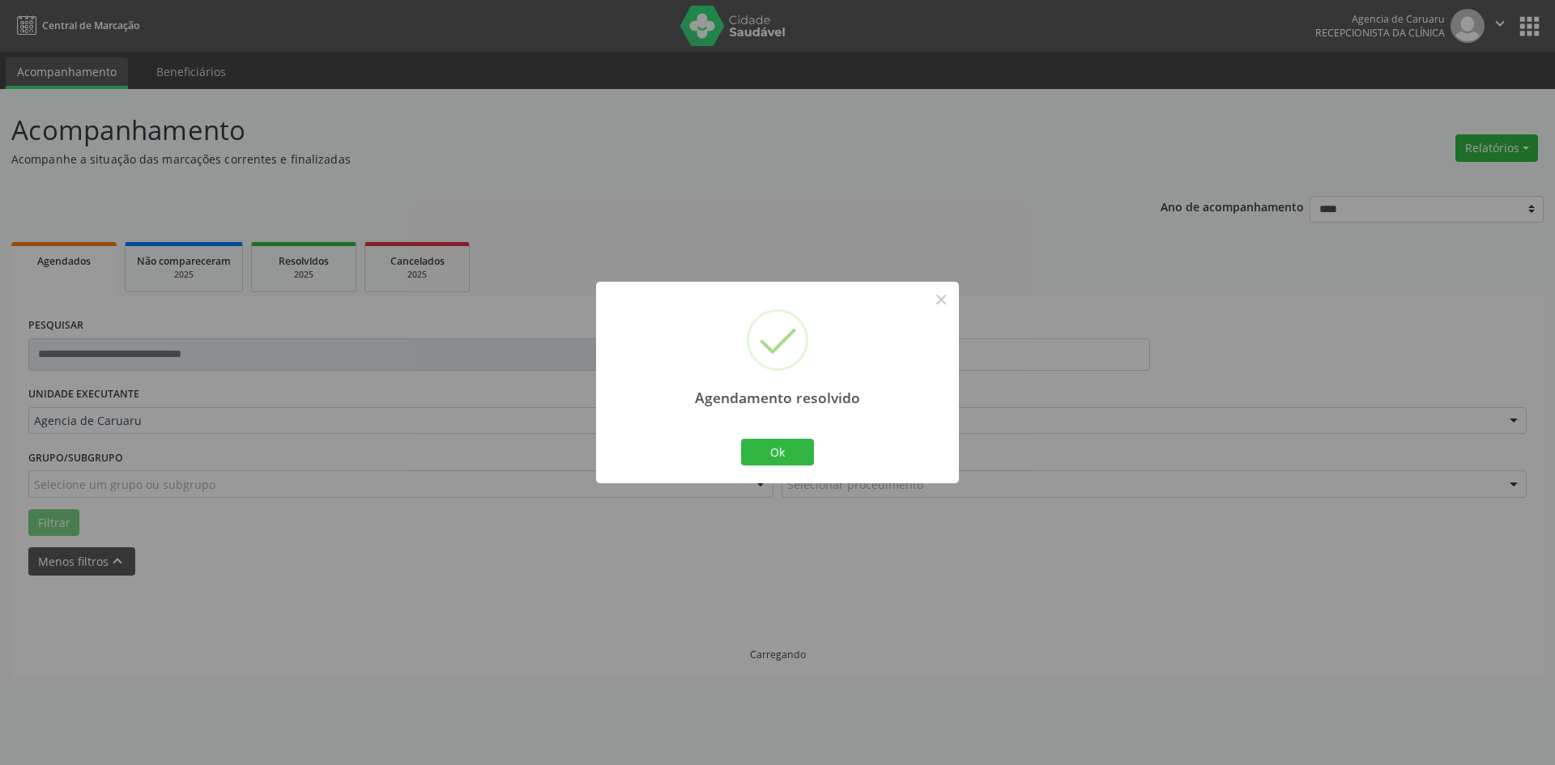
scroll to position [0, 0]
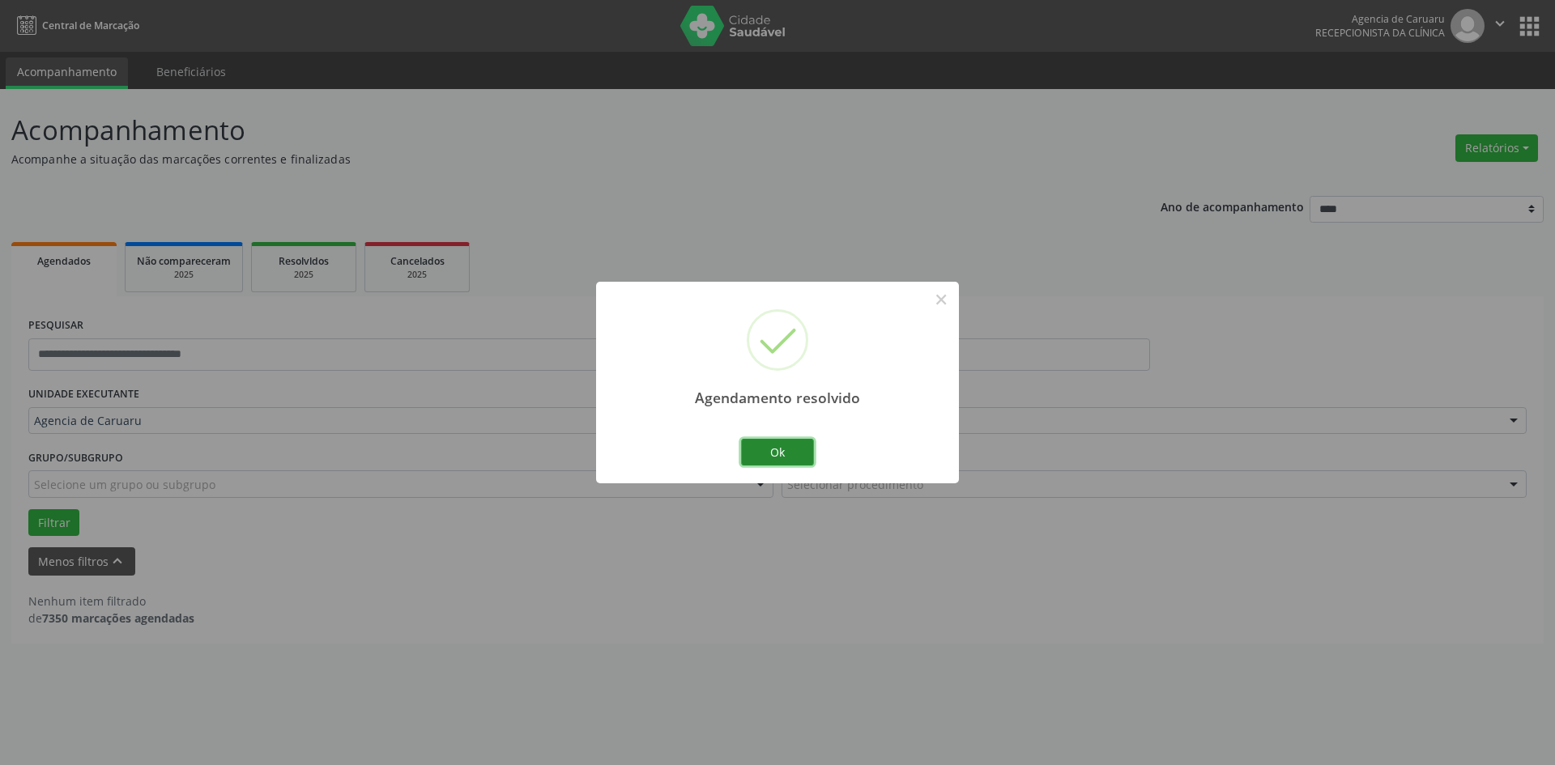
click at [786, 456] on button "Ok" at bounding box center [777, 453] width 73 height 28
